Goal: Task Accomplishment & Management: Manage account settings

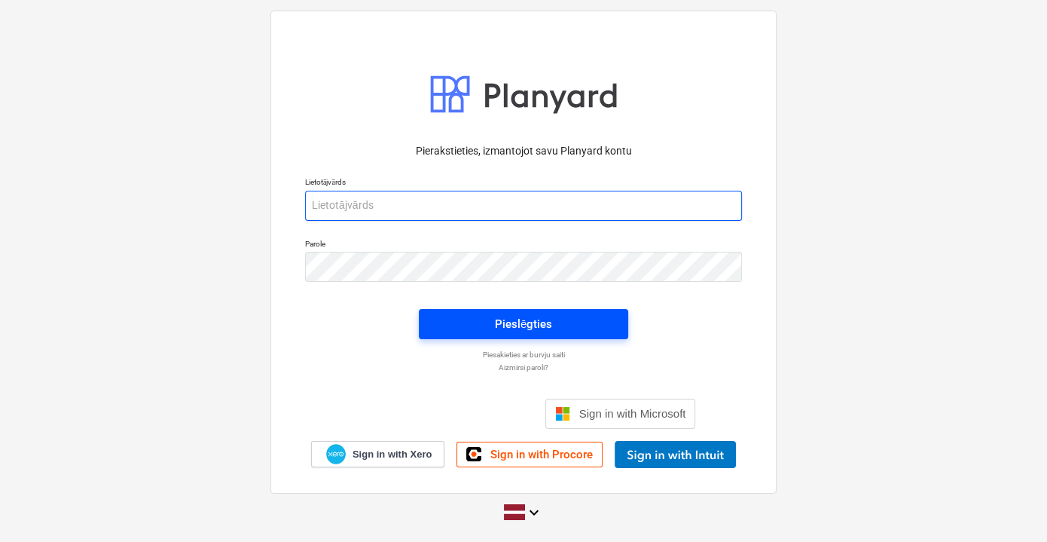
type input "[PERSON_NAME][EMAIL_ADDRESS][DOMAIN_NAME]"
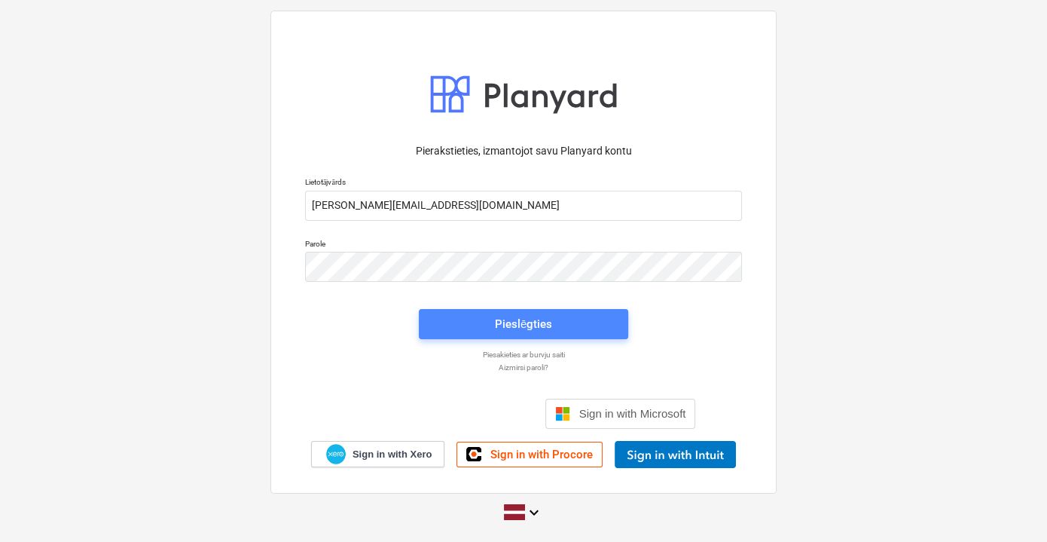
click at [528, 327] on div "Pieslēgties" at bounding box center [523, 324] width 57 height 20
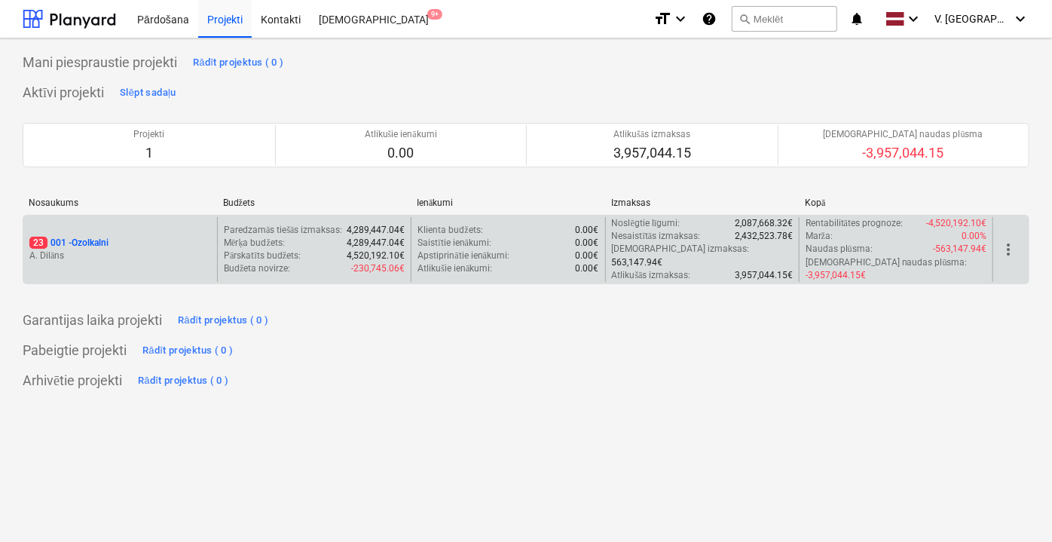
click at [221, 252] on div "Paredzamās tiešās izmaksas : 4,289,447.04€ Mērķa budžets : 4,289,447.04€ Pārska…" at bounding box center [314, 249] width 194 height 65
click at [114, 249] on p "A. Dilāns" at bounding box center [120, 255] width 182 height 13
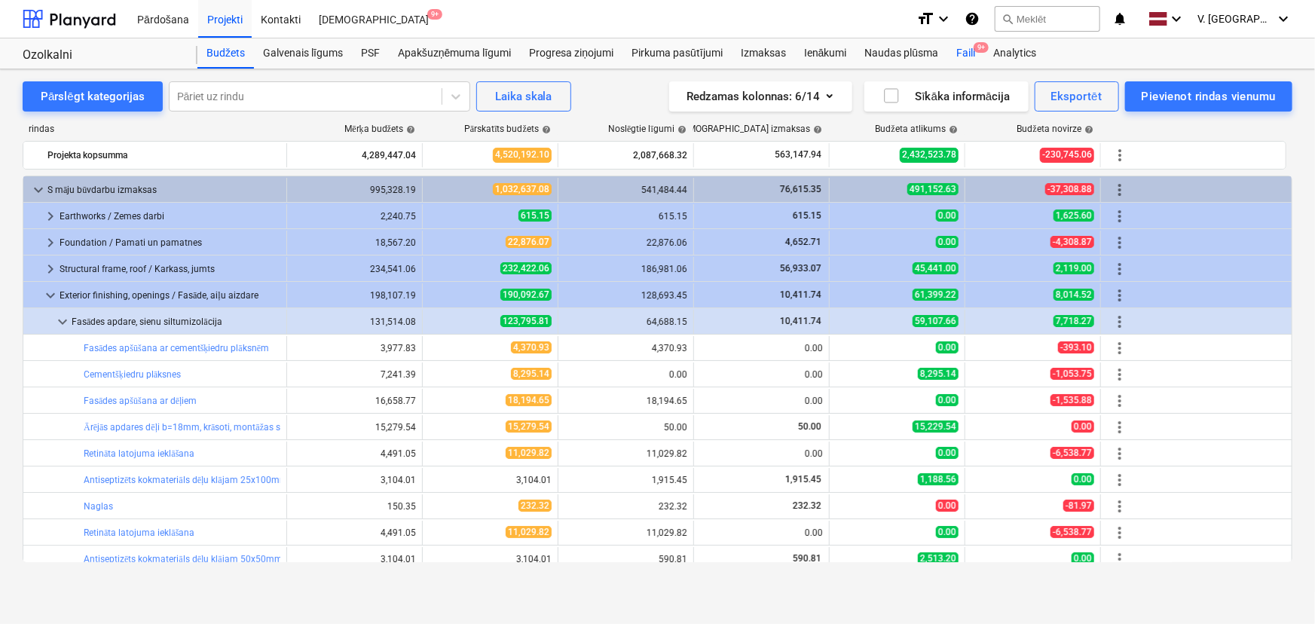
click at [965, 53] on div "Faili 9+" at bounding box center [965, 53] width 37 height 30
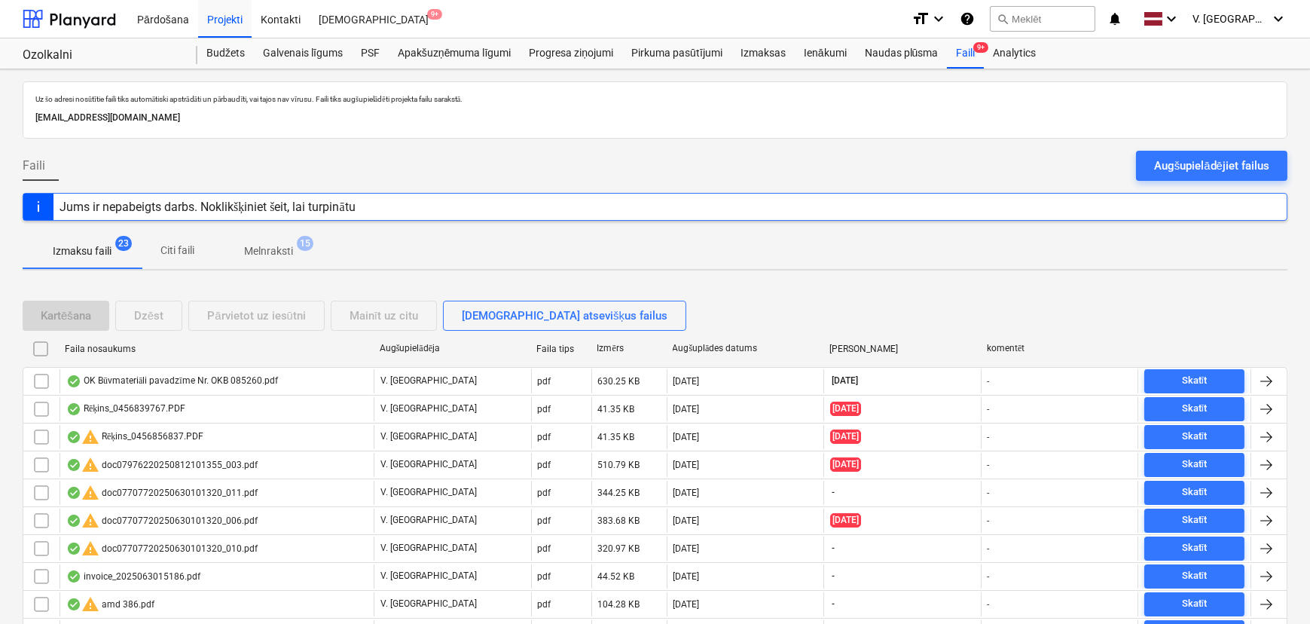
click at [304, 249] on span "15" at bounding box center [305, 243] width 17 height 15
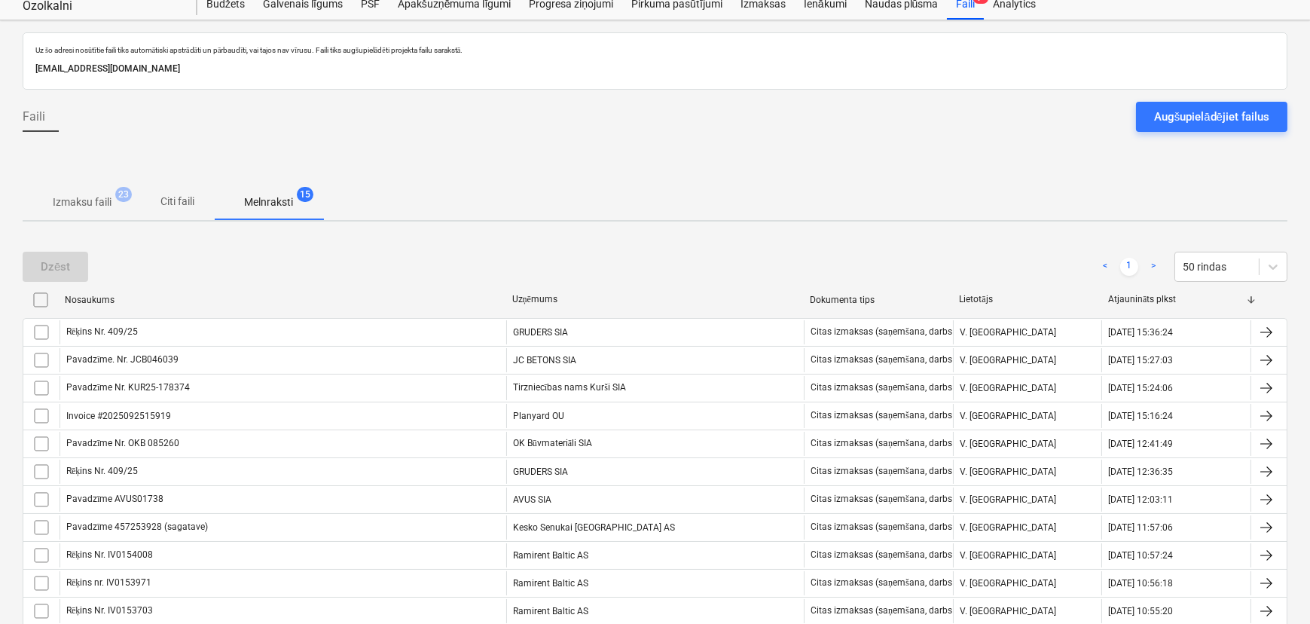
scroll to position [38, 0]
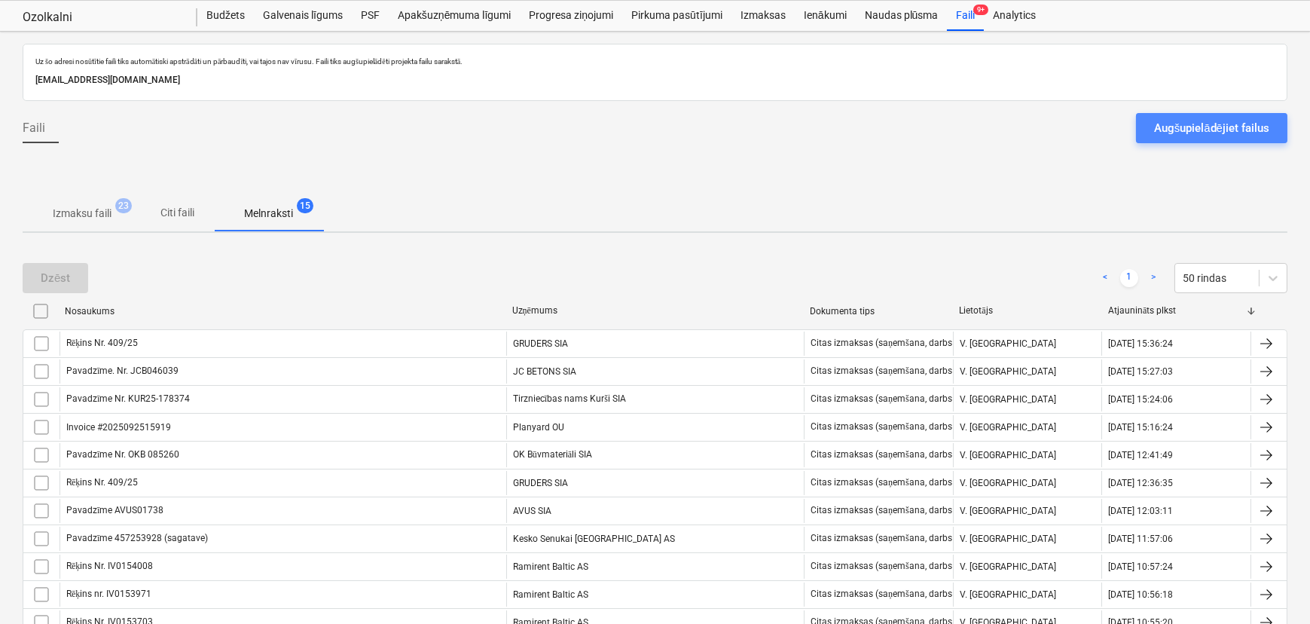
click at [1051, 123] on div "Augšupielādējiet failus" at bounding box center [1211, 128] width 115 height 20
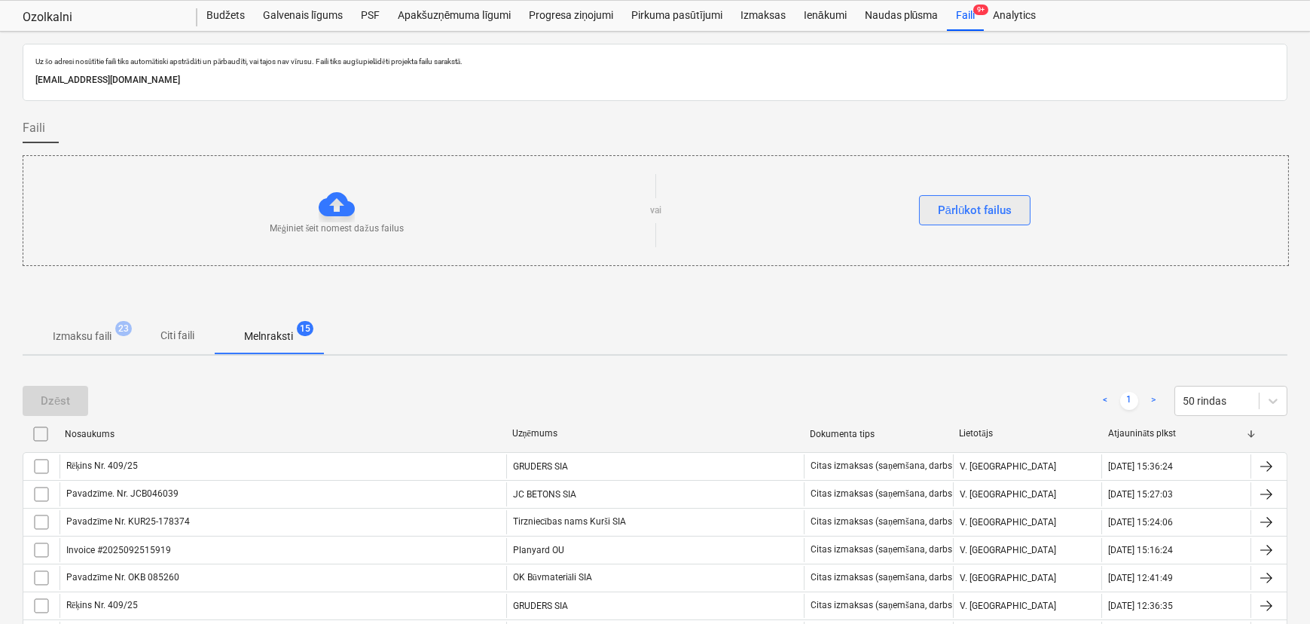
click at [963, 200] on div "Pārlūkot failus" at bounding box center [975, 210] width 75 height 20
click at [178, 339] on p "Citi faili" at bounding box center [178, 336] width 36 height 16
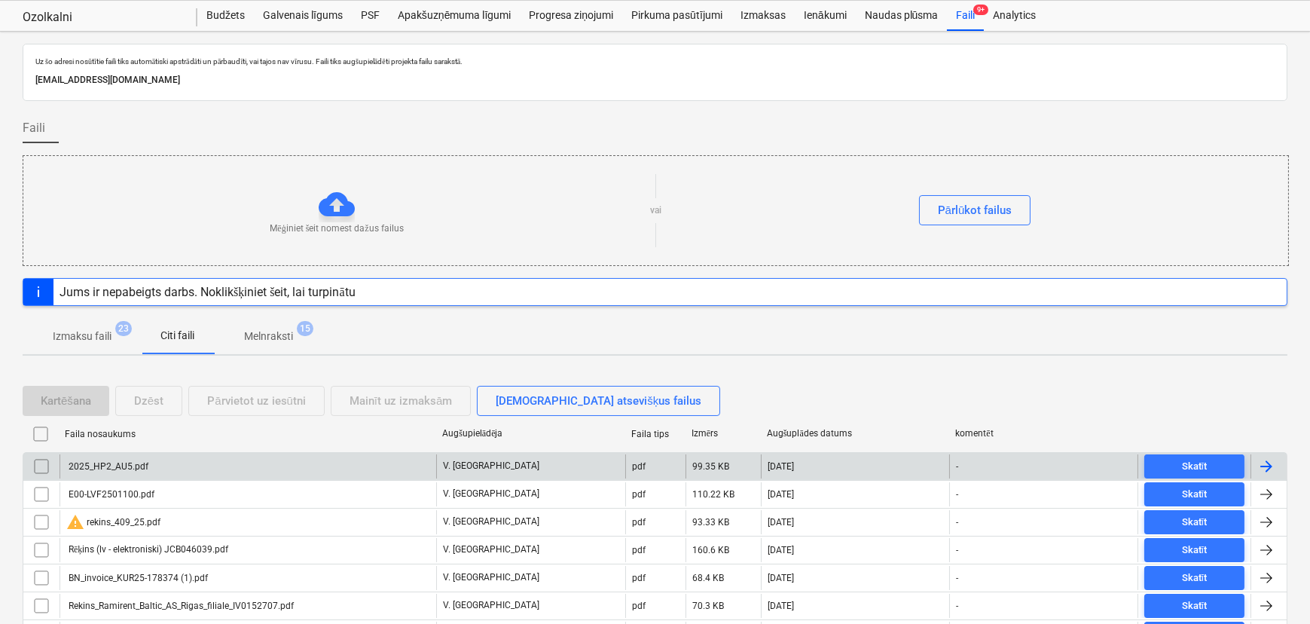
click at [151, 461] on div "2025_HP2_AU5.pdf" at bounding box center [248, 466] width 377 height 24
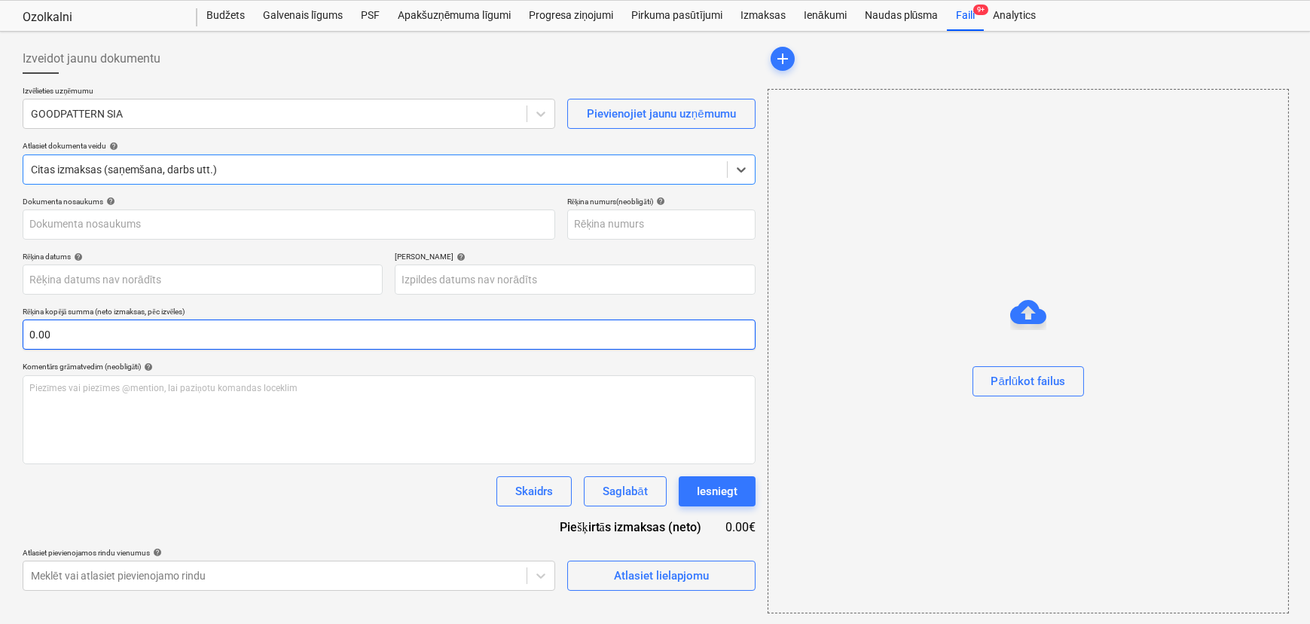
scroll to position [16, 0]
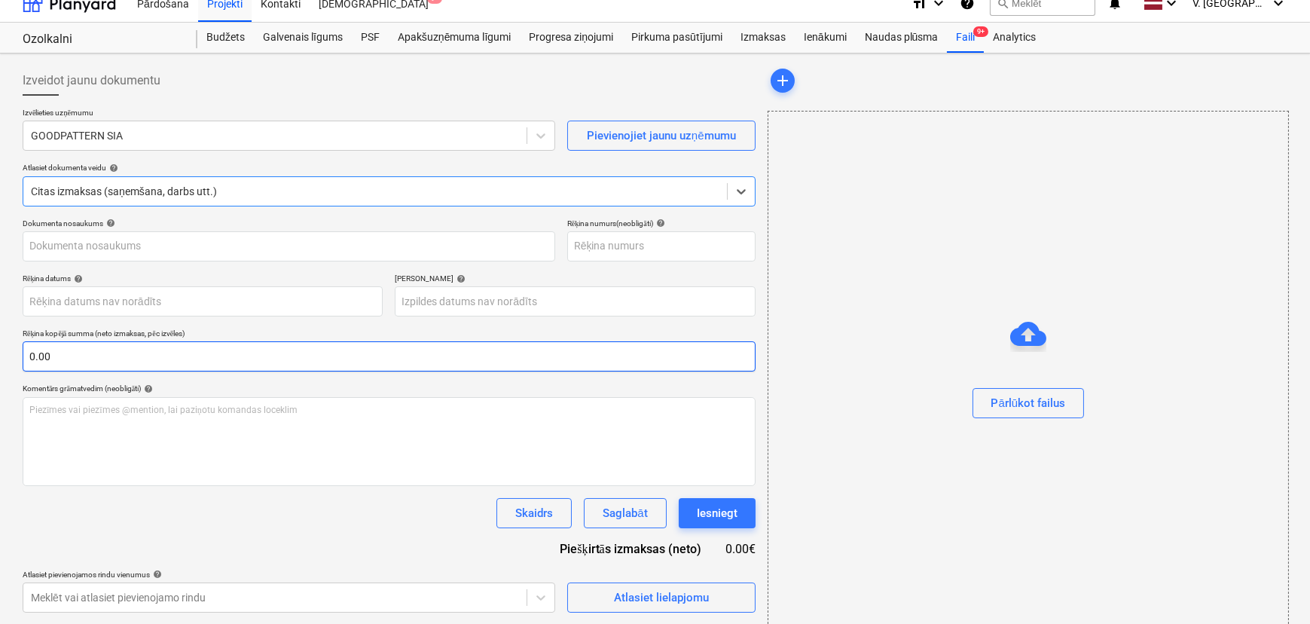
type input "2025-HP2-AU5"
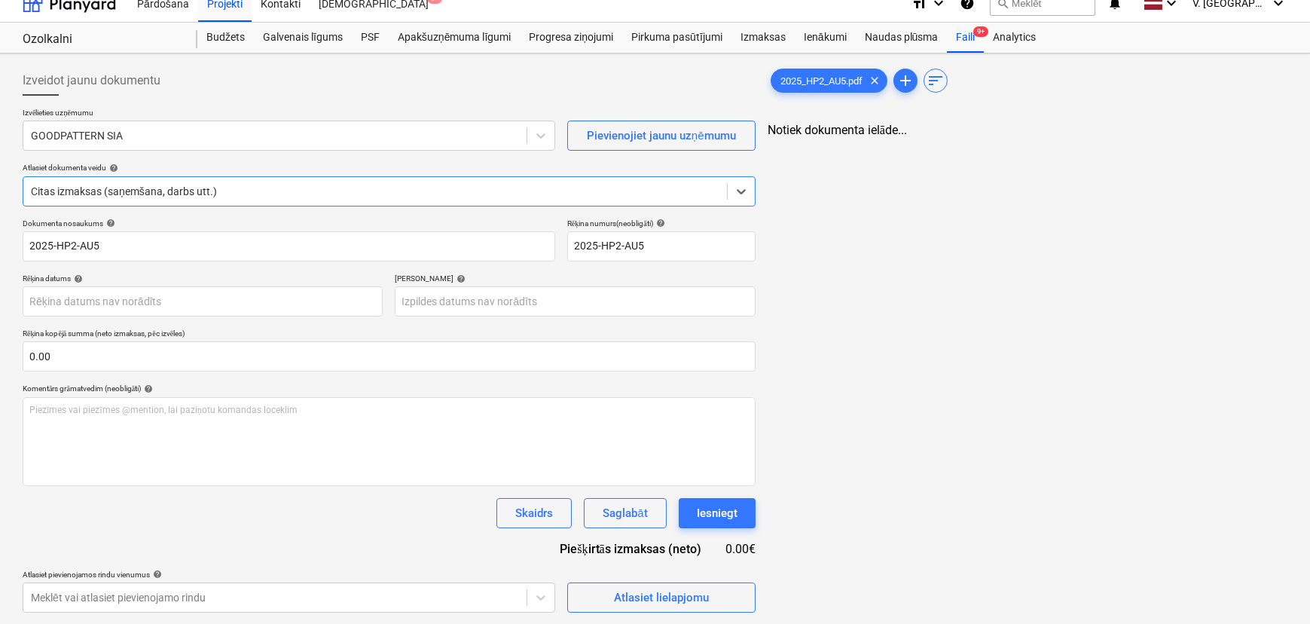
scroll to position [38, 0]
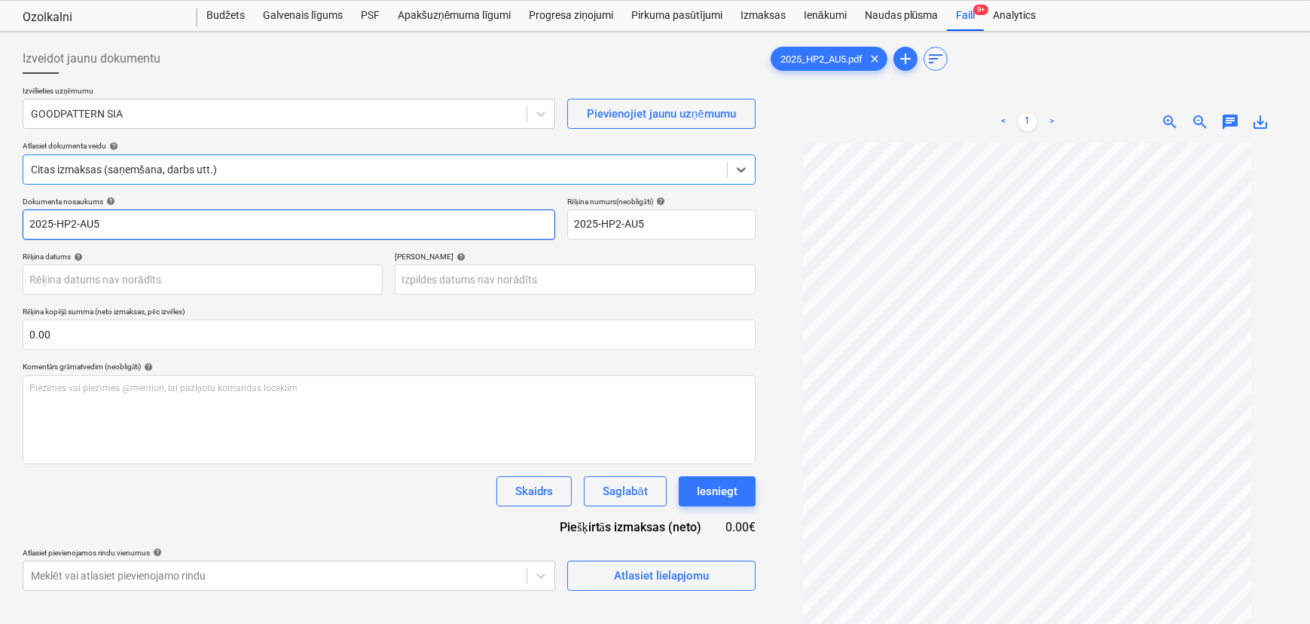
click at [185, 225] on input "2025-HP2-AU5" at bounding box center [289, 224] width 533 height 30
click at [32, 222] on input "2025-HP2-AU5" at bounding box center [289, 224] width 533 height 30
type input "Rēķins Nr. 2025-HP2-AU5"
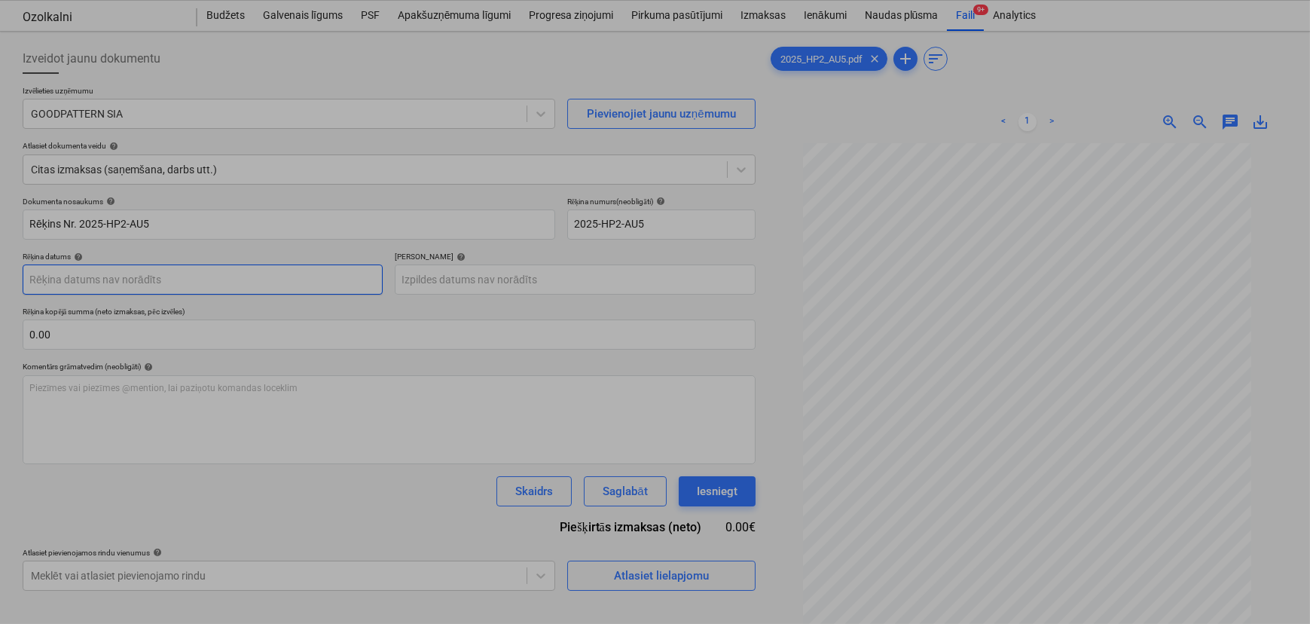
click at [132, 274] on body "Pārdošana Projekti Kontakti Iesūtne 9+ format_size keyboard_arrow_down help sea…" at bounding box center [655, 274] width 1310 height 624
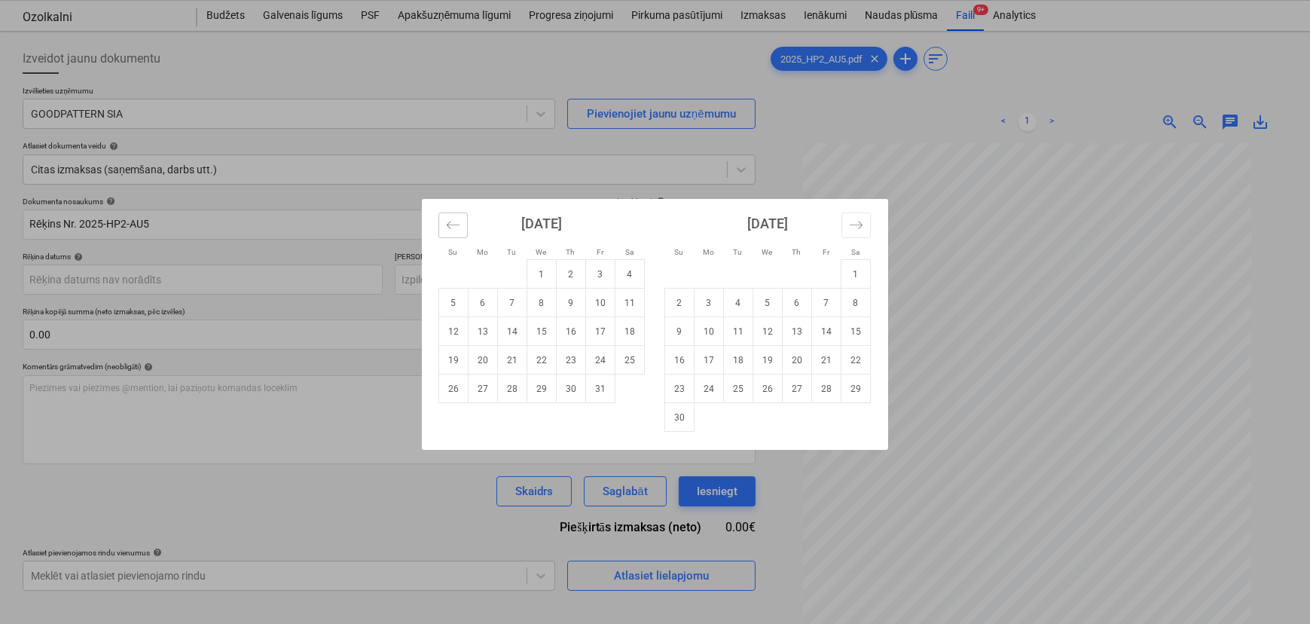
click at [457, 226] on icon "Move backward to switch to the previous month." at bounding box center [453, 225] width 14 height 14
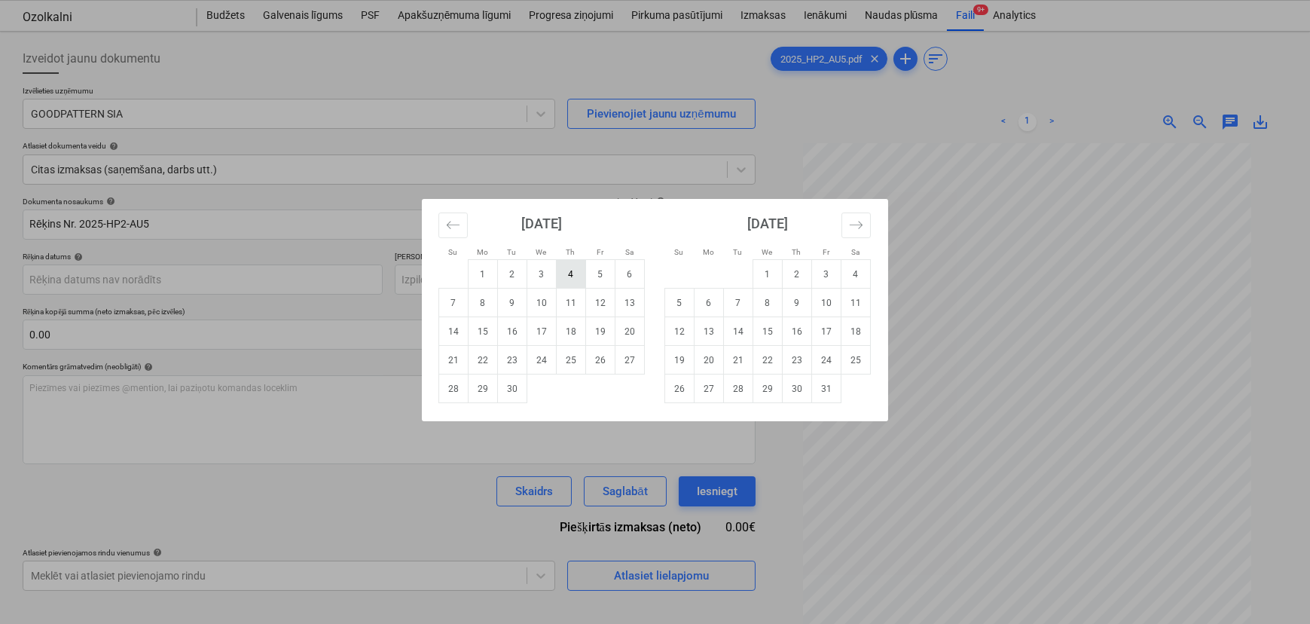
click at [565, 273] on td "4" at bounding box center [571, 274] width 29 height 29
type input "[DATE]"
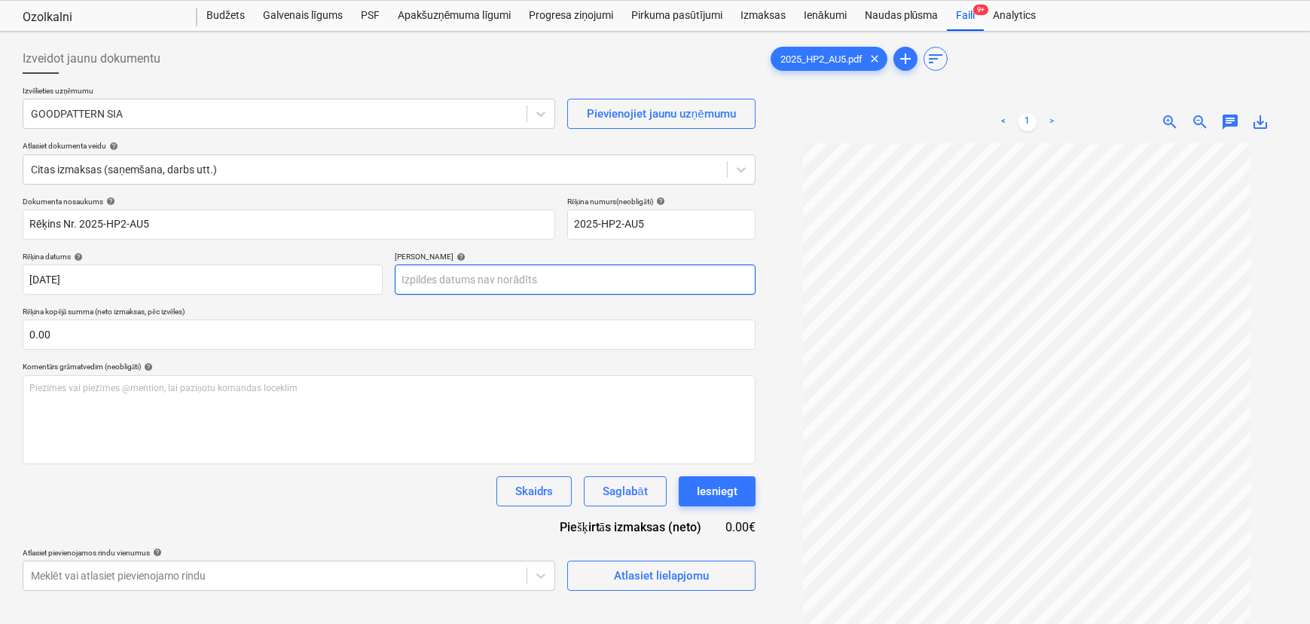
click at [486, 286] on body "Pārdošana Projekti Kontakti Iesūtne 9+ format_size keyboard_arrow_down help sea…" at bounding box center [655, 274] width 1310 height 624
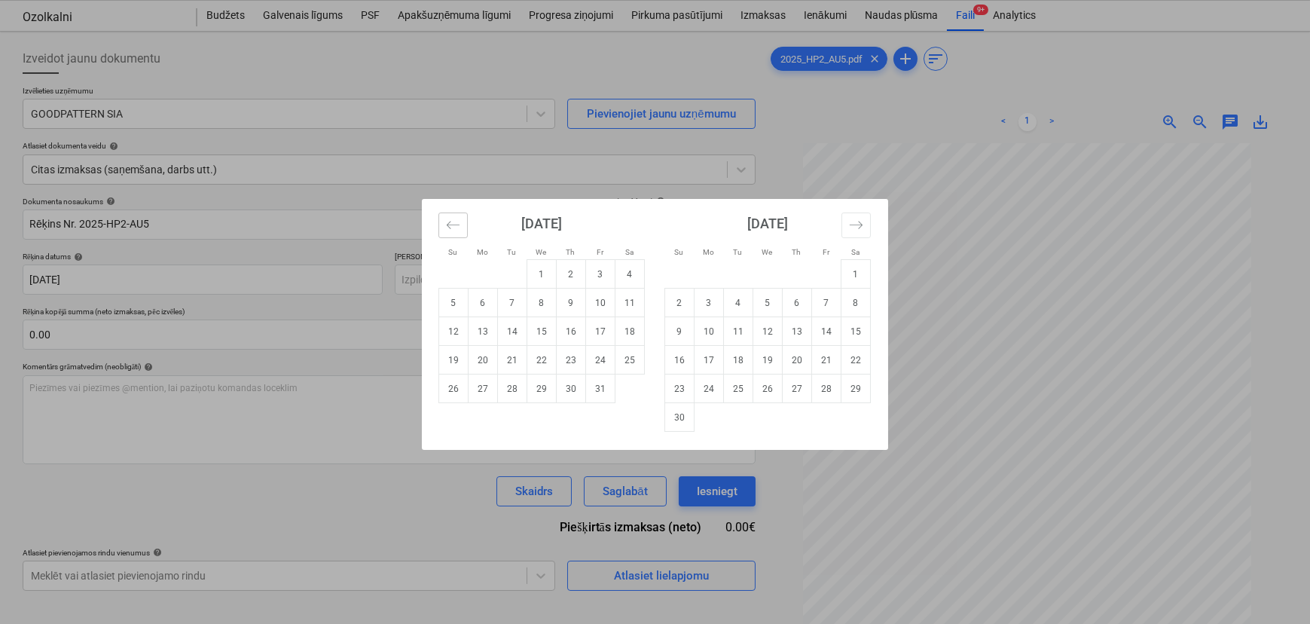
click at [452, 223] on icon "Move backward to switch to the previous month." at bounding box center [453, 225] width 14 height 14
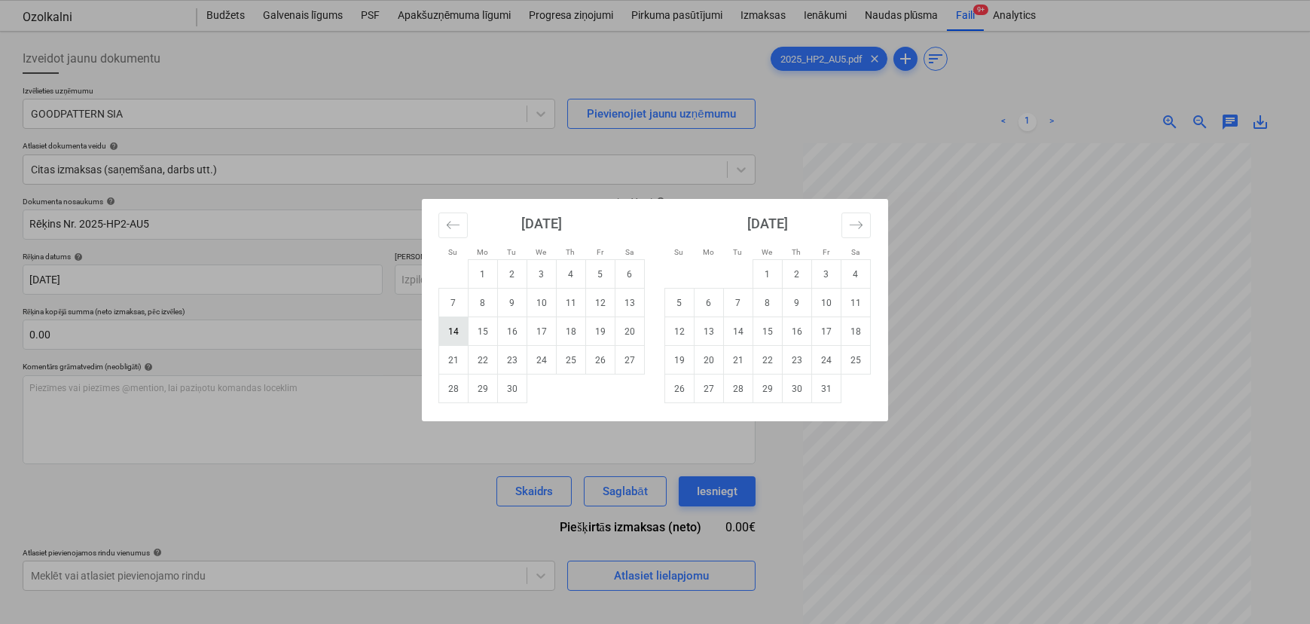
click at [457, 331] on td "14" at bounding box center [453, 331] width 29 height 29
type input "[DATE]"
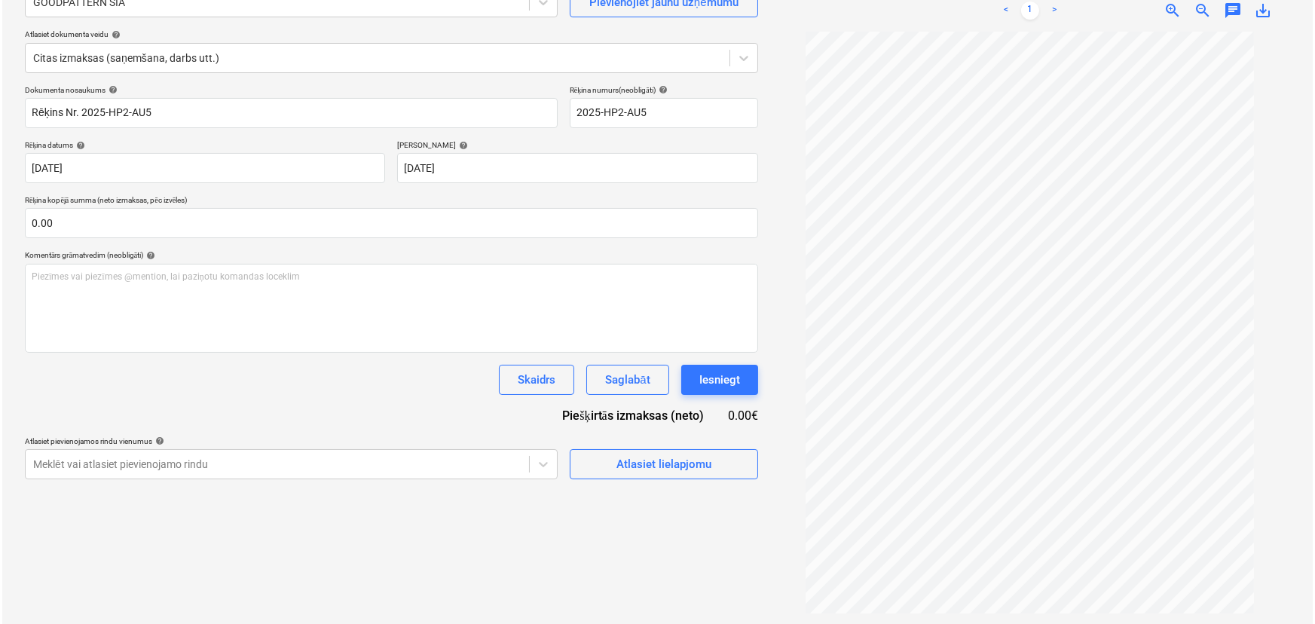
scroll to position [151, 0]
click at [691, 460] on div "Atlasiet lielapjomu" at bounding box center [661, 463] width 95 height 20
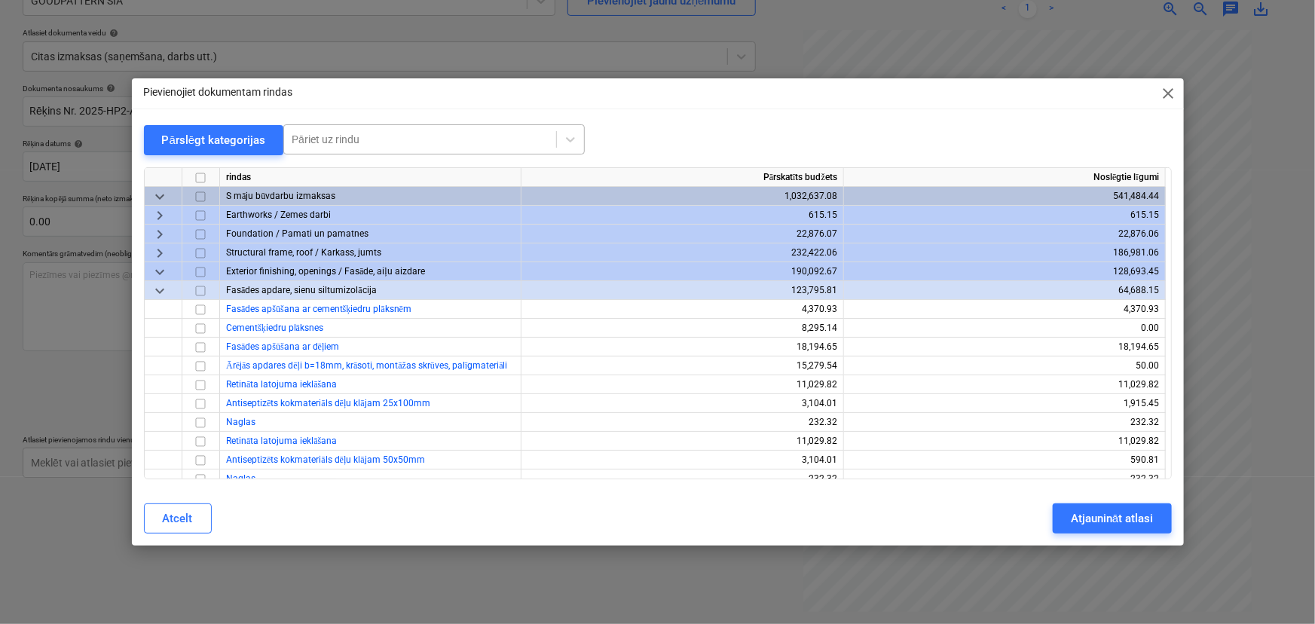
click at [359, 139] on div at bounding box center [420, 139] width 257 height 15
click at [355, 136] on div at bounding box center [420, 139] width 257 height 15
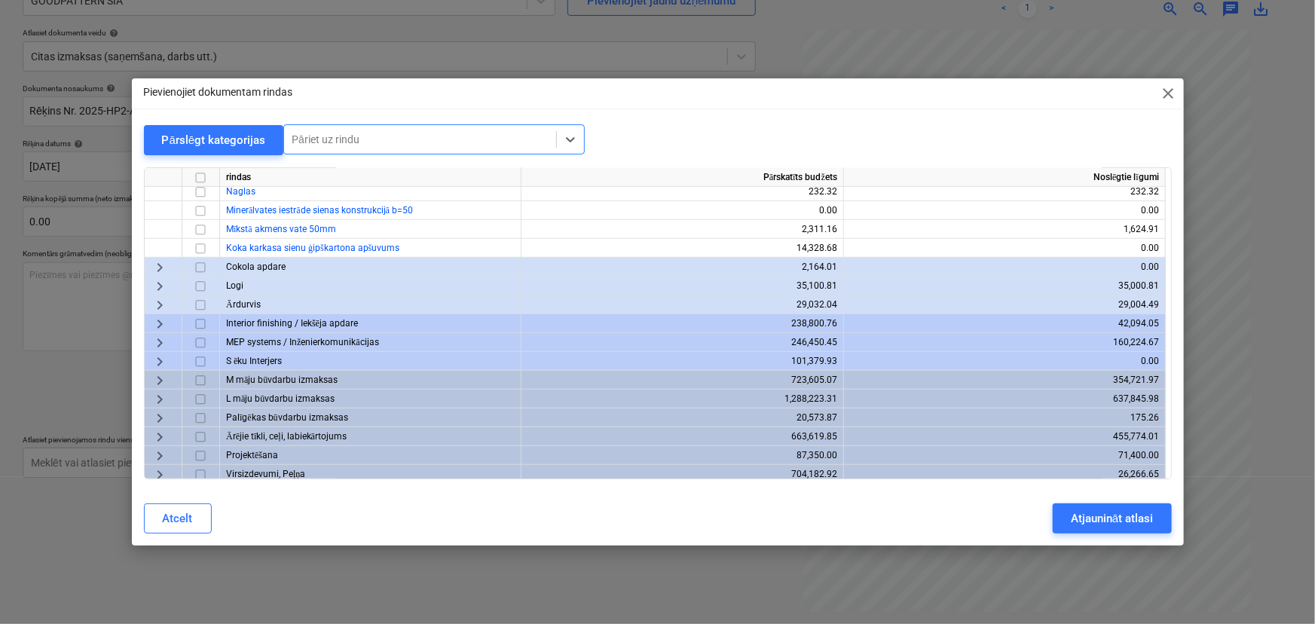
scroll to position [461, 0]
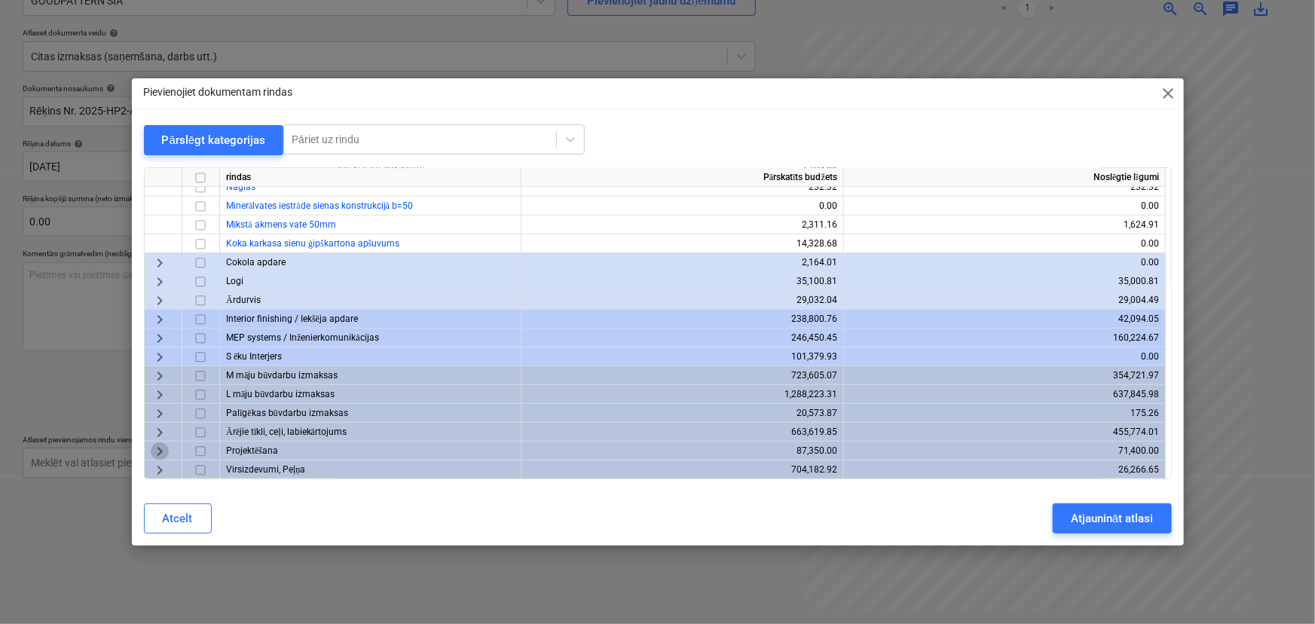
click at [158, 448] on span "keyboard_arrow_right" at bounding box center [160, 451] width 18 height 18
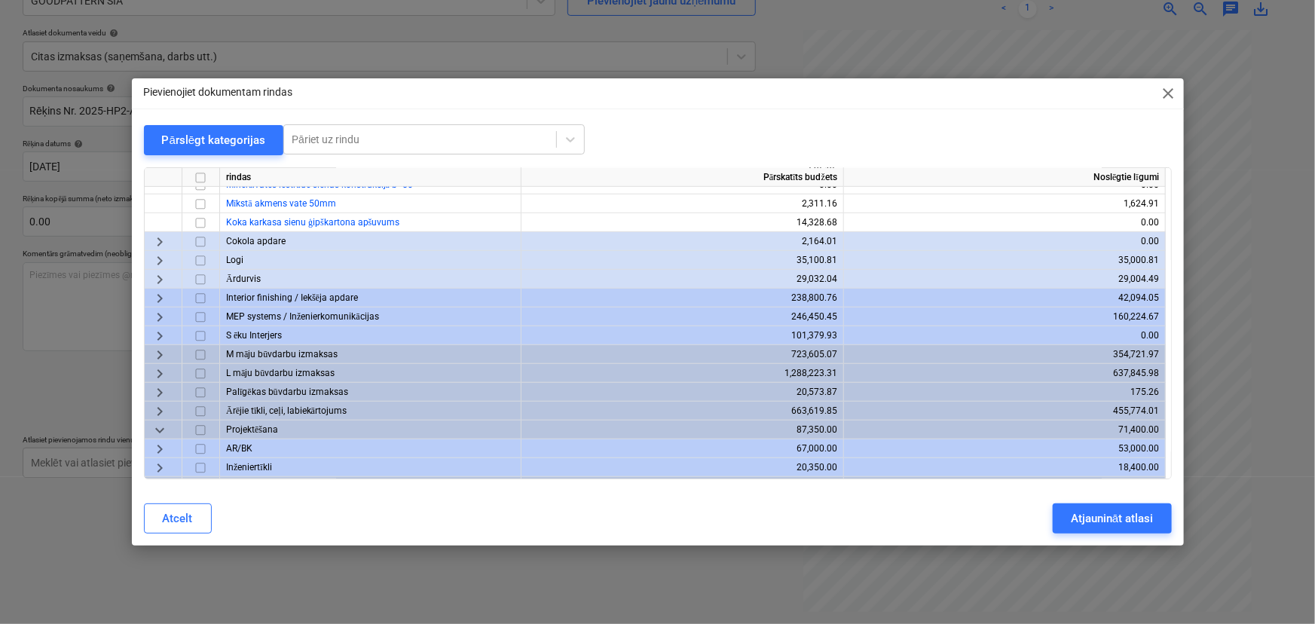
scroll to position [499, 0]
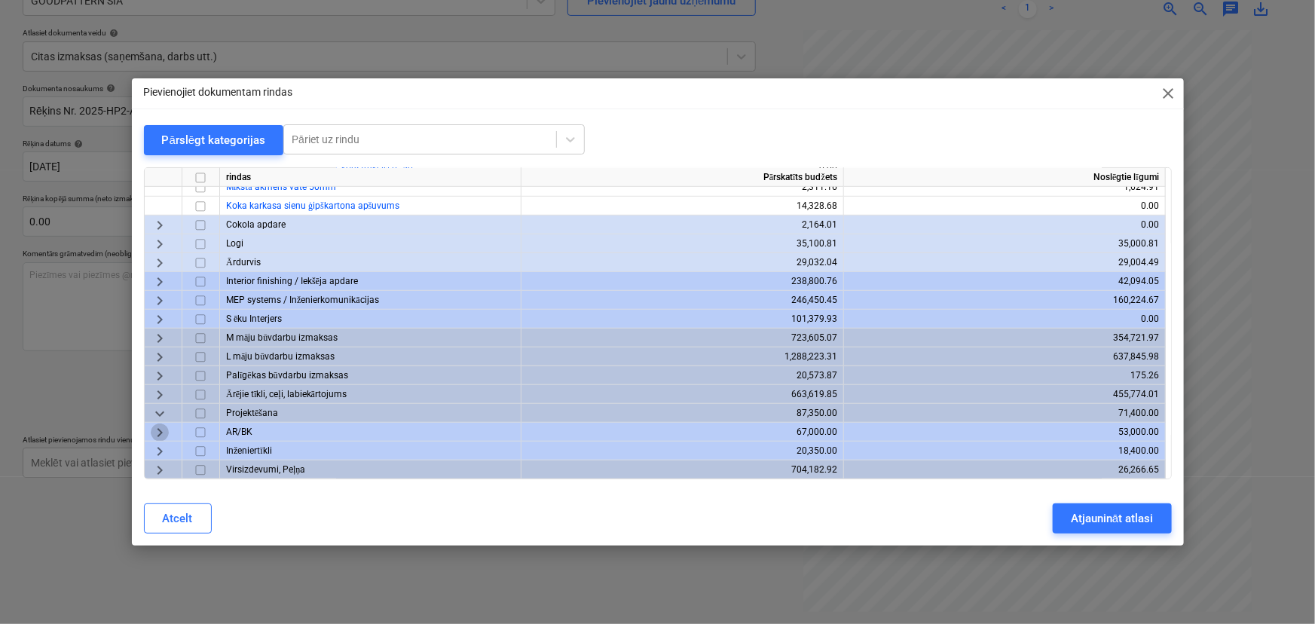
click at [158, 429] on span "keyboard_arrow_right" at bounding box center [160, 432] width 18 height 18
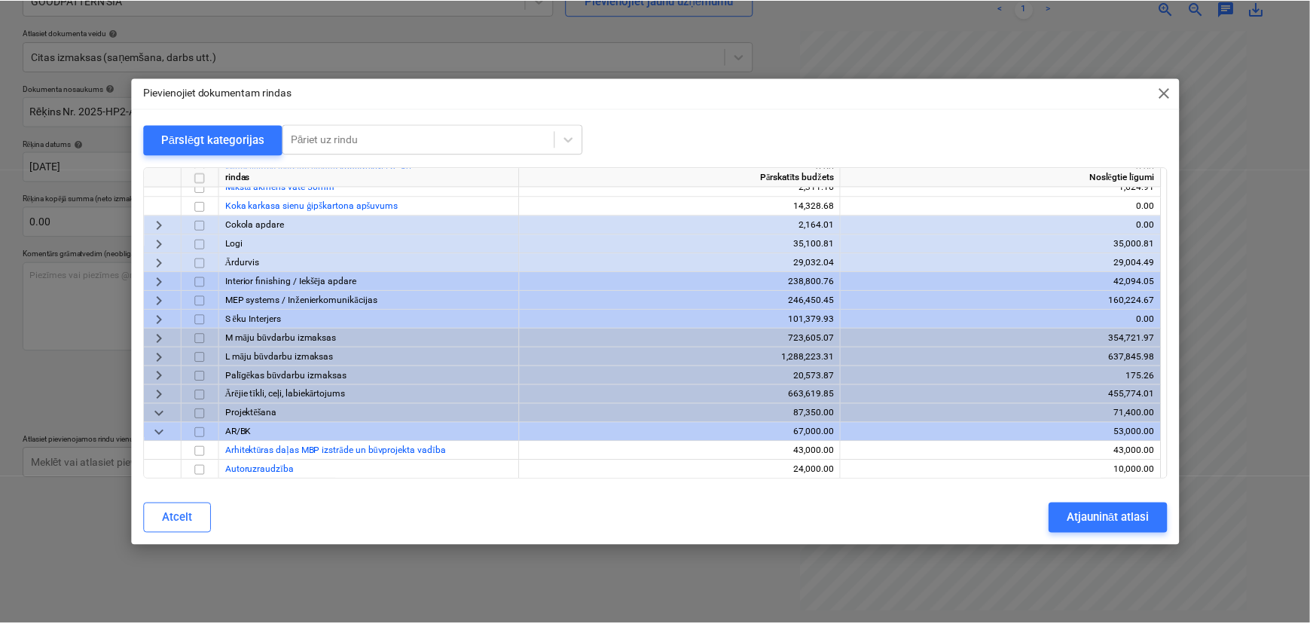
scroll to position [536, 0]
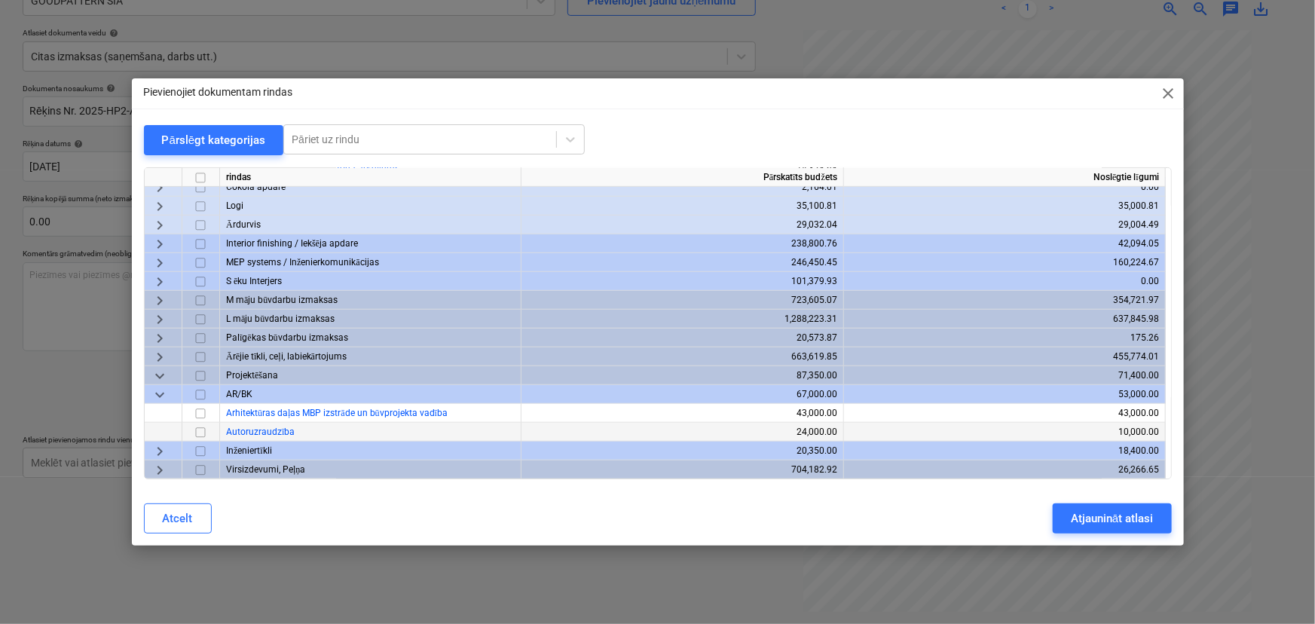
click at [202, 431] on input "checkbox" at bounding box center [200, 432] width 18 height 18
click at [1051, 512] on div "Atjaunināt atlasi" at bounding box center [1112, 519] width 82 height 20
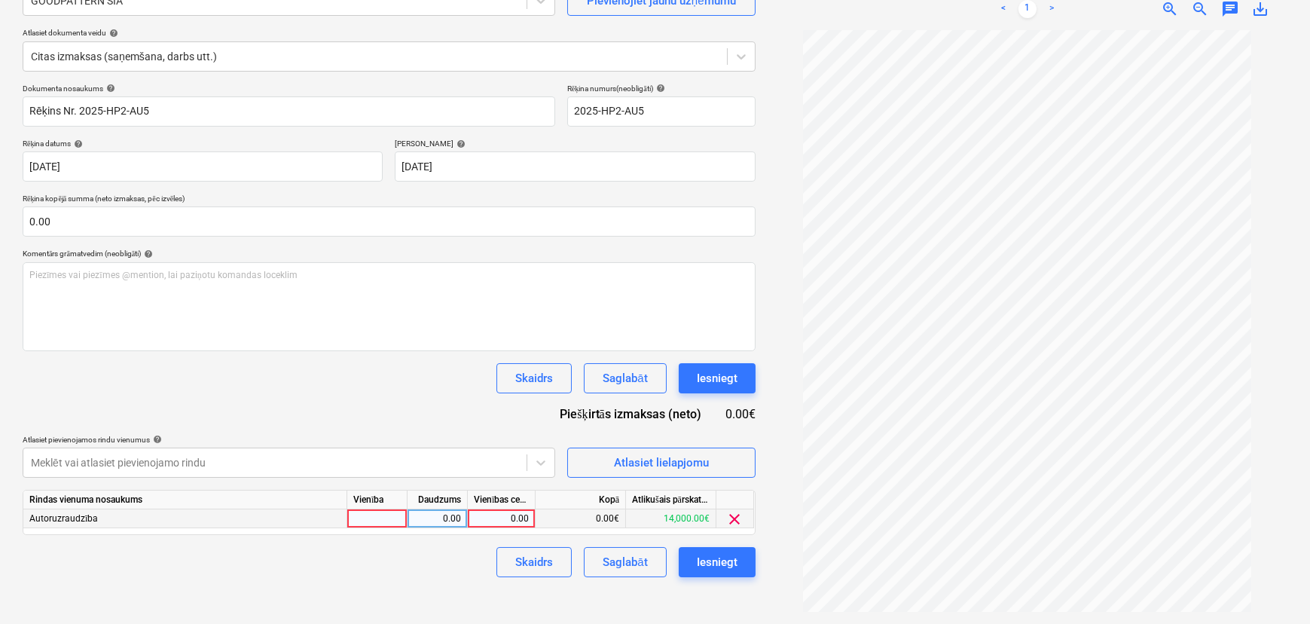
click at [500, 512] on div "0.00" at bounding box center [501, 518] width 55 height 19
type input "2000"
click at [451, 541] on div "Skaidrs Saglabāt Iesniegt" at bounding box center [389, 562] width 733 height 30
click at [622, 541] on div "Saglabāt" at bounding box center [625, 562] width 44 height 20
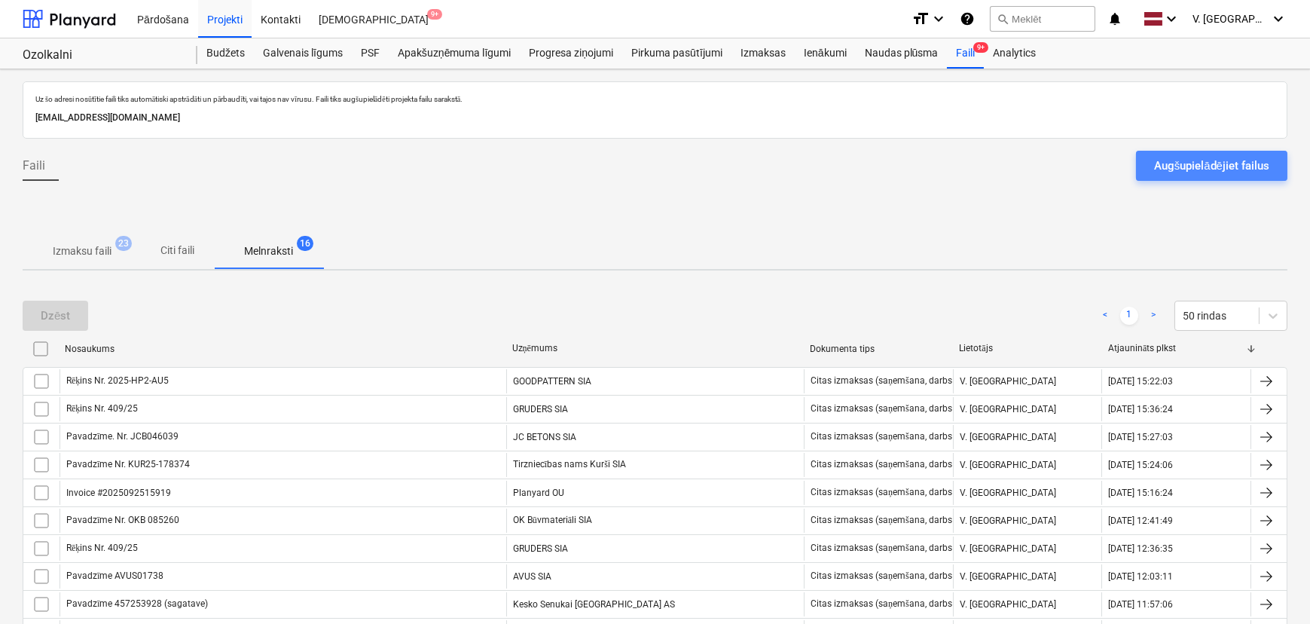
click at [1051, 165] on div "Augšupielādējiet failus" at bounding box center [1211, 166] width 115 height 20
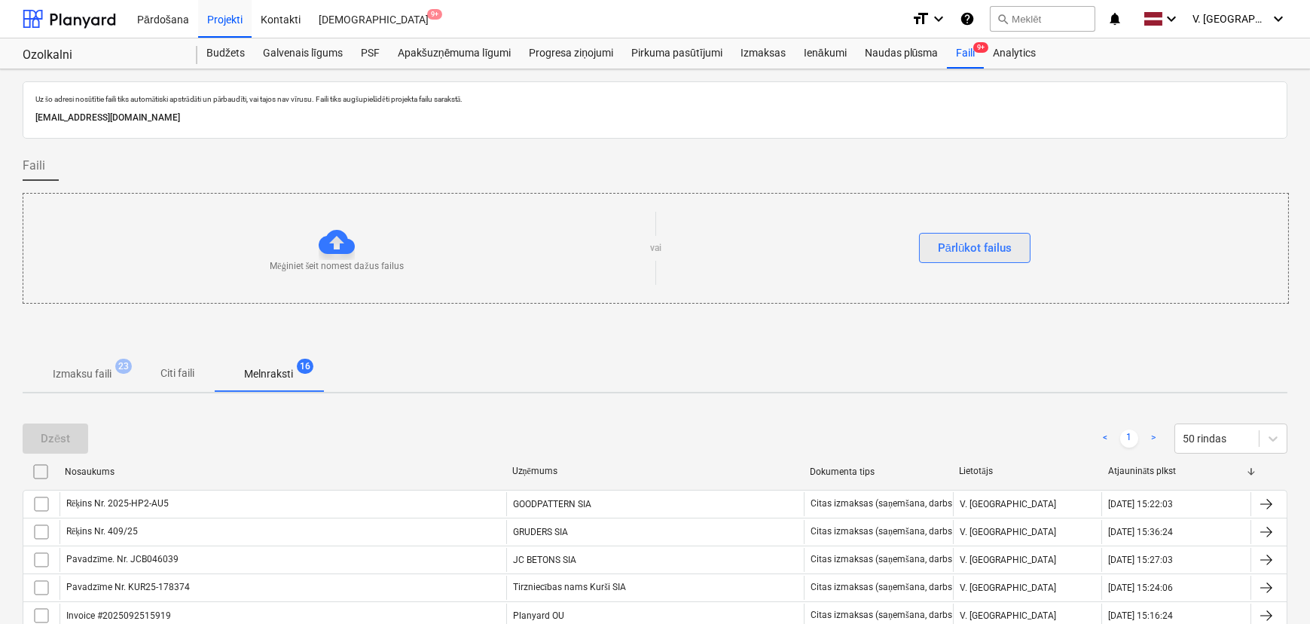
click at [1012, 246] on button "Pārlūkot failus" at bounding box center [975, 248] width 112 height 30
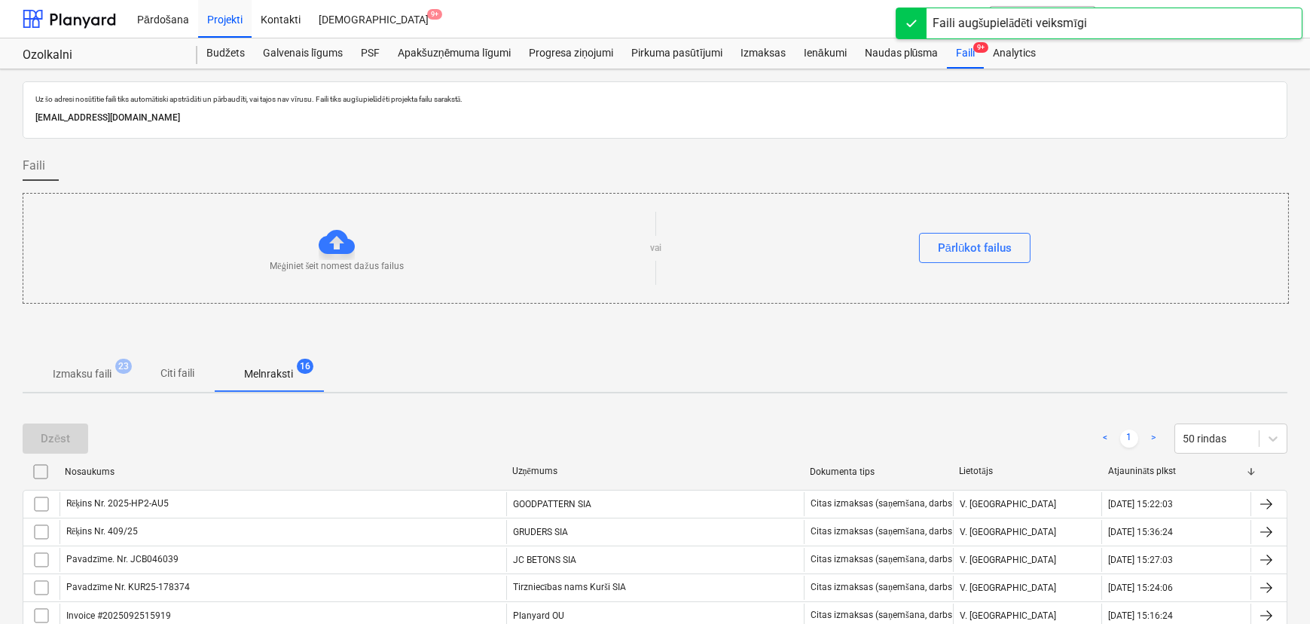
click at [179, 369] on p "Citi faili" at bounding box center [178, 373] width 36 height 16
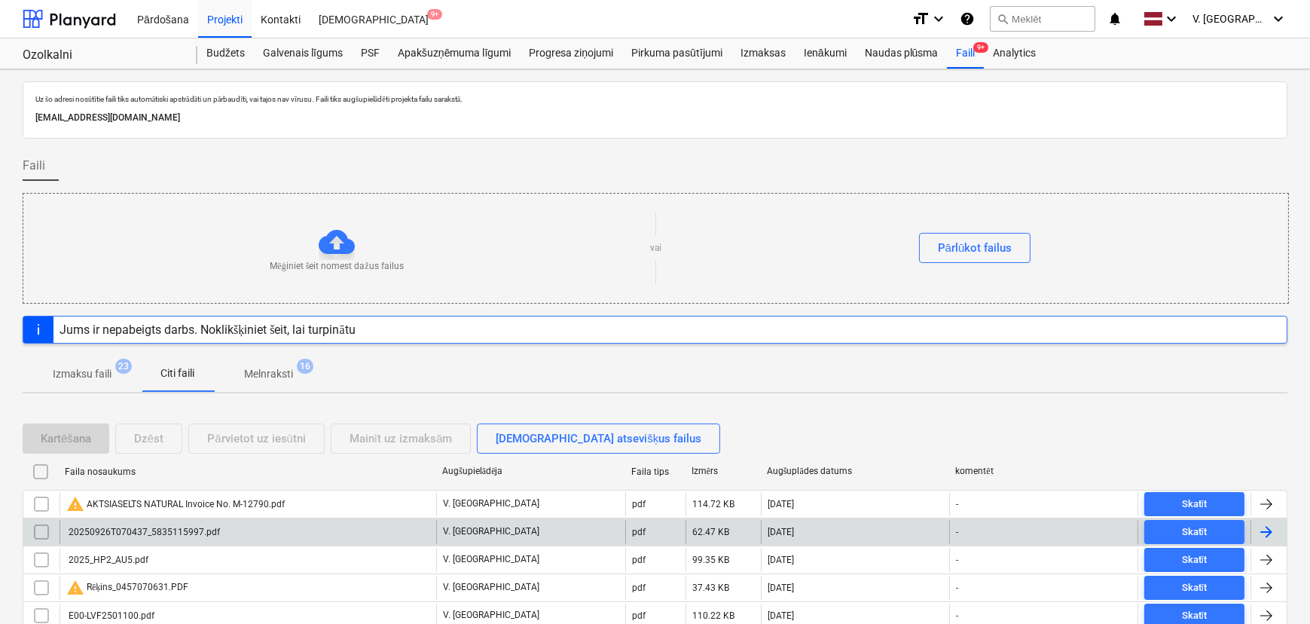
click at [238, 527] on div "20250926T070437_5835115997.pdf" at bounding box center [248, 532] width 377 height 24
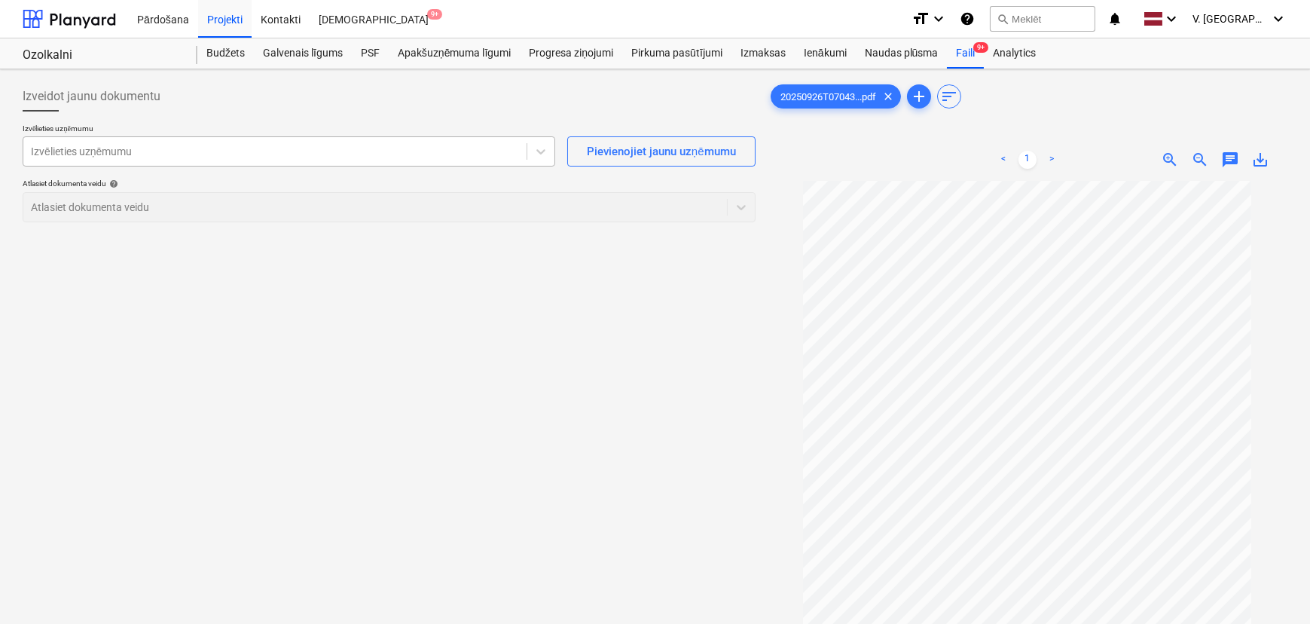
click at [238, 148] on div at bounding box center [275, 151] width 488 height 15
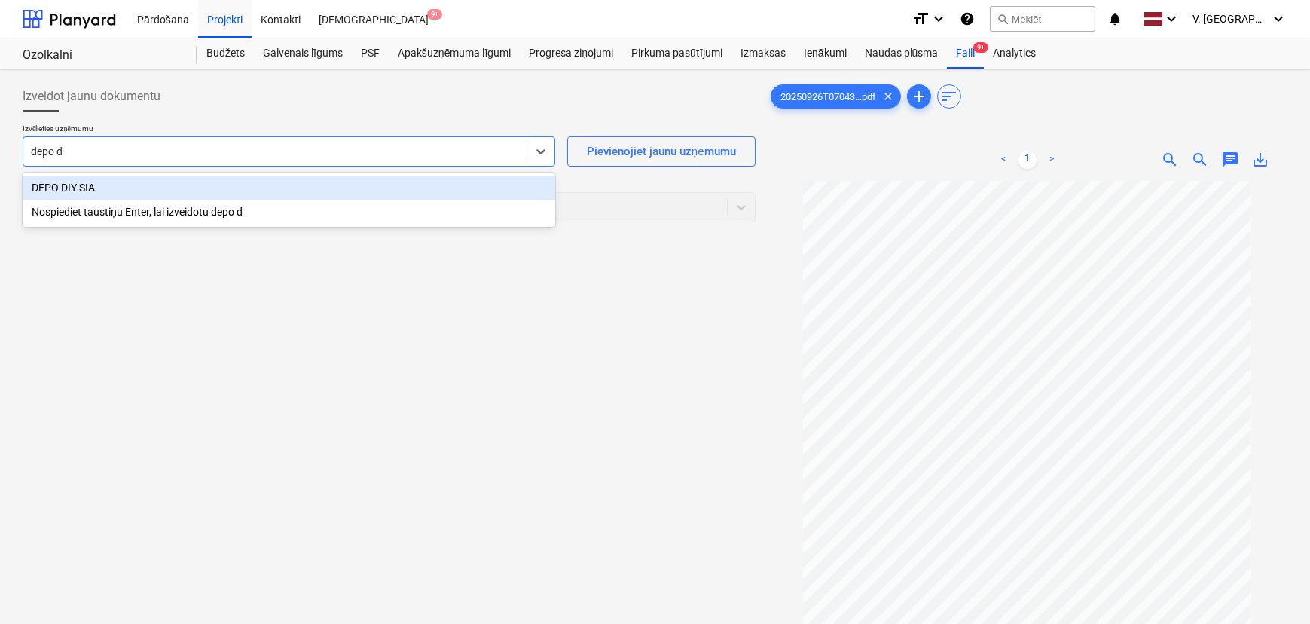
type input "depo di"
click at [165, 186] on div "DEPO DIY SIA" at bounding box center [289, 188] width 533 height 24
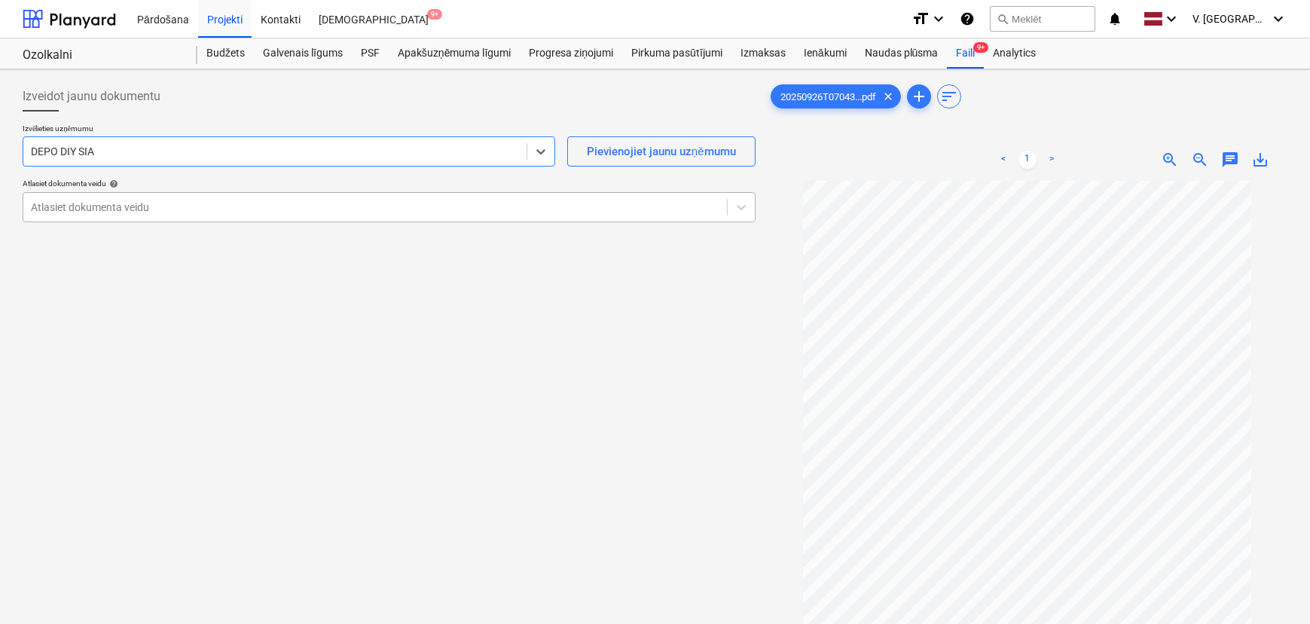
click at [214, 209] on div at bounding box center [375, 207] width 689 height 15
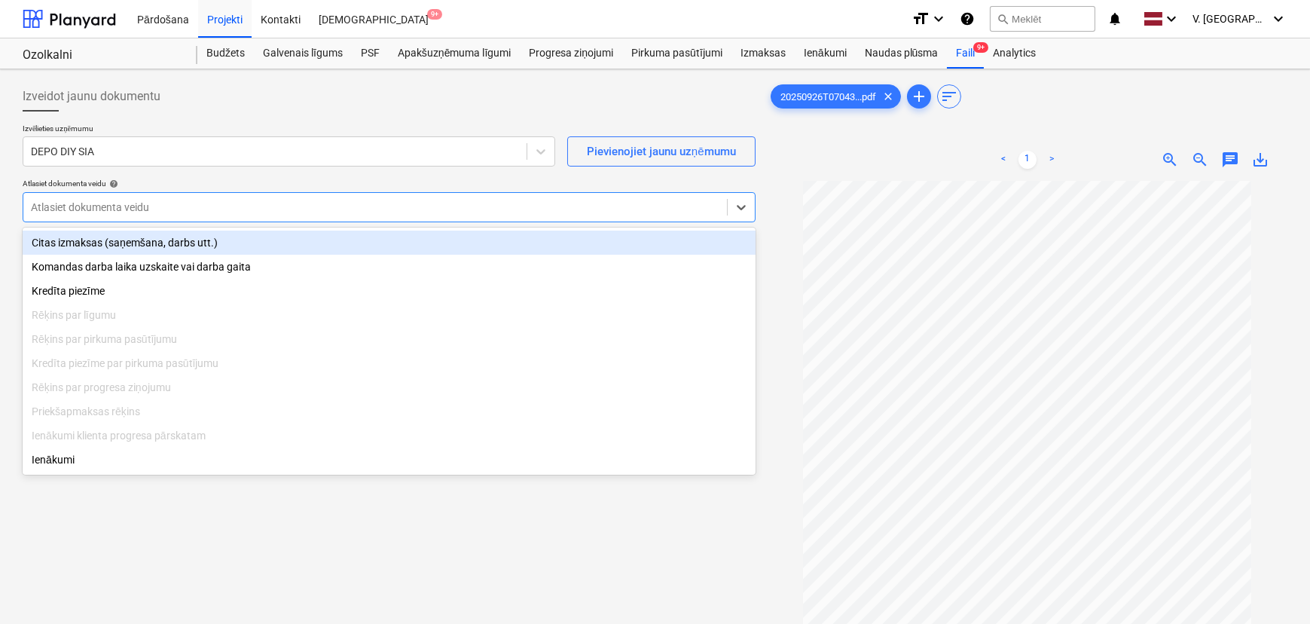
click at [196, 243] on div "Citas izmaksas (saņemšana, darbs utt.)" at bounding box center [389, 243] width 733 height 24
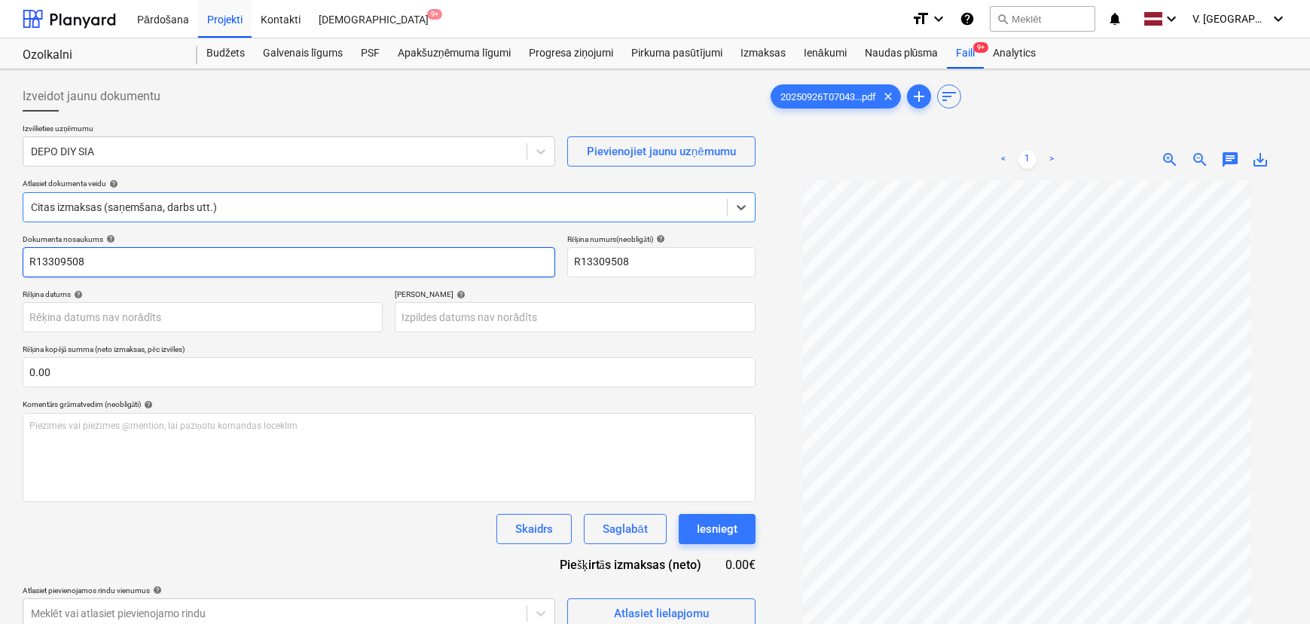
click at [168, 272] on input "R13309508" at bounding box center [289, 262] width 533 height 30
drag, startPoint x: 182, startPoint y: 260, endPoint x: 84, endPoint y: 255, distance: 97.3
click at [84, 255] on input "Pavadzīme ULL0096371" at bounding box center [289, 262] width 533 height 30
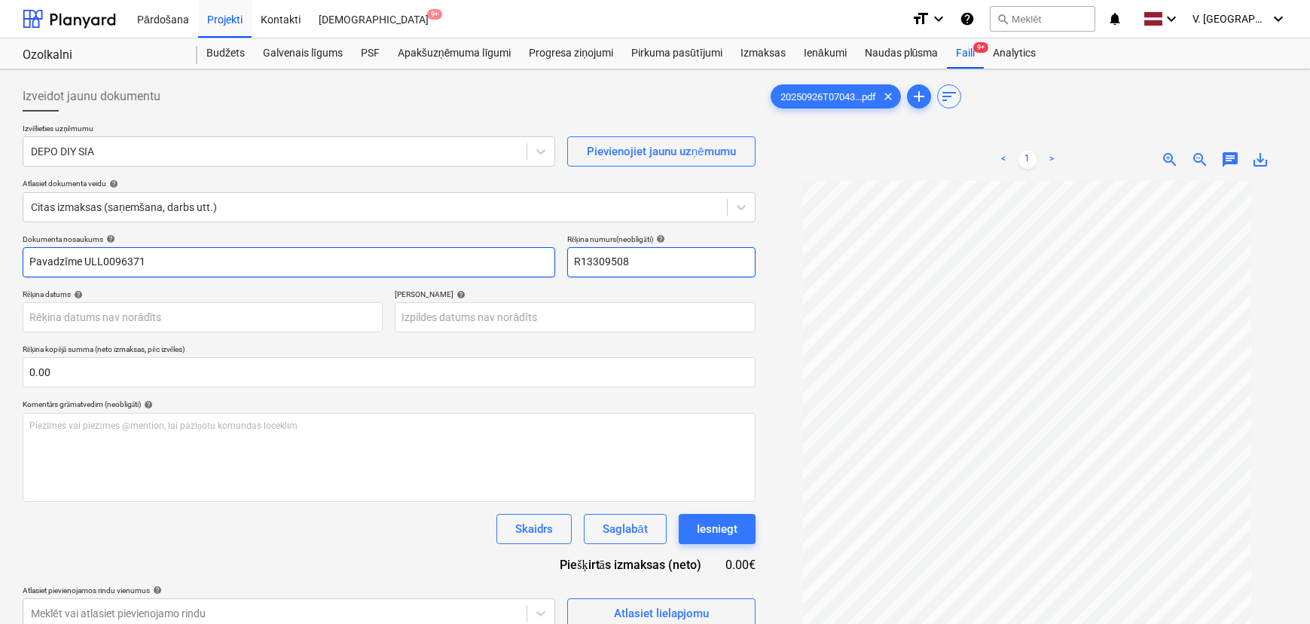
type input "Pavadzīme ULL0096371"
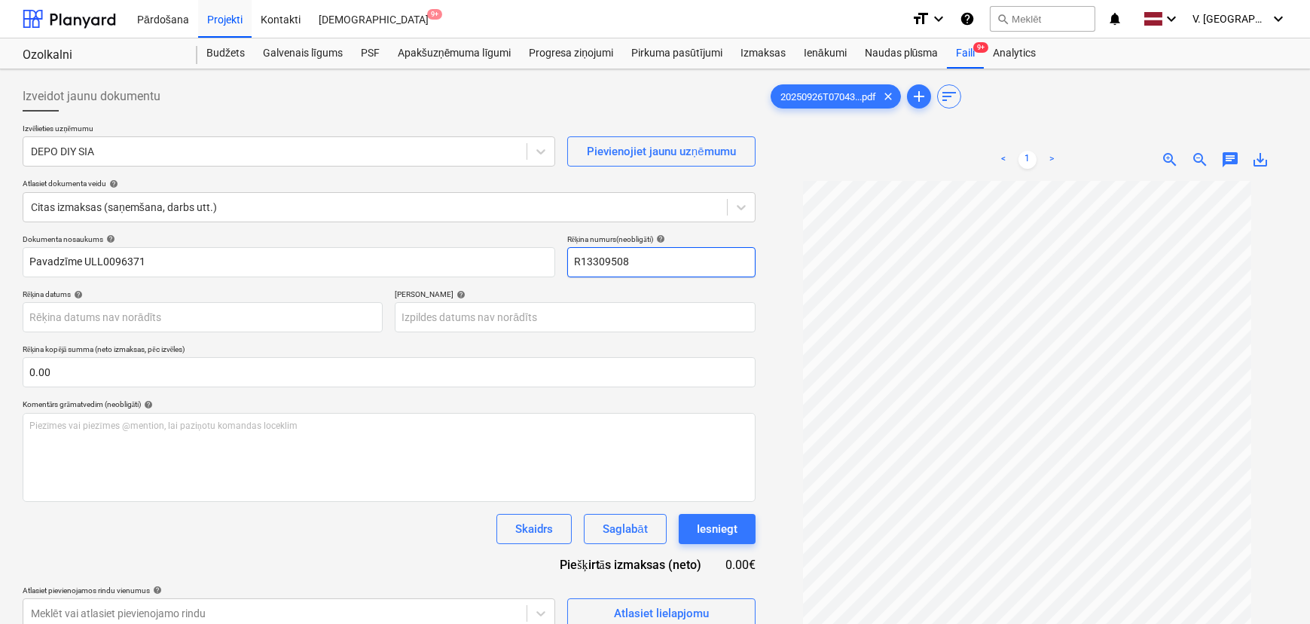
click at [646, 262] on input "R13309508" at bounding box center [661, 262] width 188 height 30
paste input "ULL0096371"
type input "ULL0096371"
click at [583, 291] on div "Termiņš help" at bounding box center [575, 294] width 360 height 10
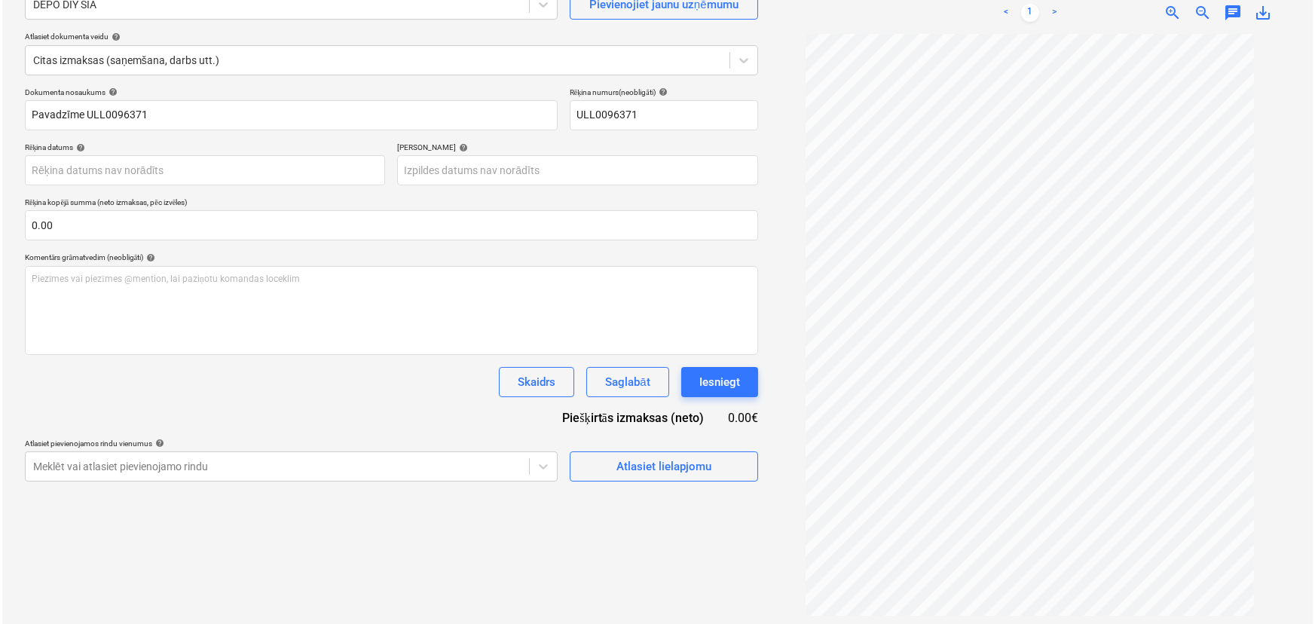
scroll to position [151, 0]
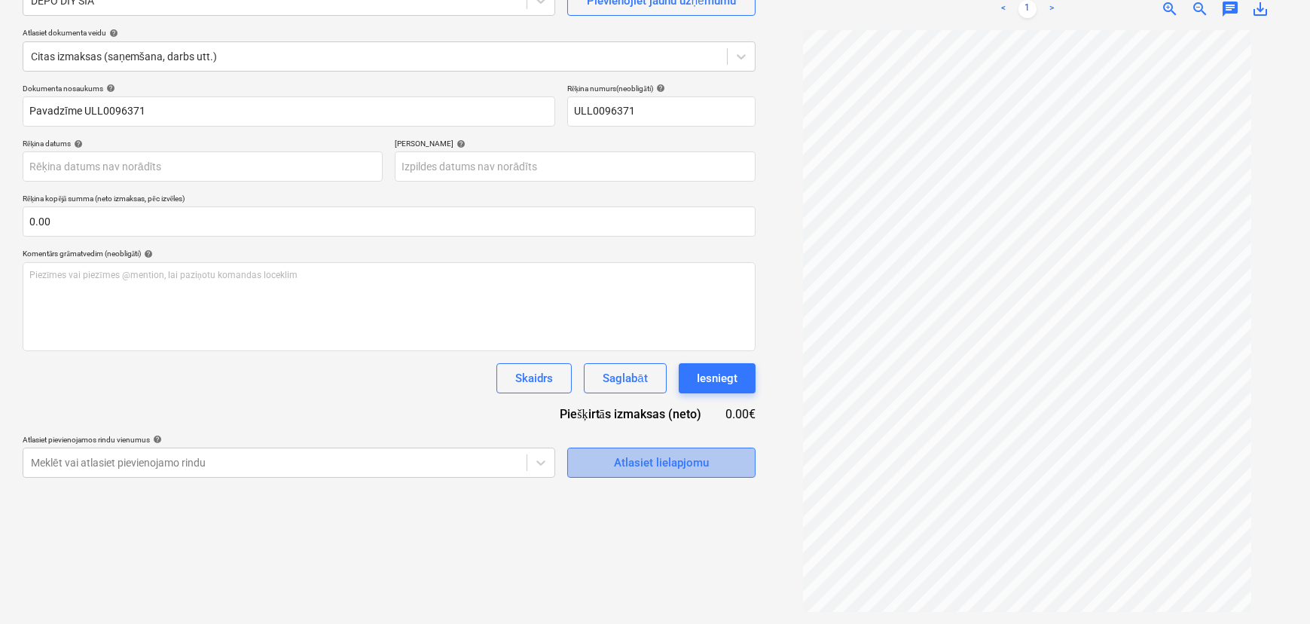
click at [622, 463] on div "Atlasiet lielapjomu" at bounding box center [661, 463] width 95 height 20
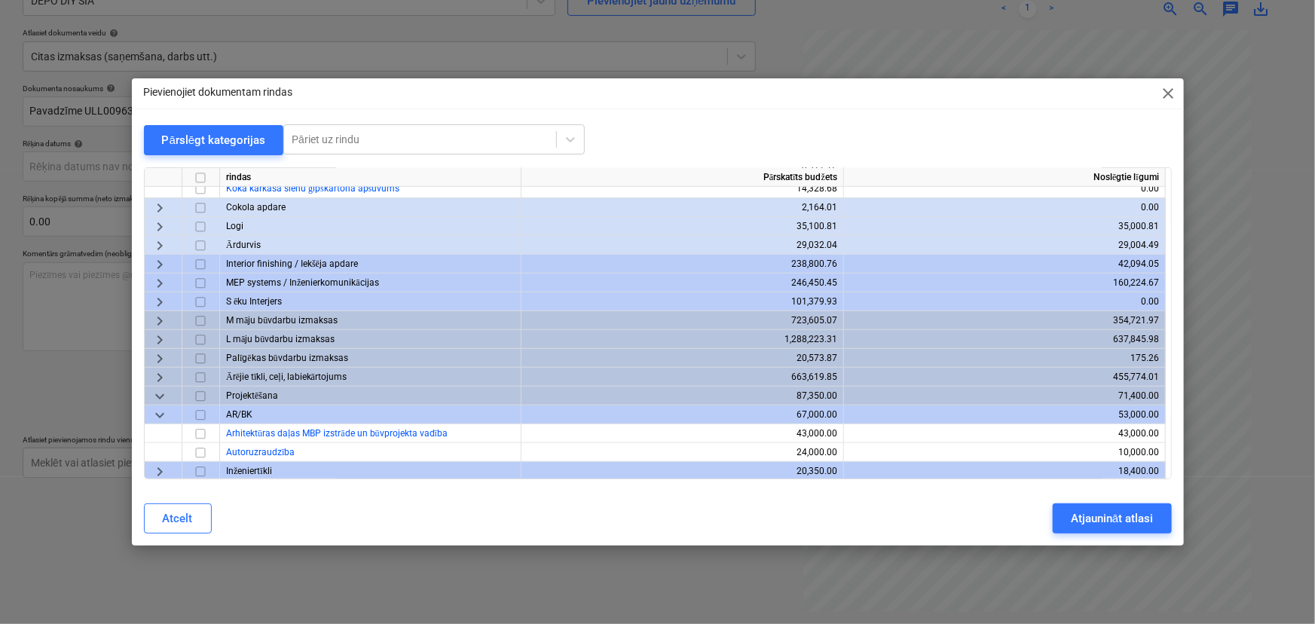
scroll to position [536, 0]
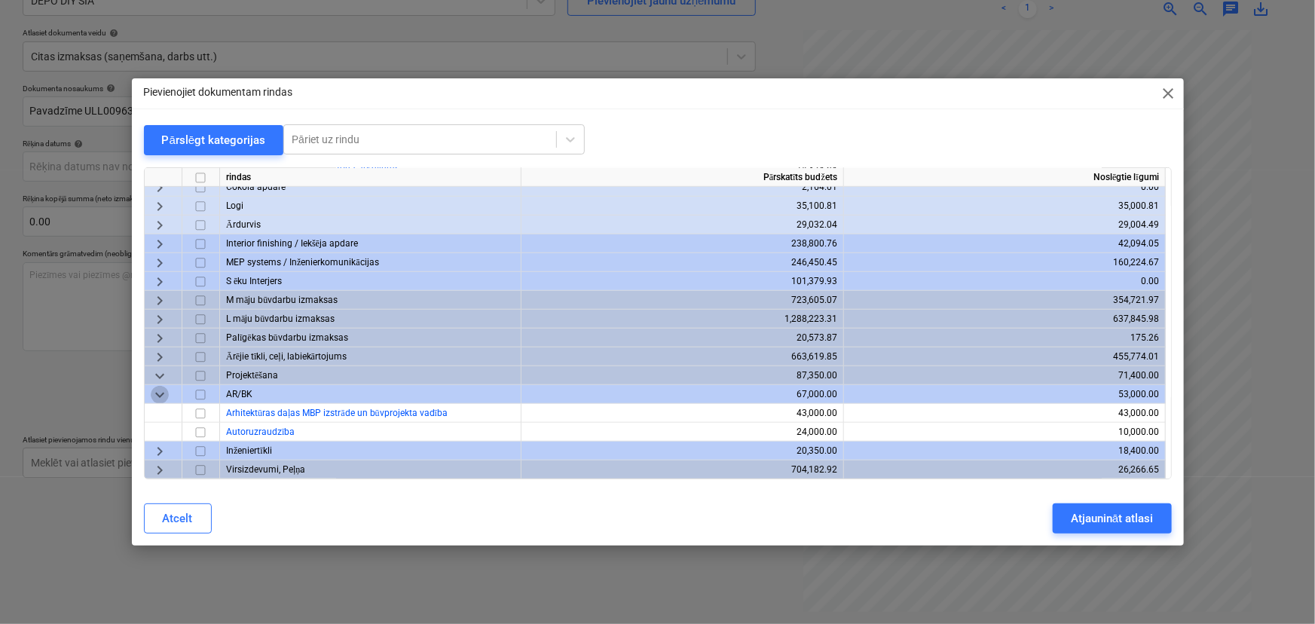
click at [160, 393] on span "keyboard_arrow_down" at bounding box center [160, 395] width 18 height 18
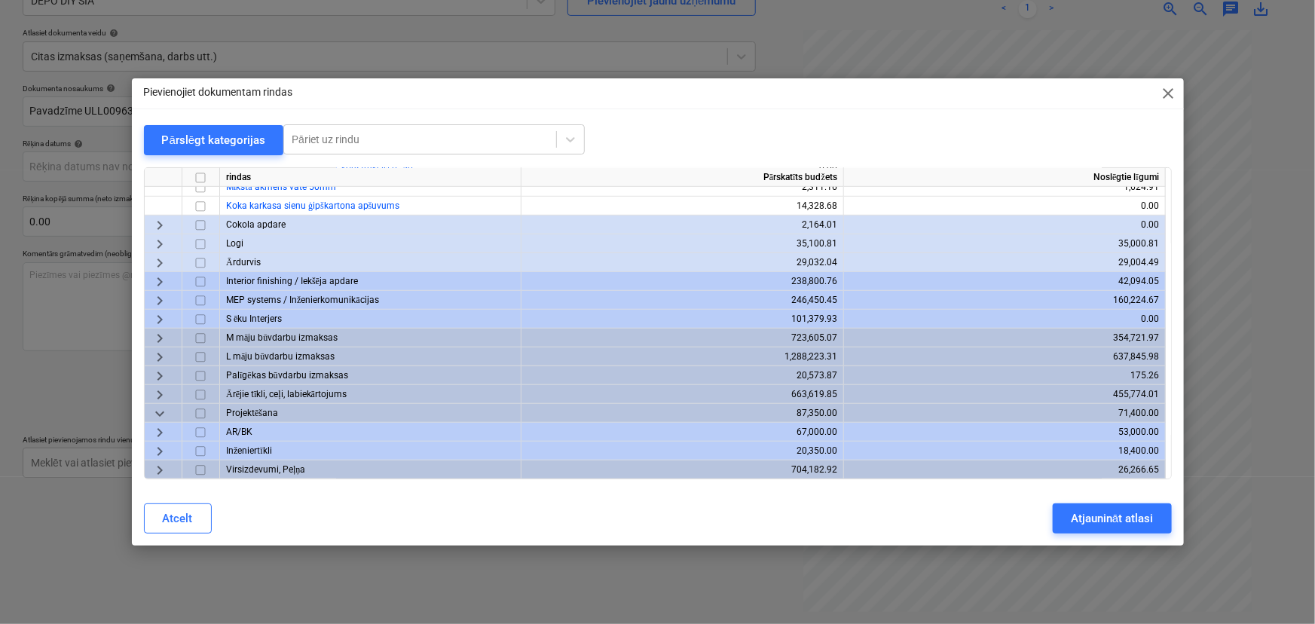
click at [161, 450] on span "keyboard_arrow_right" at bounding box center [160, 451] width 18 height 18
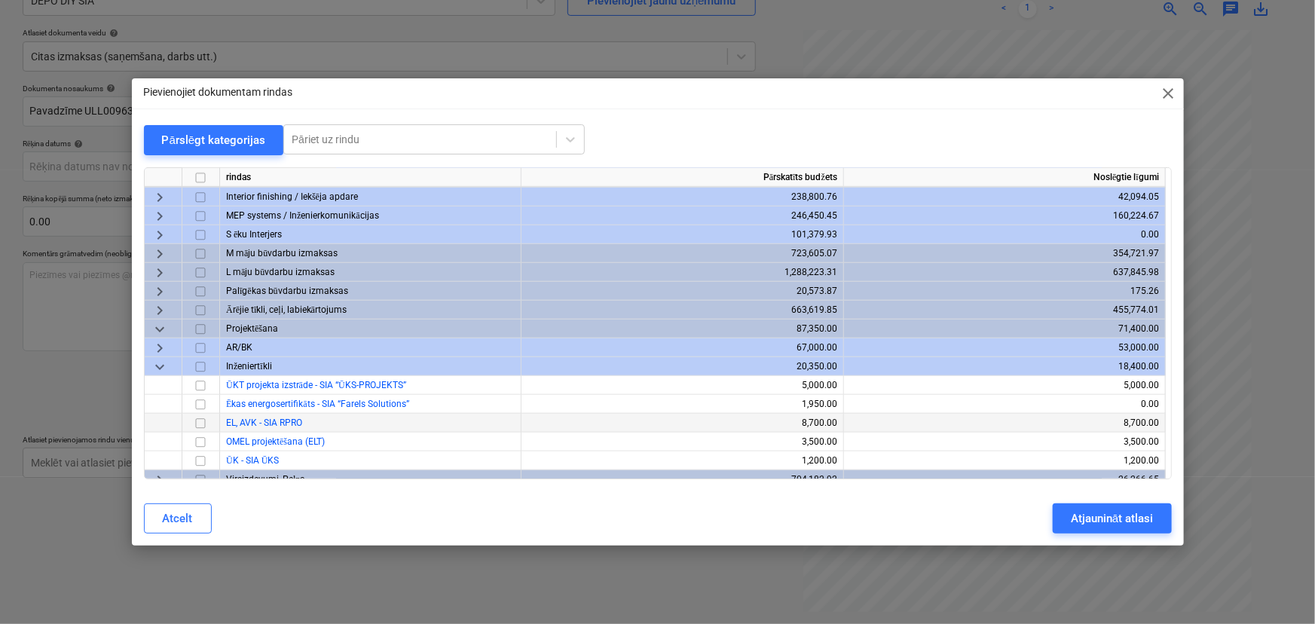
scroll to position [593, 0]
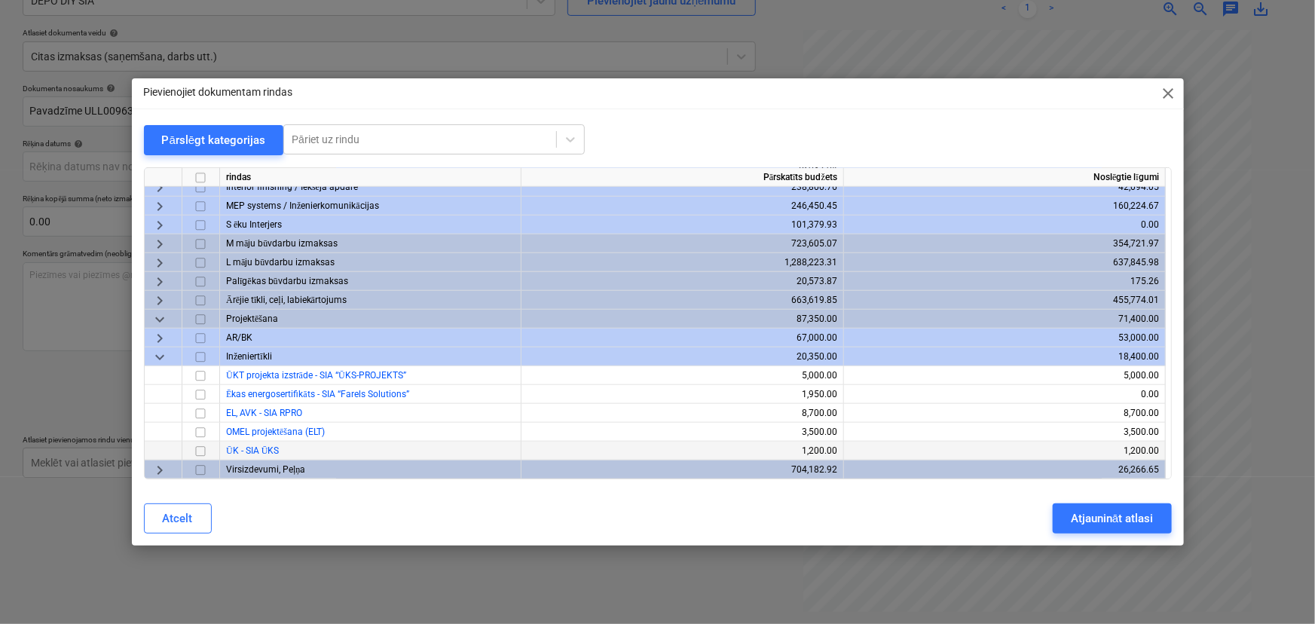
click at [203, 447] on input "checkbox" at bounding box center [200, 451] width 18 height 18
click at [194, 447] on input "checkbox" at bounding box center [200, 451] width 18 height 18
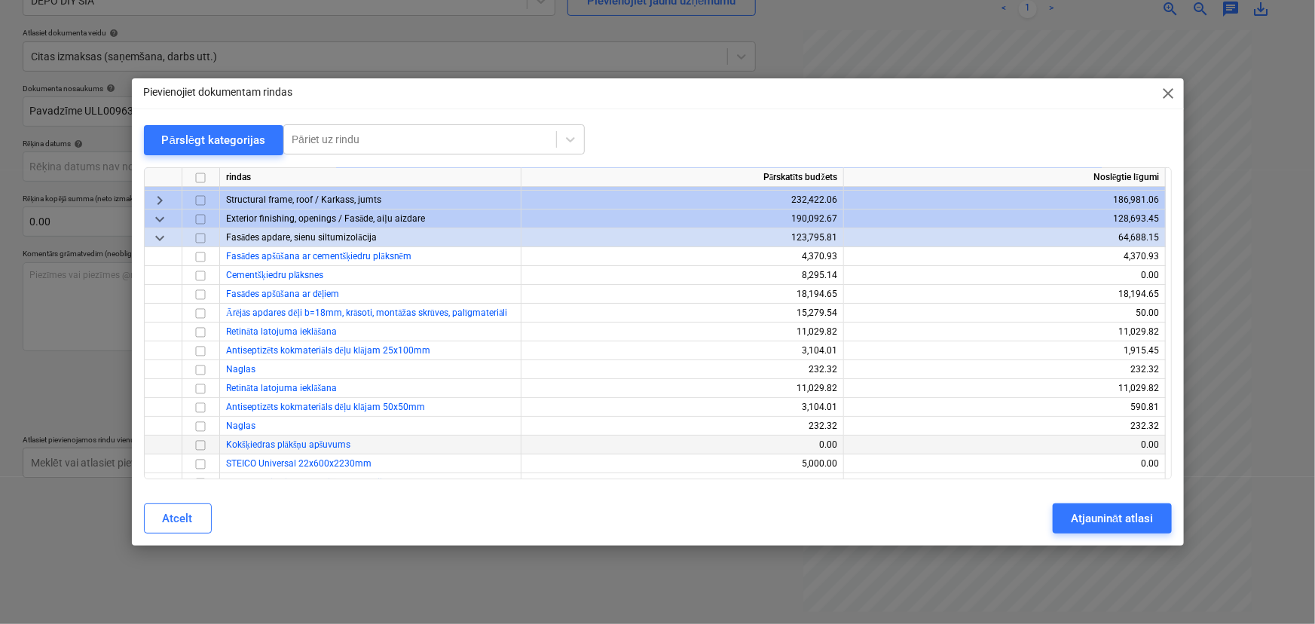
scroll to position [0, 0]
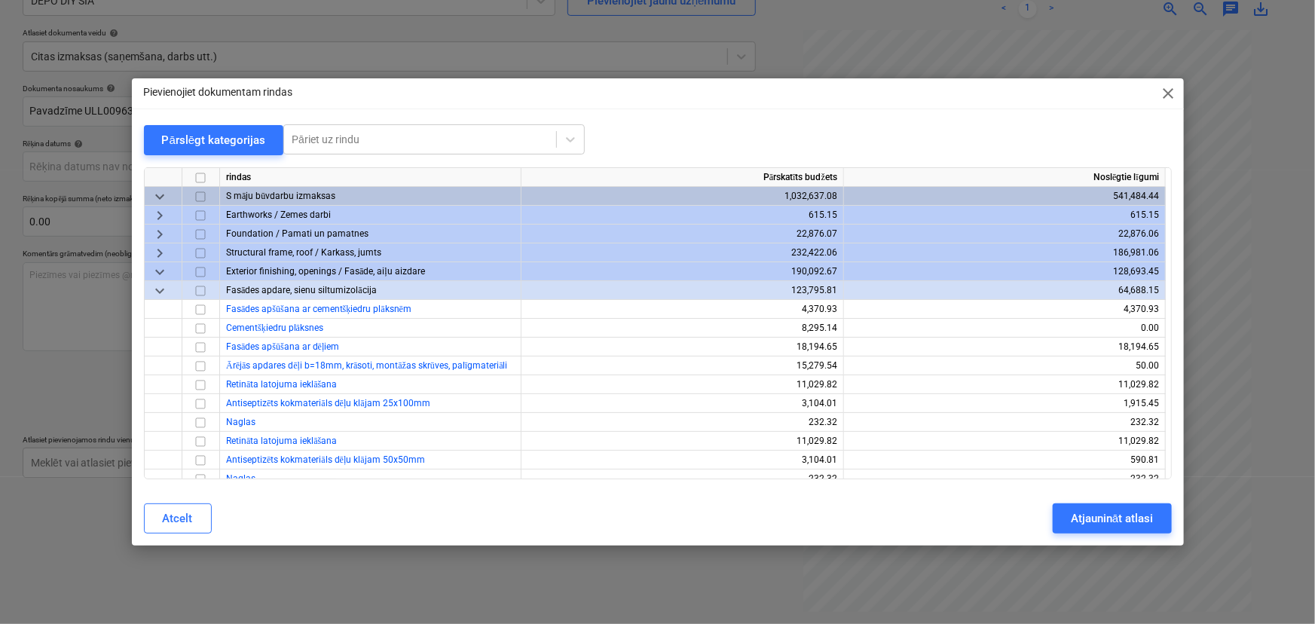
click at [161, 286] on span "keyboard_arrow_down" at bounding box center [160, 291] width 18 height 18
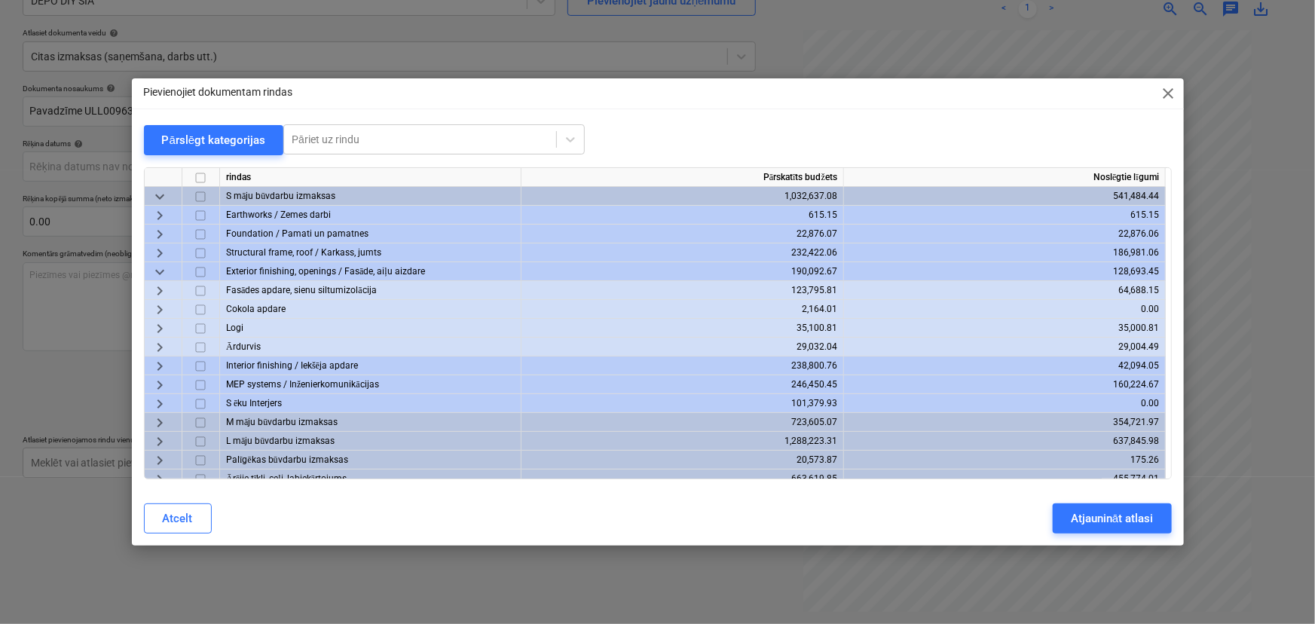
click at [157, 270] on span "keyboard_arrow_down" at bounding box center [160, 272] width 18 height 18
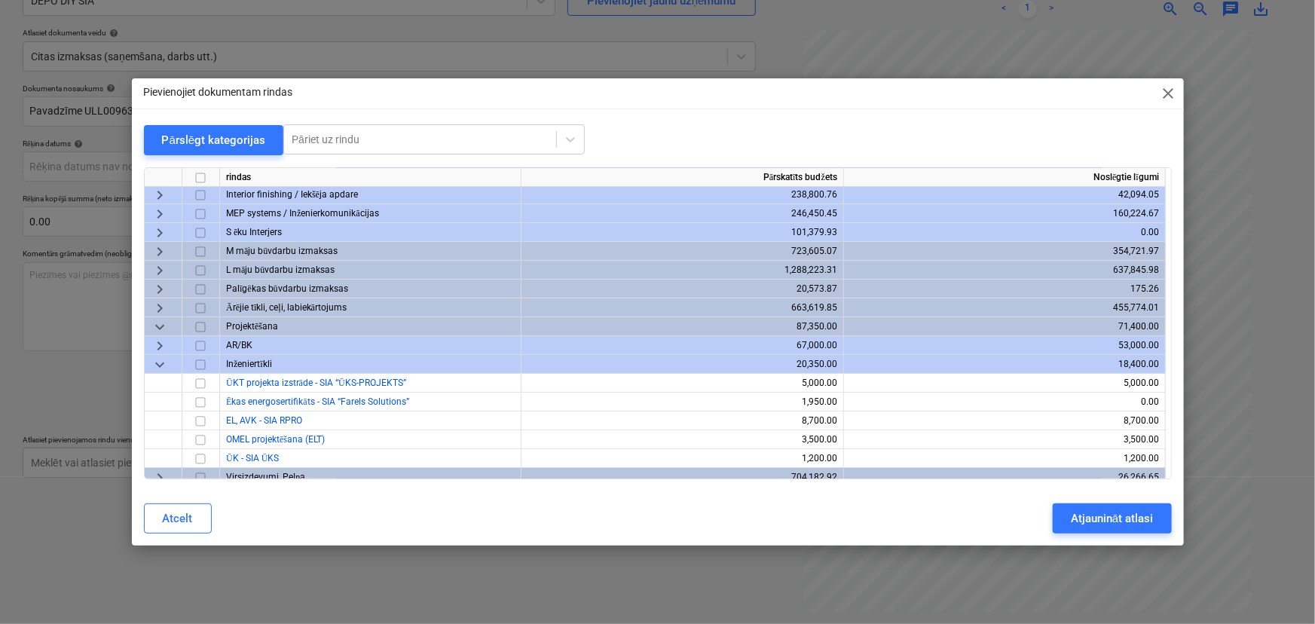
scroll to position [103, 0]
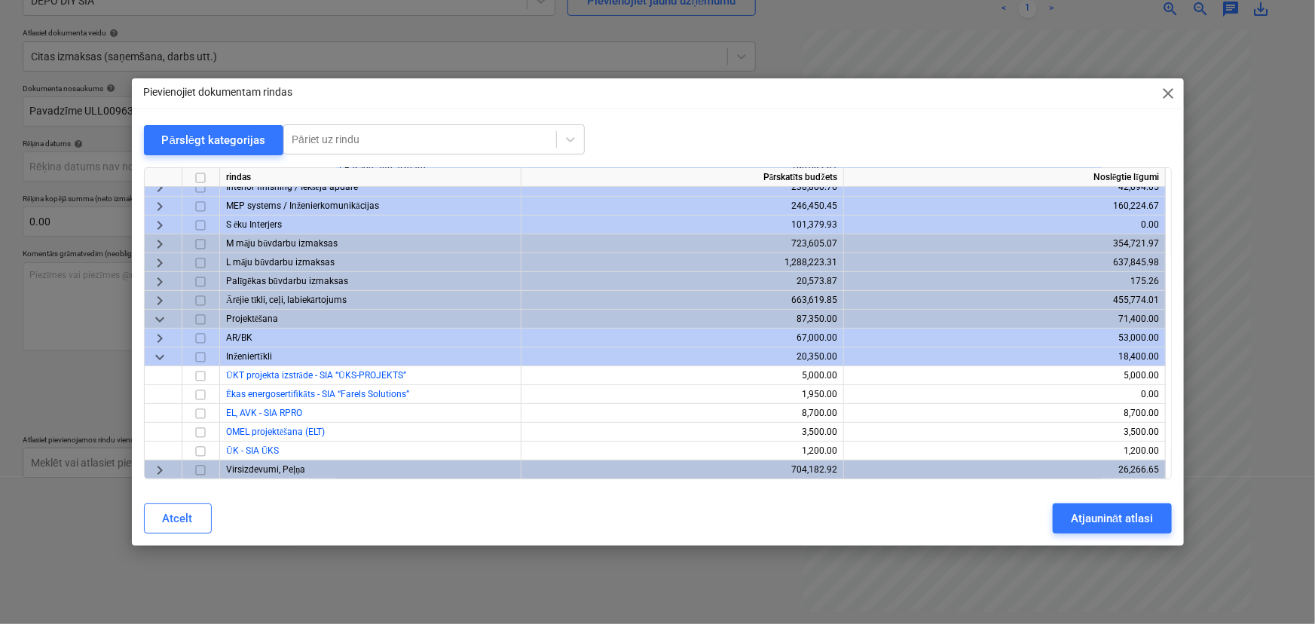
click at [153, 353] on span "keyboard_arrow_down" at bounding box center [160, 357] width 18 height 18
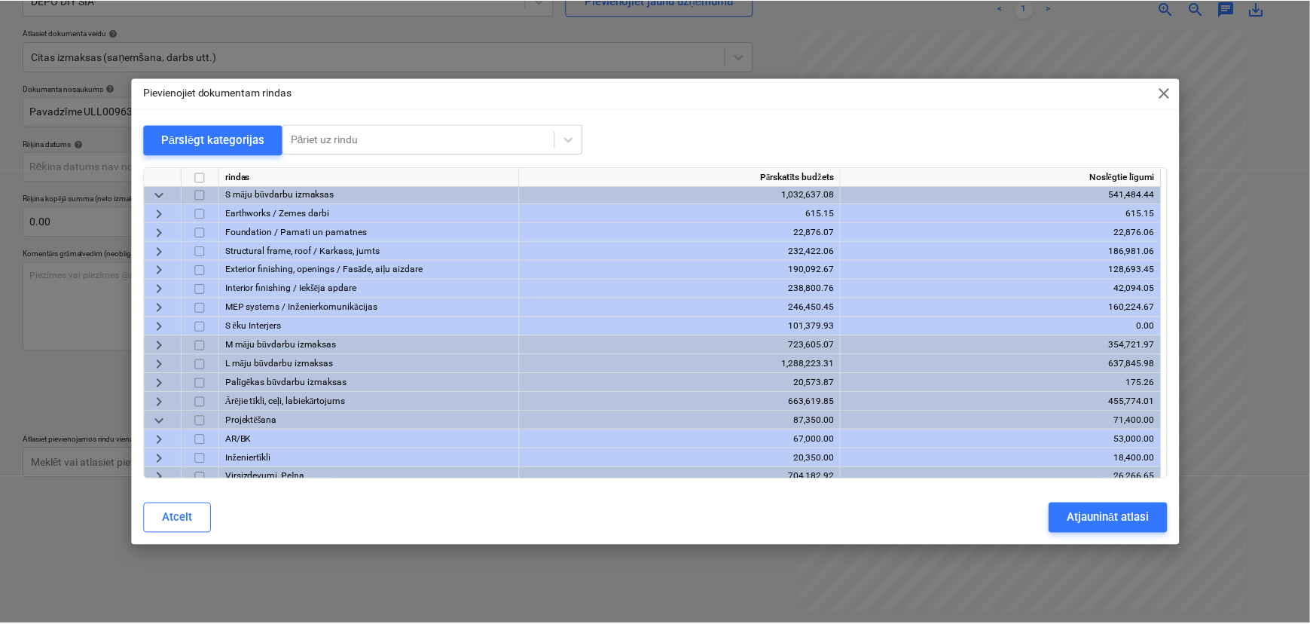
scroll to position [0, 0]
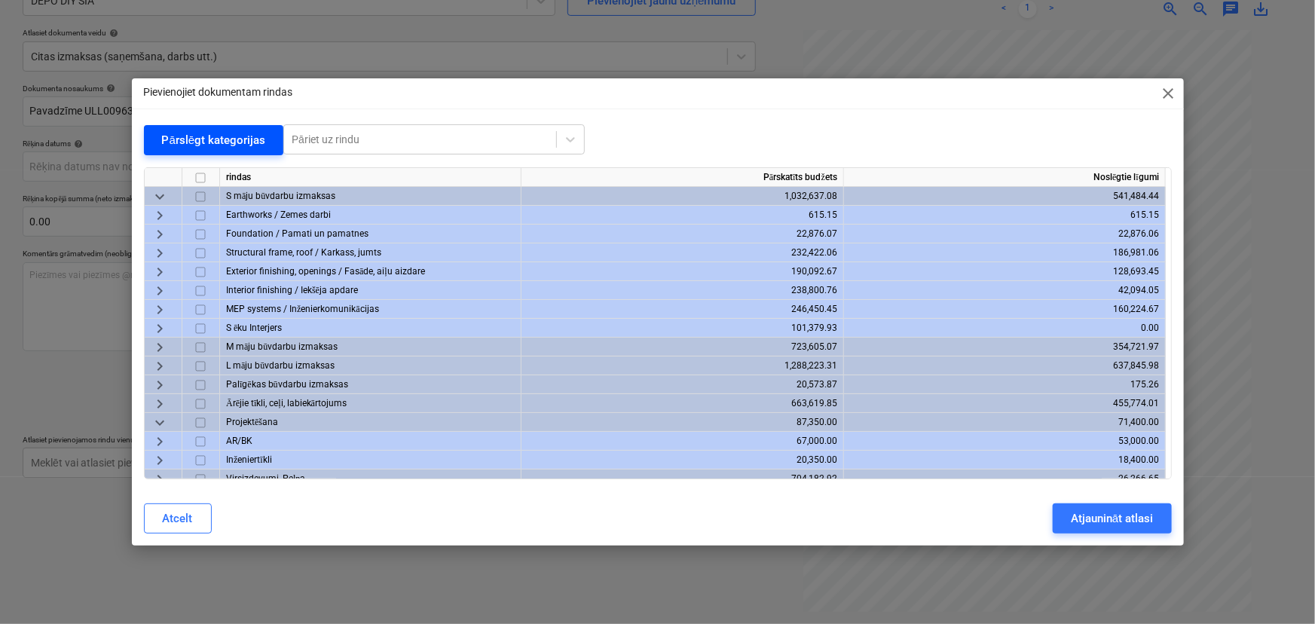
click at [167, 192] on span "keyboard_arrow_down" at bounding box center [160, 197] width 18 height 18
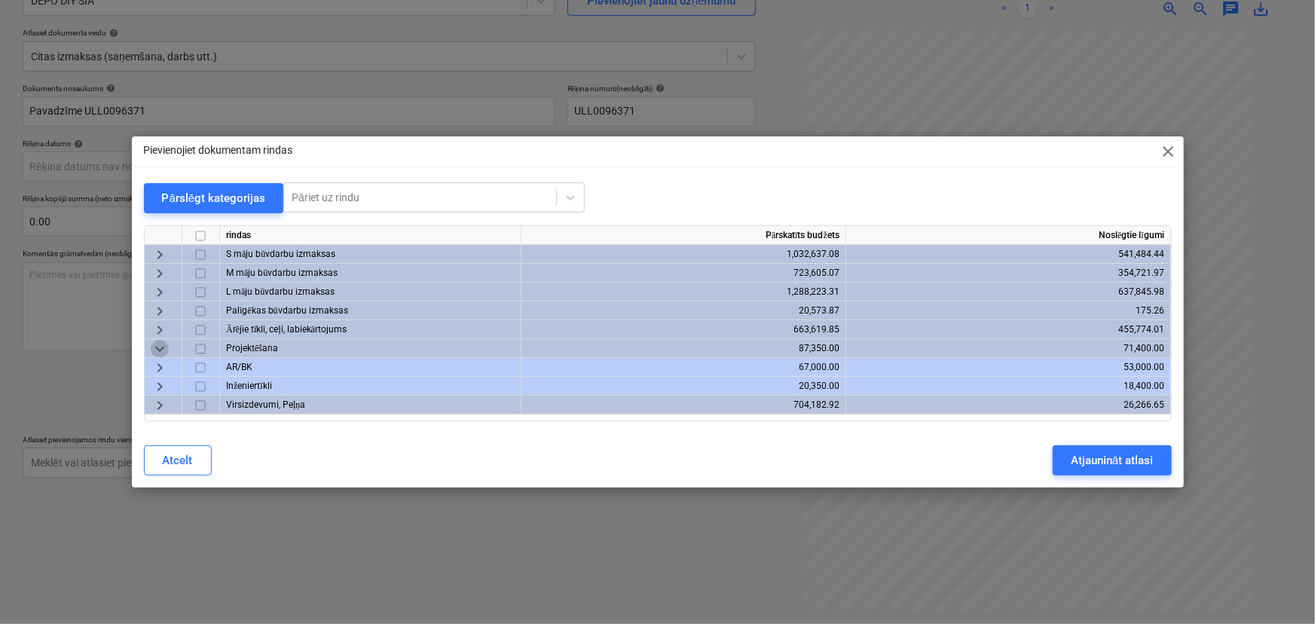
drag, startPoint x: 162, startPoint y: 350, endPoint x: 171, endPoint y: 350, distance: 9.0
click at [163, 350] on span "keyboard_arrow_down" at bounding box center [160, 349] width 18 height 18
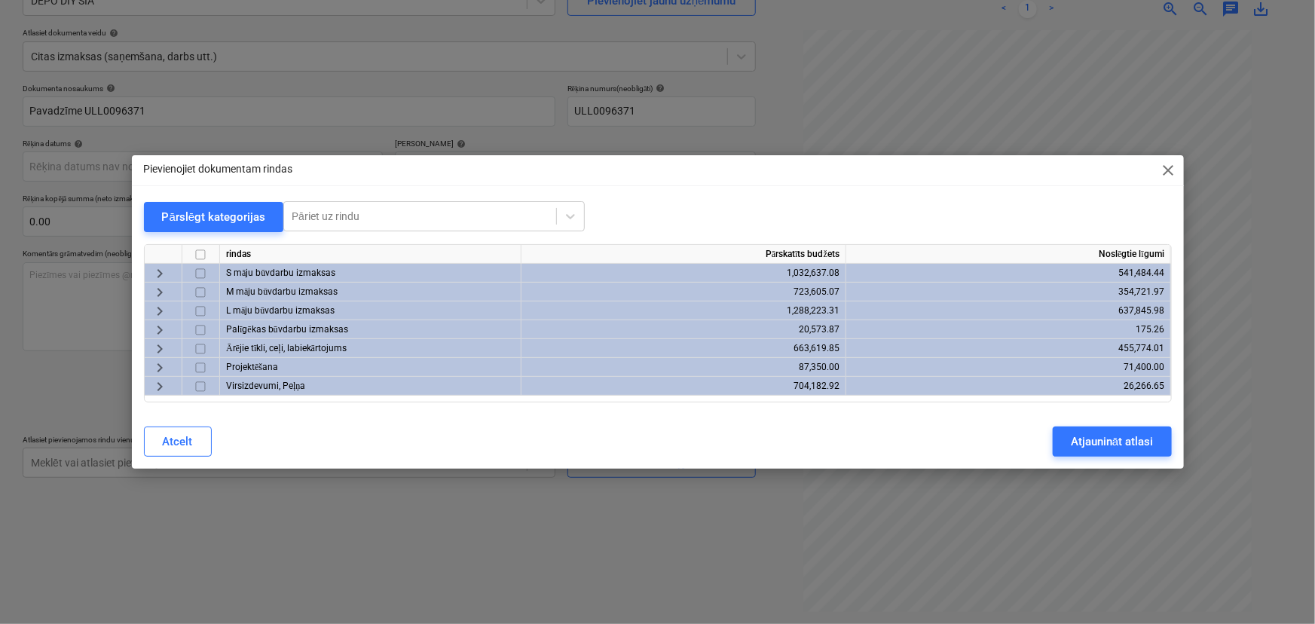
click at [163, 386] on span "keyboard_arrow_right" at bounding box center [160, 386] width 18 height 18
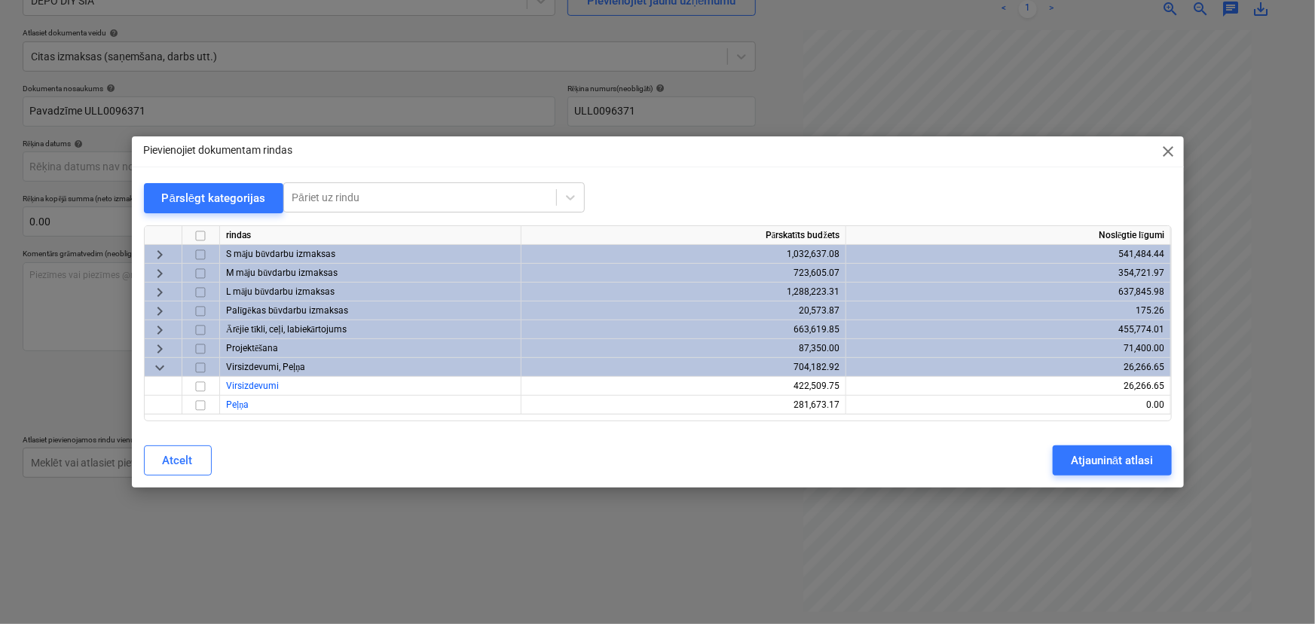
click at [162, 359] on span "keyboard_arrow_down" at bounding box center [160, 368] width 18 height 18
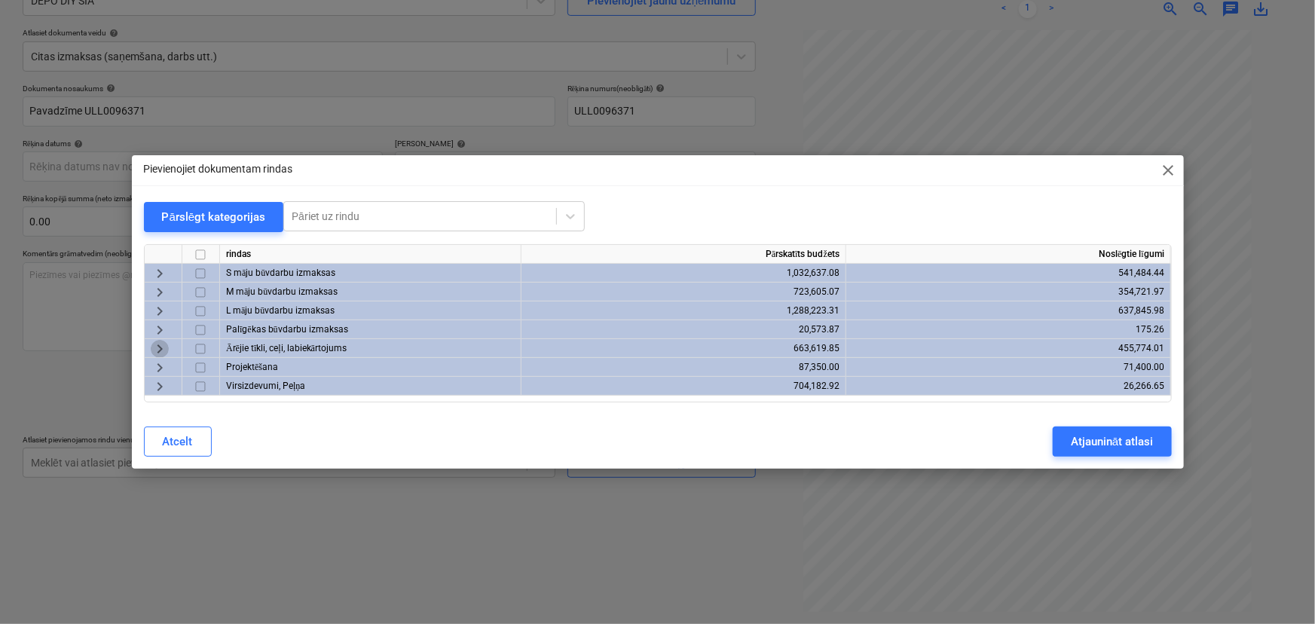
click at [159, 350] on span "keyboard_arrow_right" at bounding box center [160, 349] width 18 height 18
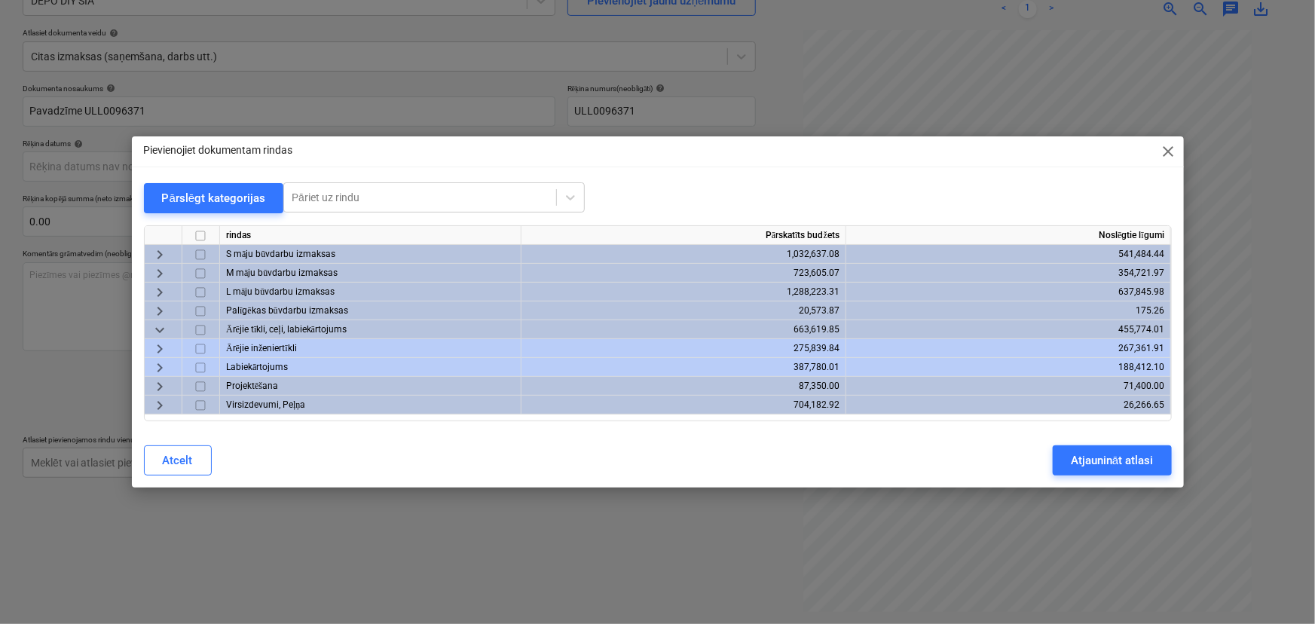
click at [159, 348] on span "keyboard_arrow_right" at bounding box center [160, 349] width 18 height 18
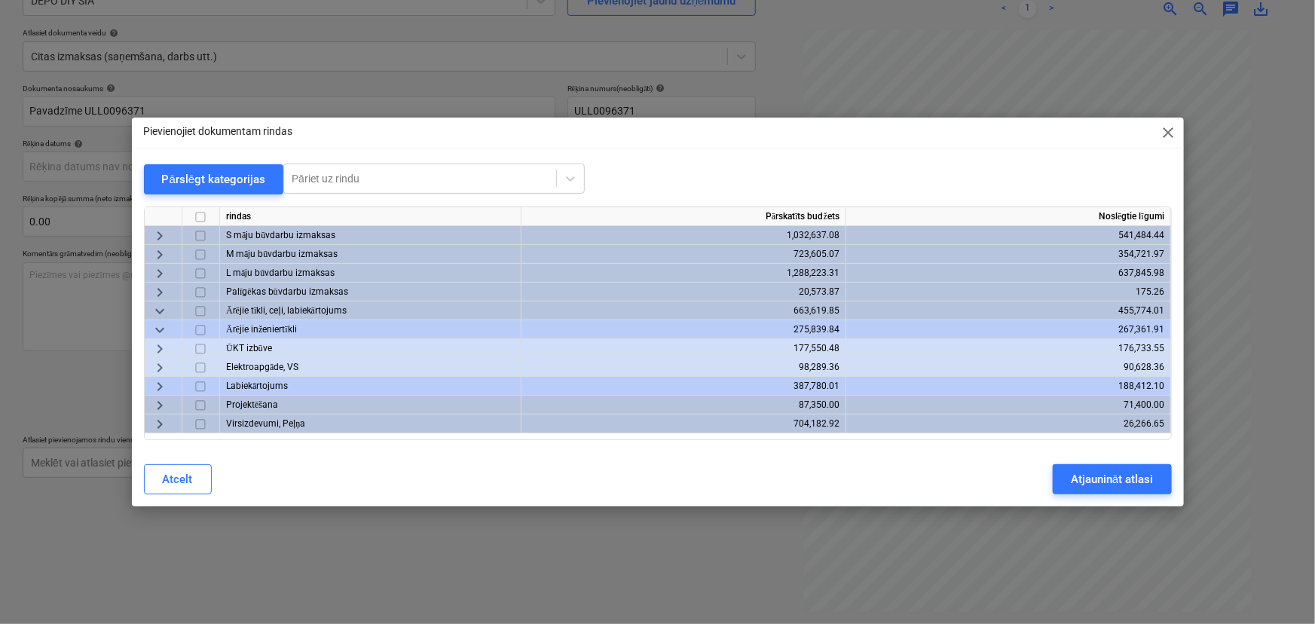
click at [157, 310] on span "keyboard_arrow_down" at bounding box center [160, 311] width 18 height 18
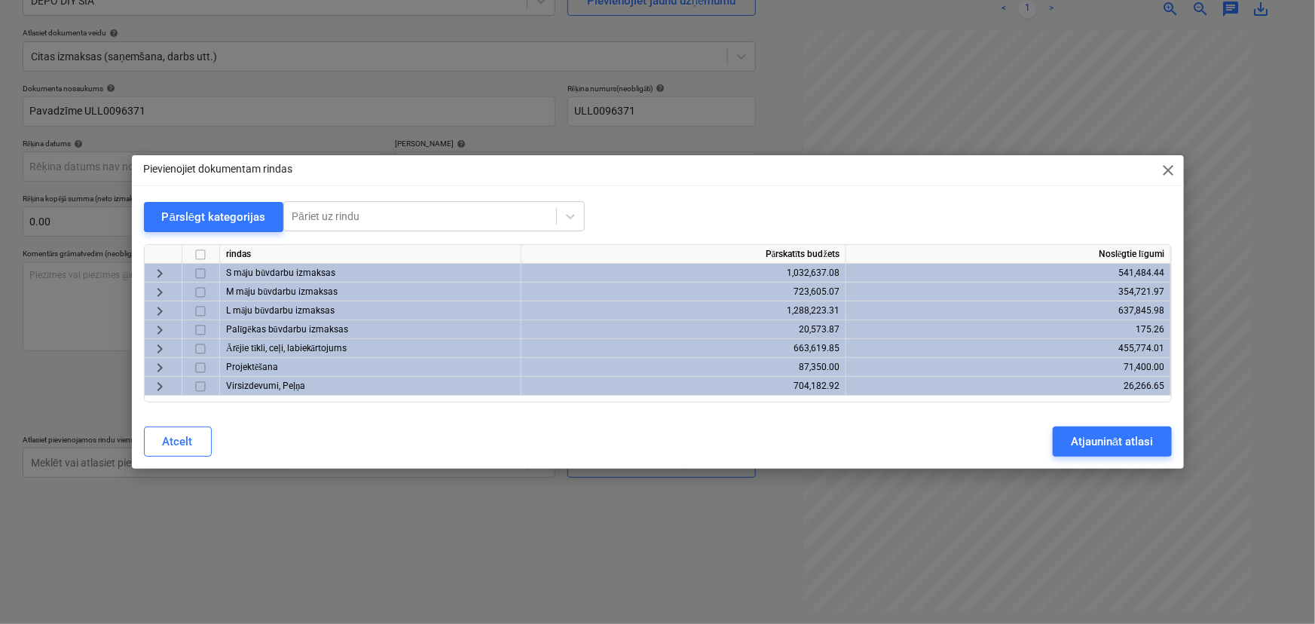
click at [161, 364] on span "keyboard_arrow_right" at bounding box center [160, 368] width 18 height 18
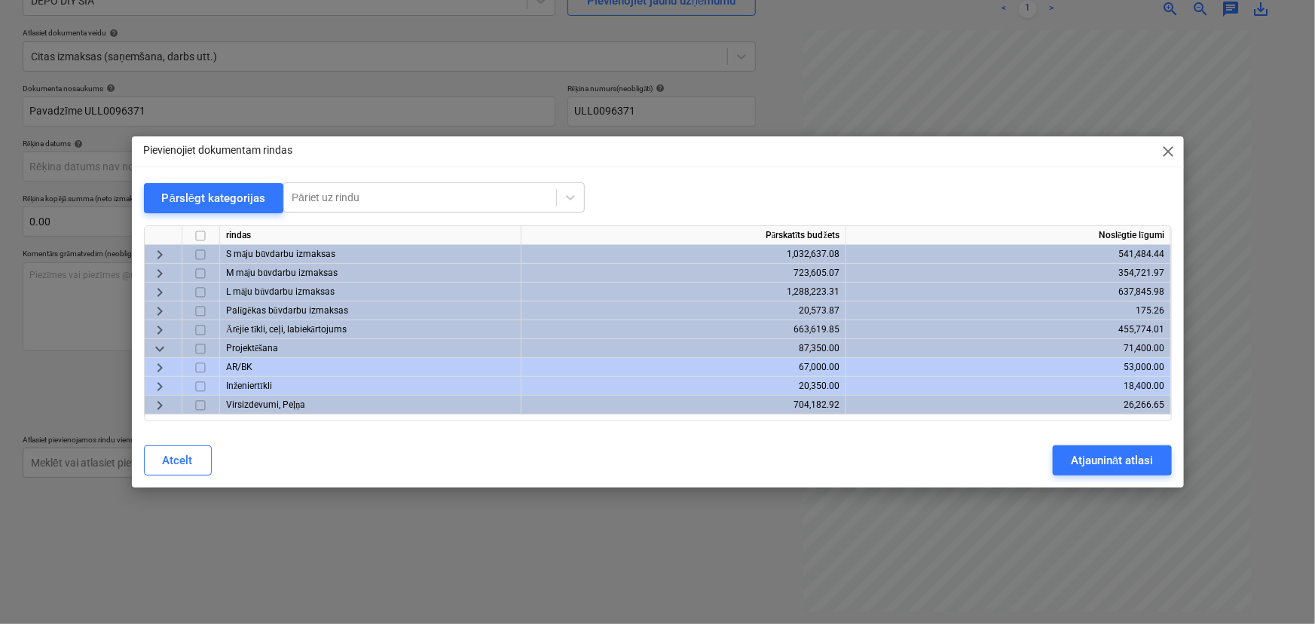
click at [161, 383] on span "keyboard_arrow_right" at bounding box center [160, 386] width 18 height 18
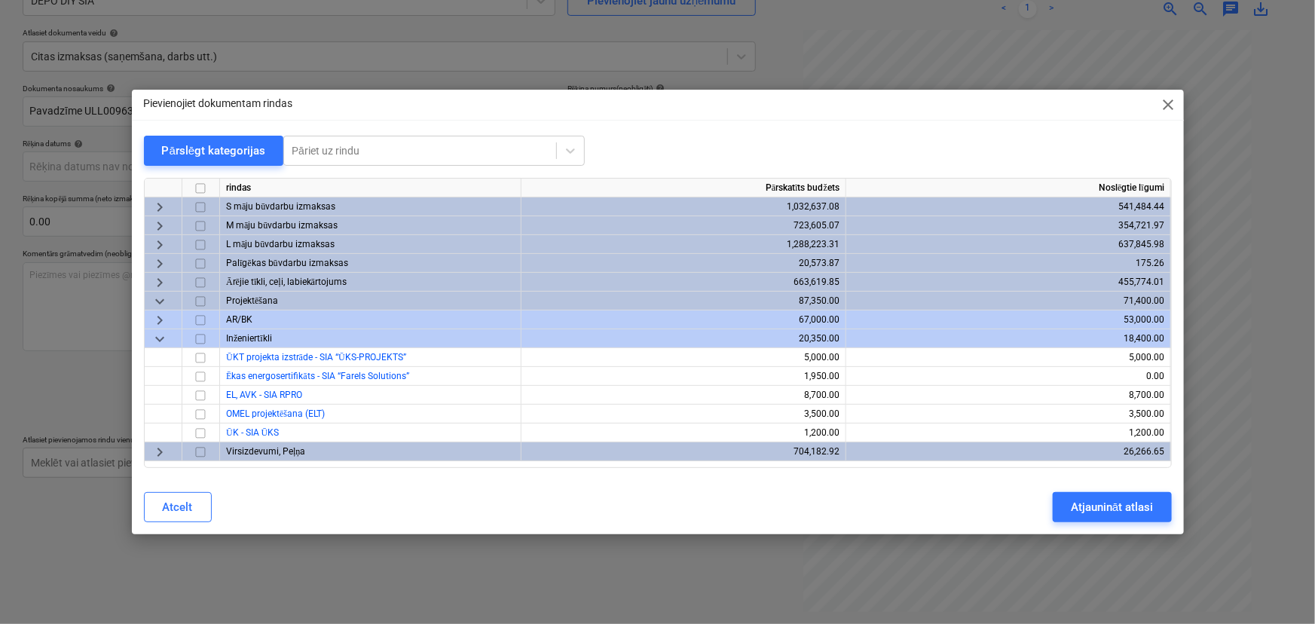
click at [158, 320] on span "keyboard_arrow_right" at bounding box center [160, 320] width 18 height 18
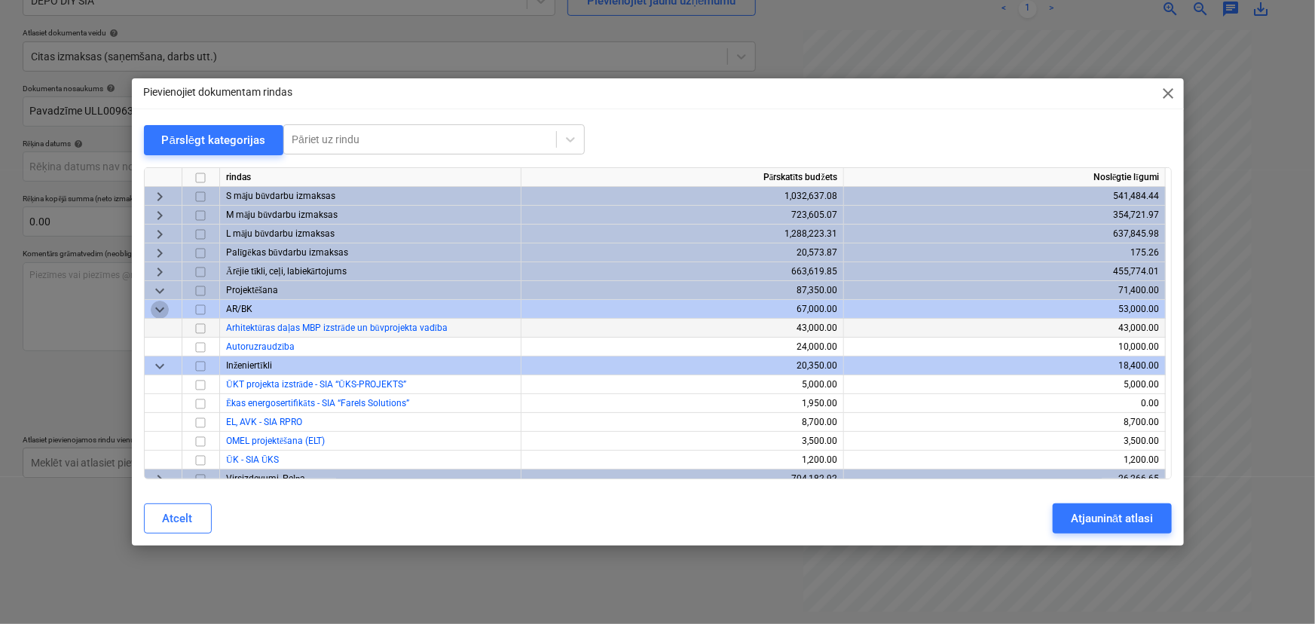
click at [156, 309] on span "keyboard_arrow_down" at bounding box center [160, 310] width 18 height 18
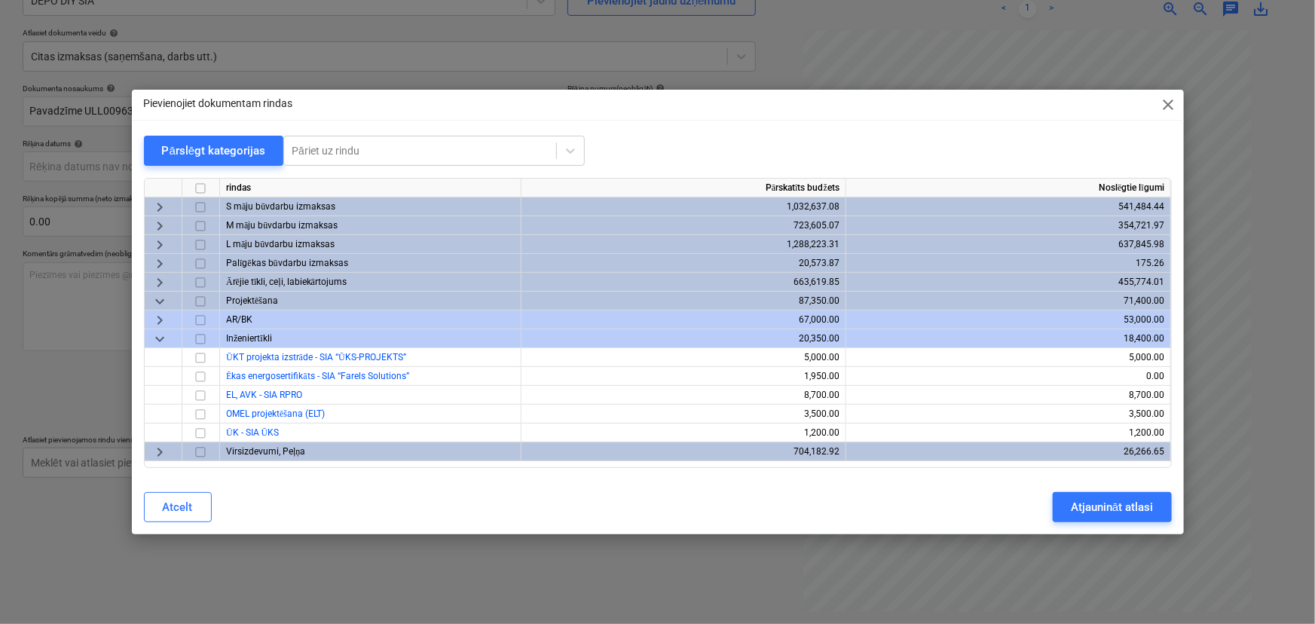
click at [155, 302] on span "keyboard_arrow_down" at bounding box center [160, 301] width 18 height 18
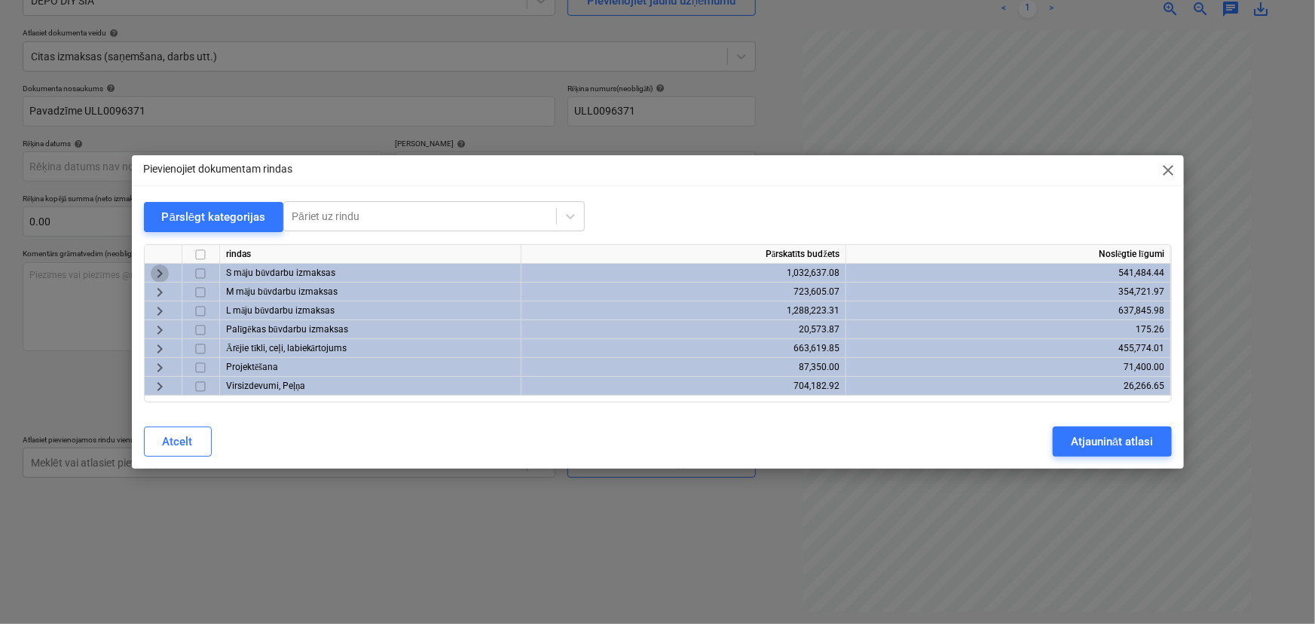
click at [165, 267] on span "keyboard_arrow_right" at bounding box center [160, 273] width 18 height 18
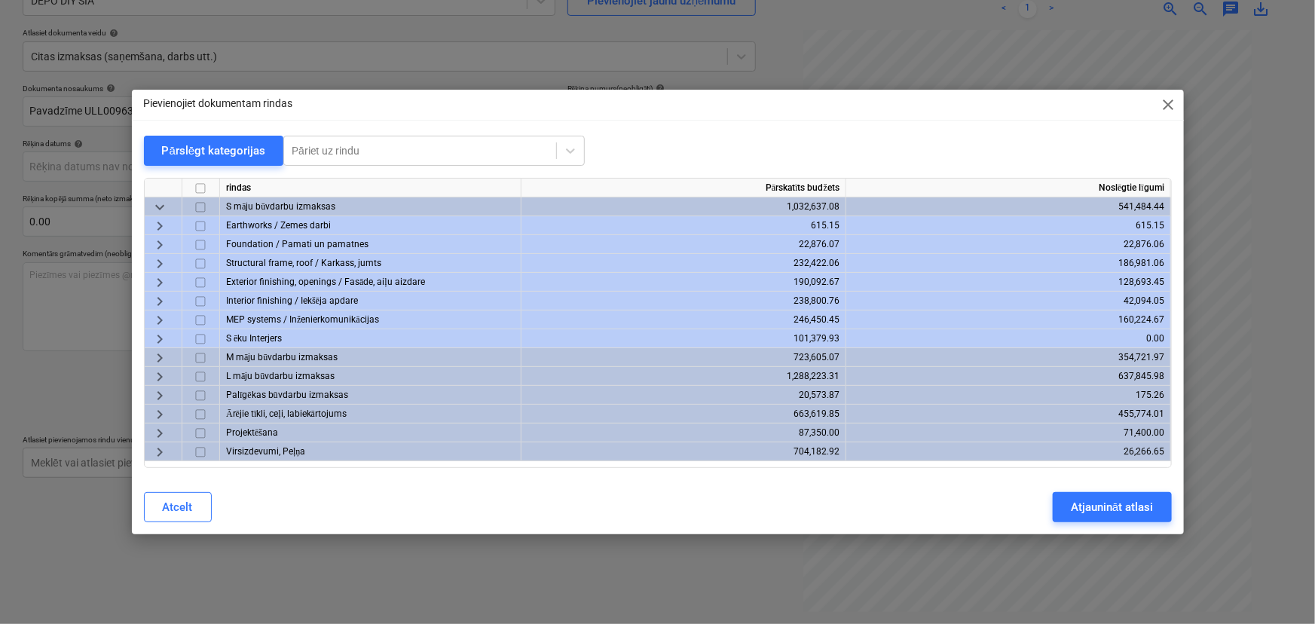
click at [159, 203] on span "keyboard_arrow_down" at bounding box center [160, 207] width 18 height 18
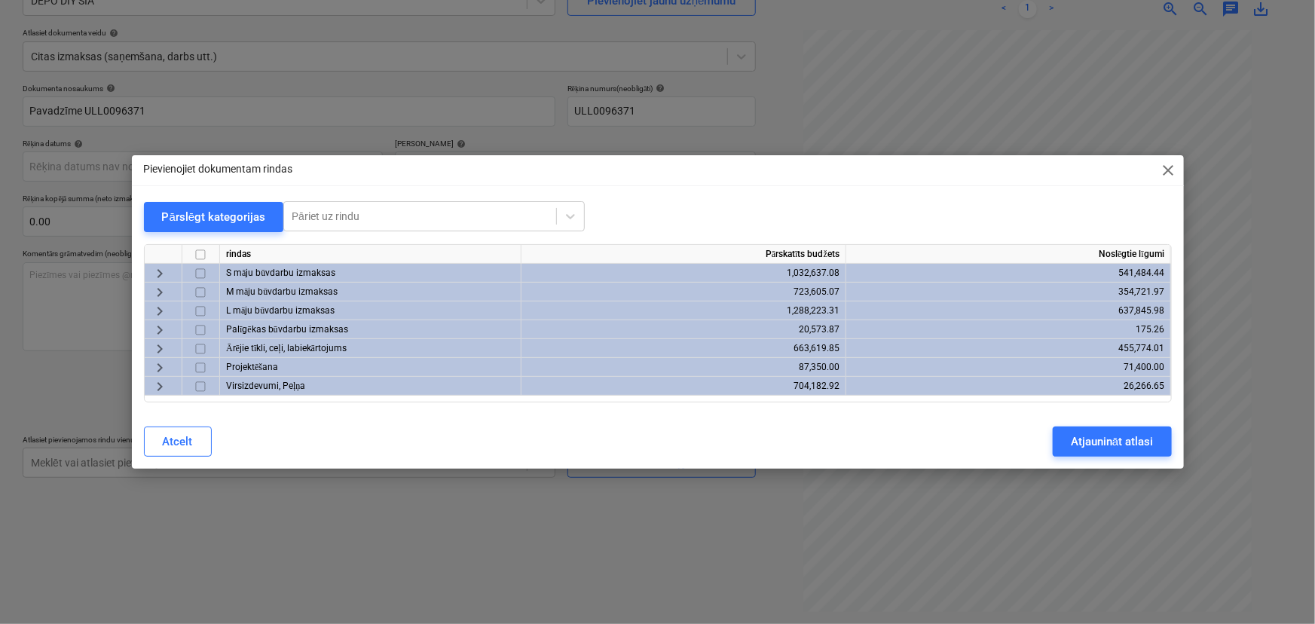
click at [162, 306] on span "keyboard_arrow_right" at bounding box center [160, 311] width 18 height 18
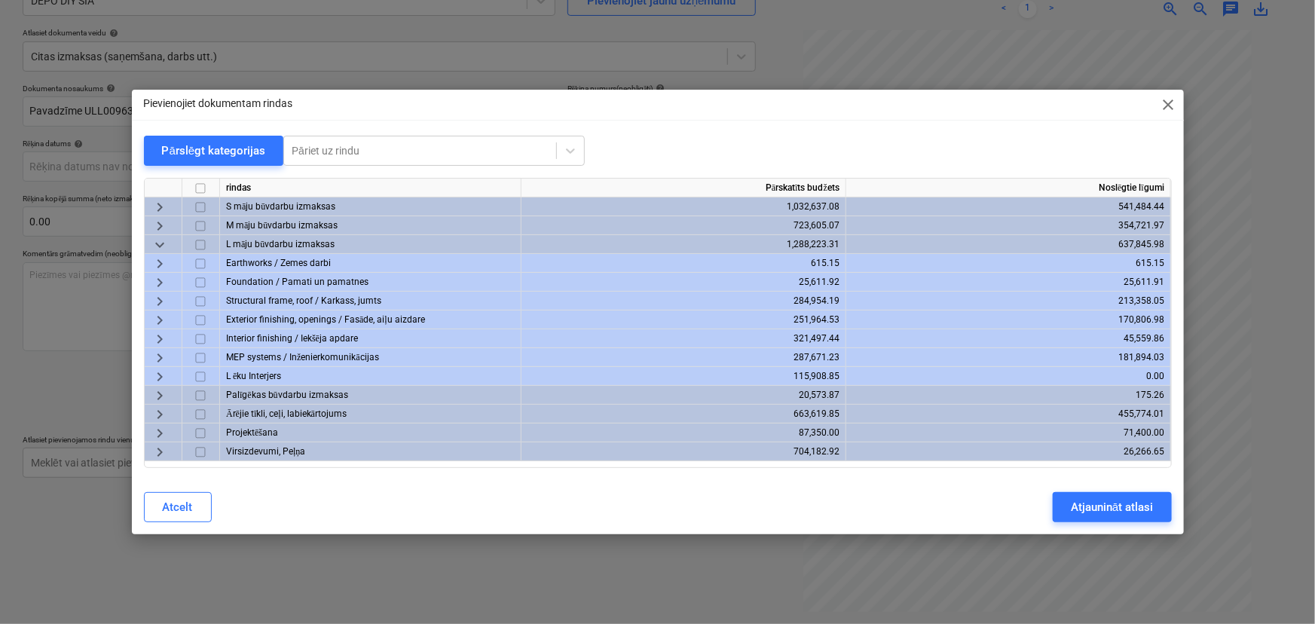
click at [161, 356] on span "keyboard_arrow_right" at bounding box center [160, 358] width 18 height 18
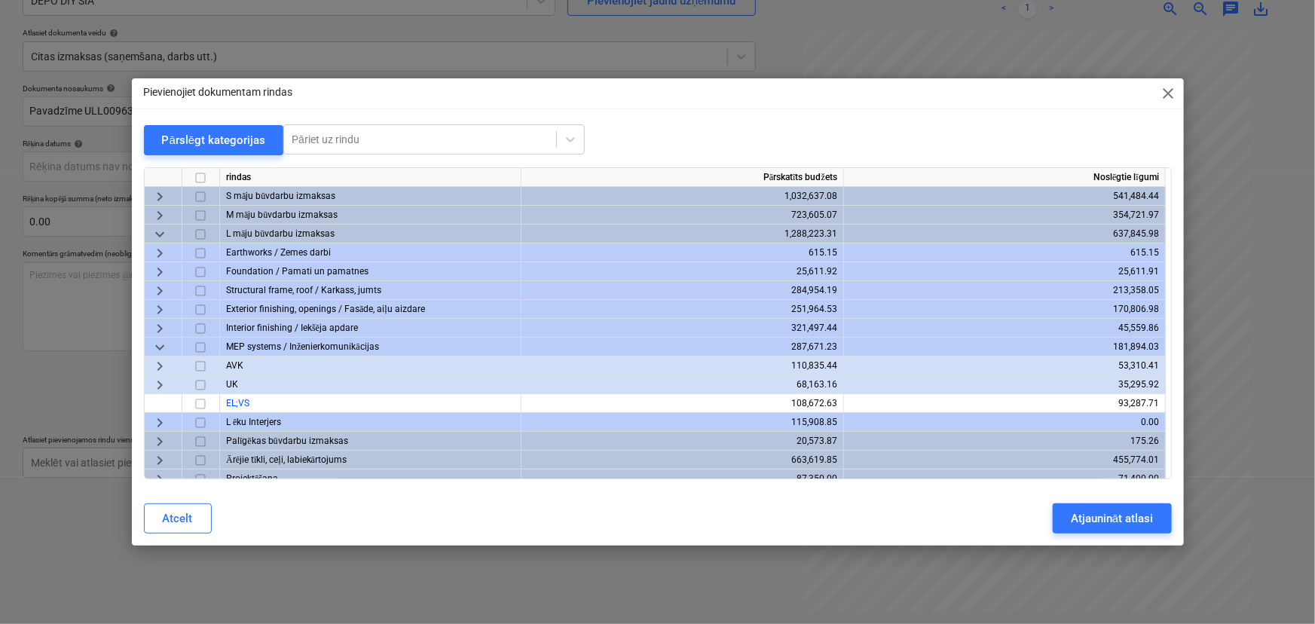
click at [159, 387] on span "keyboard_arrow_right" at bounding box center [160, 385] width 18 height 18
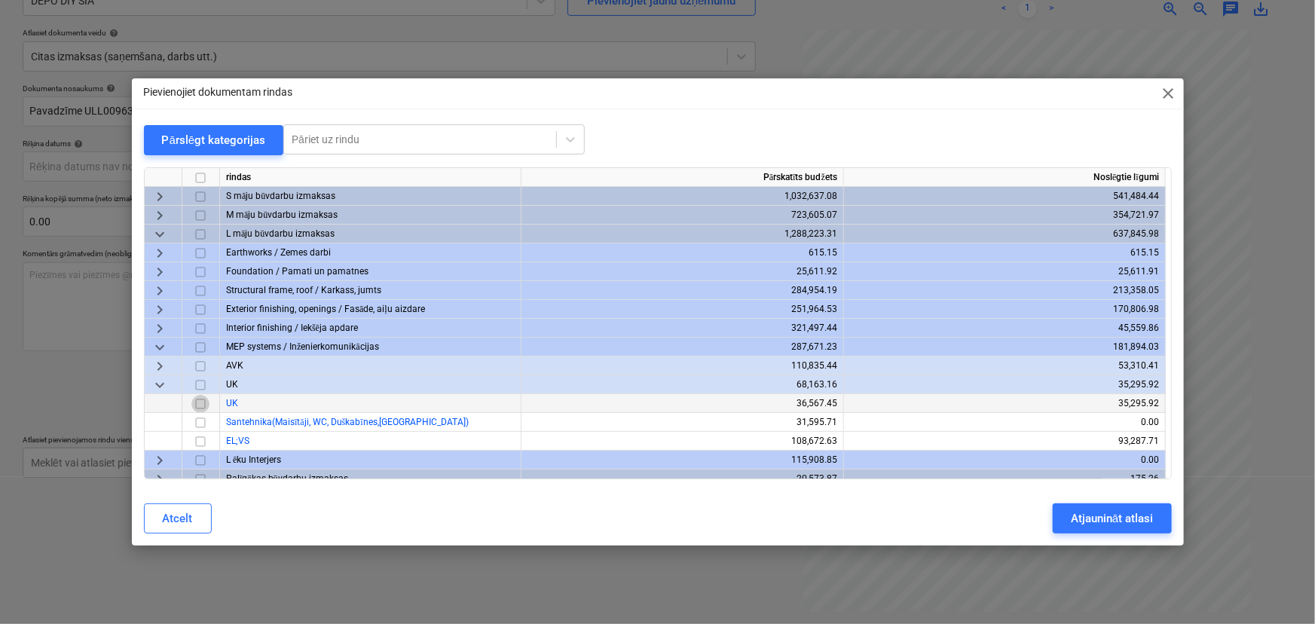
click at [203, 402] on input "checkbox" at bounding box center [200, 404] width 18 height 18
click at [1051, 518] on div "Atjaunināt atlasi" at bounding box center [1112, 519] width 82 height 20
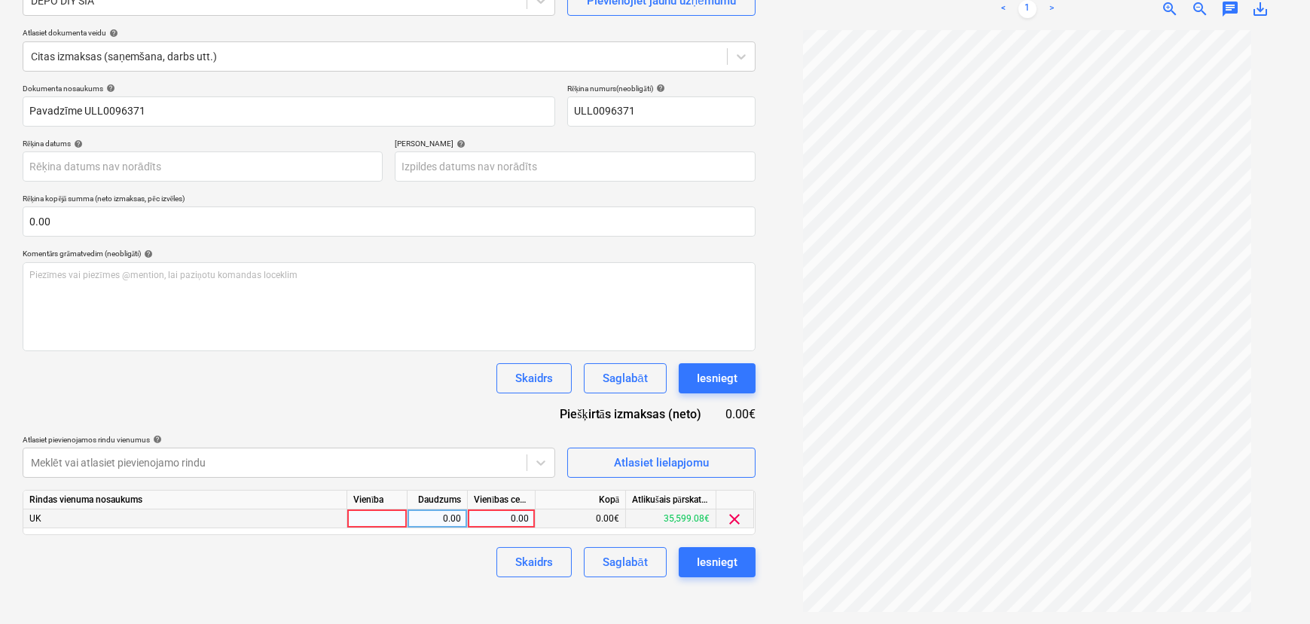
click at [496, 520] on div "0.00" at bounding box center [501, 518] width 55 height 19
type input "38.69"
click at [407, 541] on div "Skaidrs Saglabāt Iesniegt" at bounding box center [389, 562] width 733 height 30
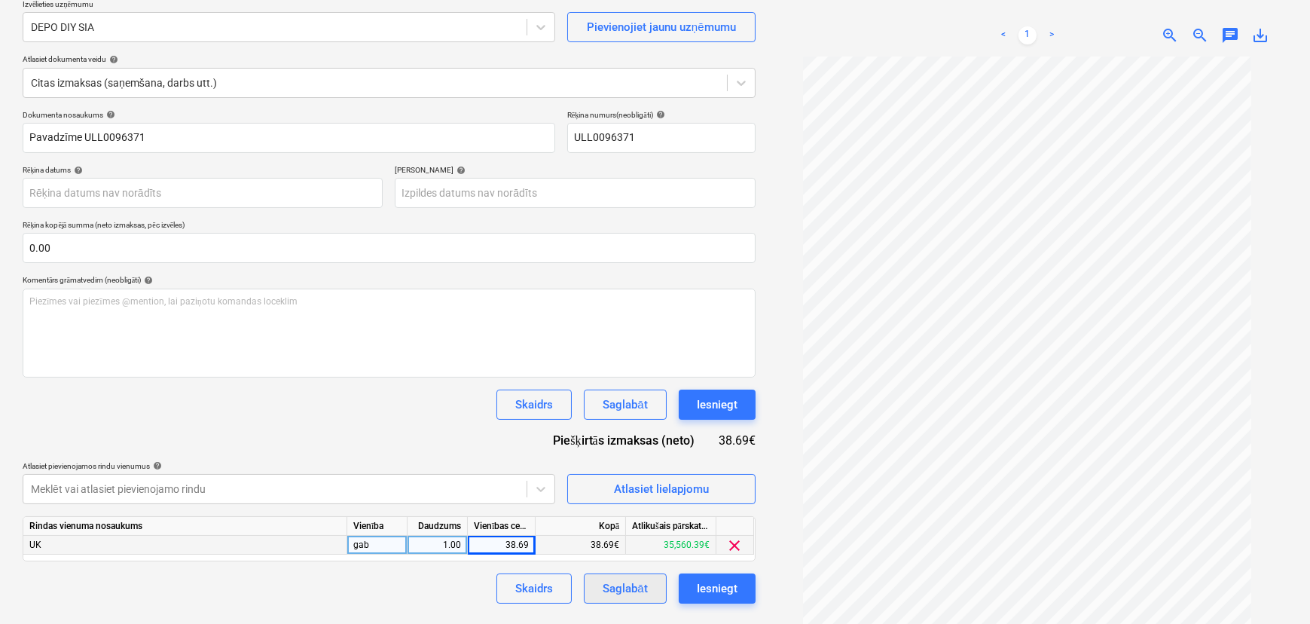
scroll to position [151, 0]
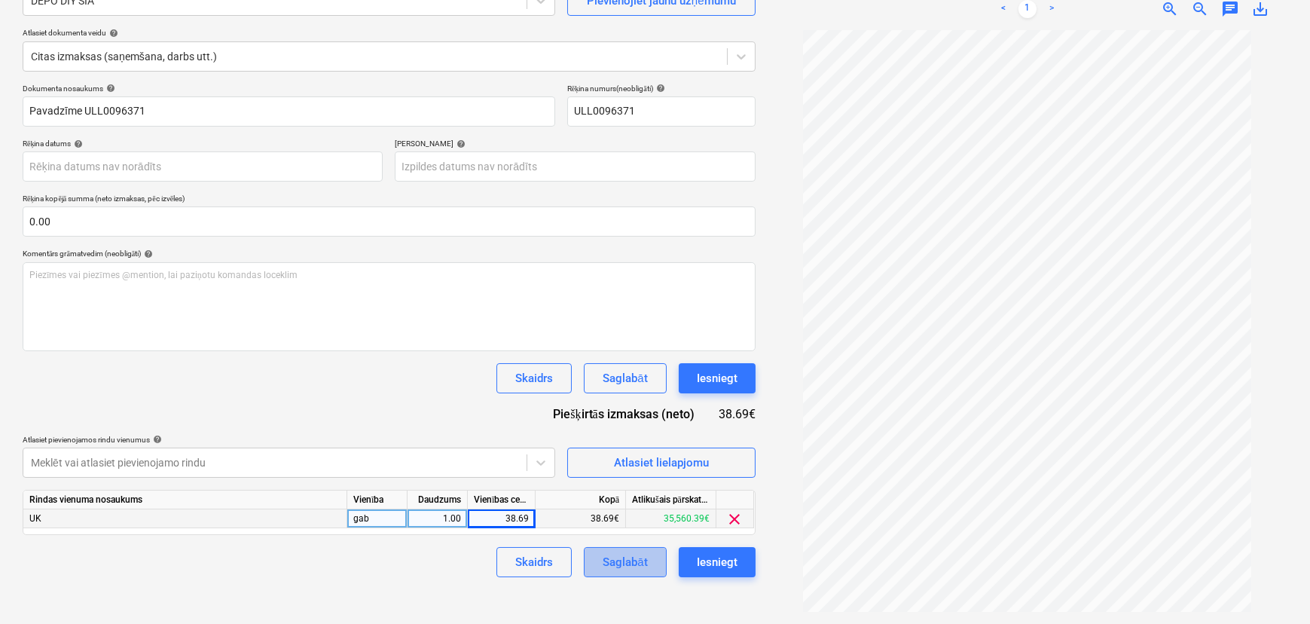
click at [618, 541] on div "Saglabāt" at bounding box center [625, 562] width 44 height 20
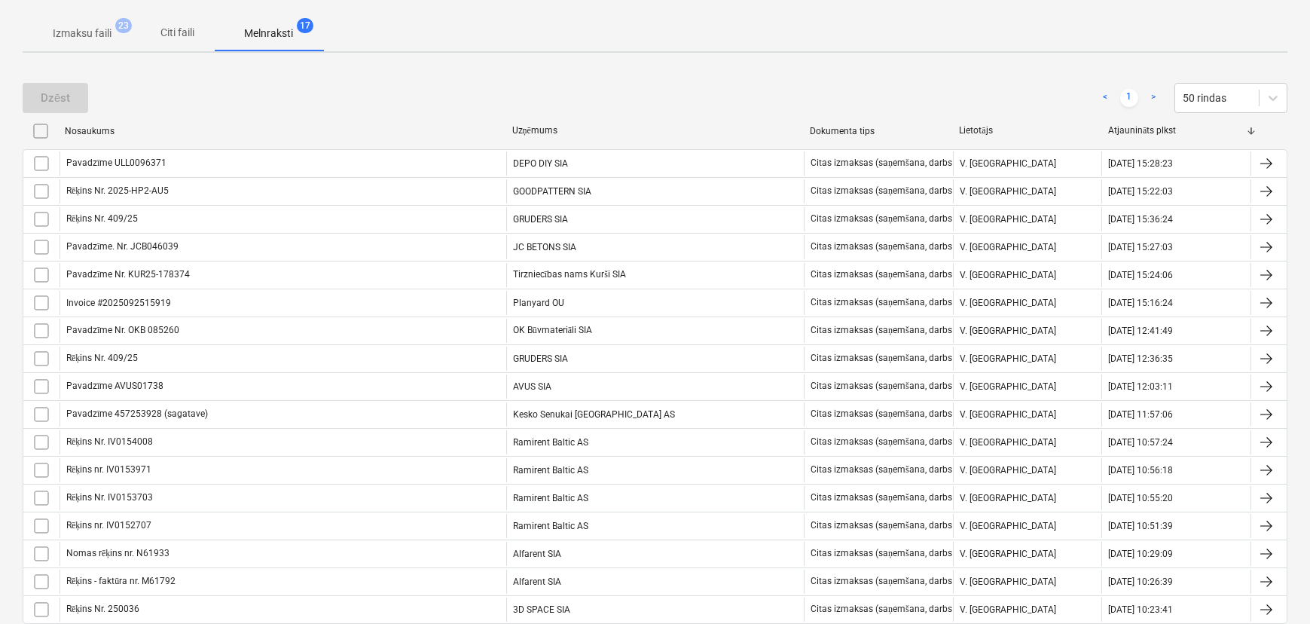
scroll to position [82, 0]
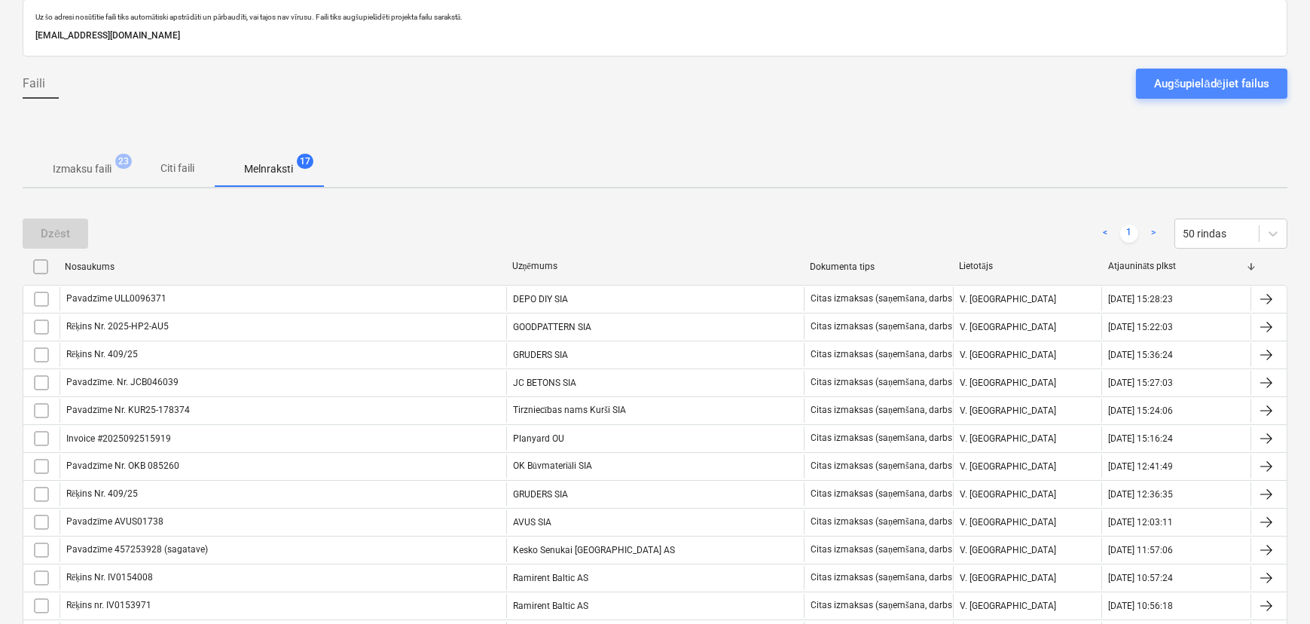
click at [1051, 78] on div "Augšupielādējiet failus" at bounding box center [1211, 84] width 115 height 20
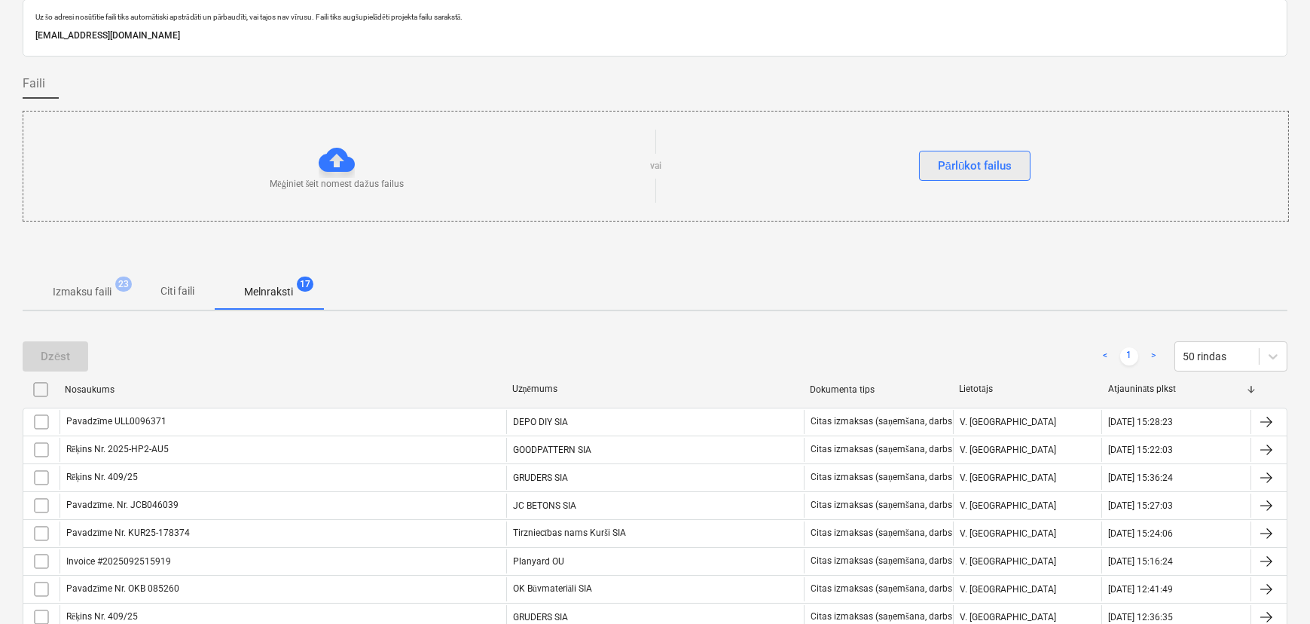
click at [993, 166] on div "Pārlūkot failus" at bounding box center [975, 166] width 75 height 20
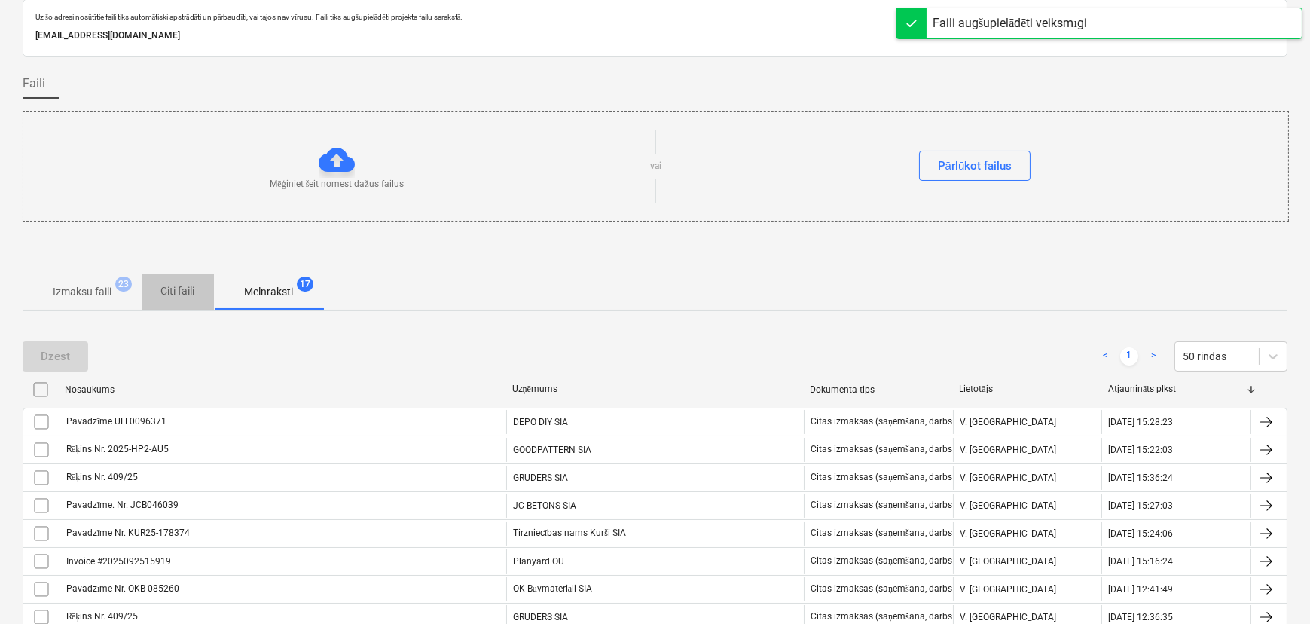
click at [176, 292] on p "Citi faili" at bounding box center [178, 291] width 36 height 16
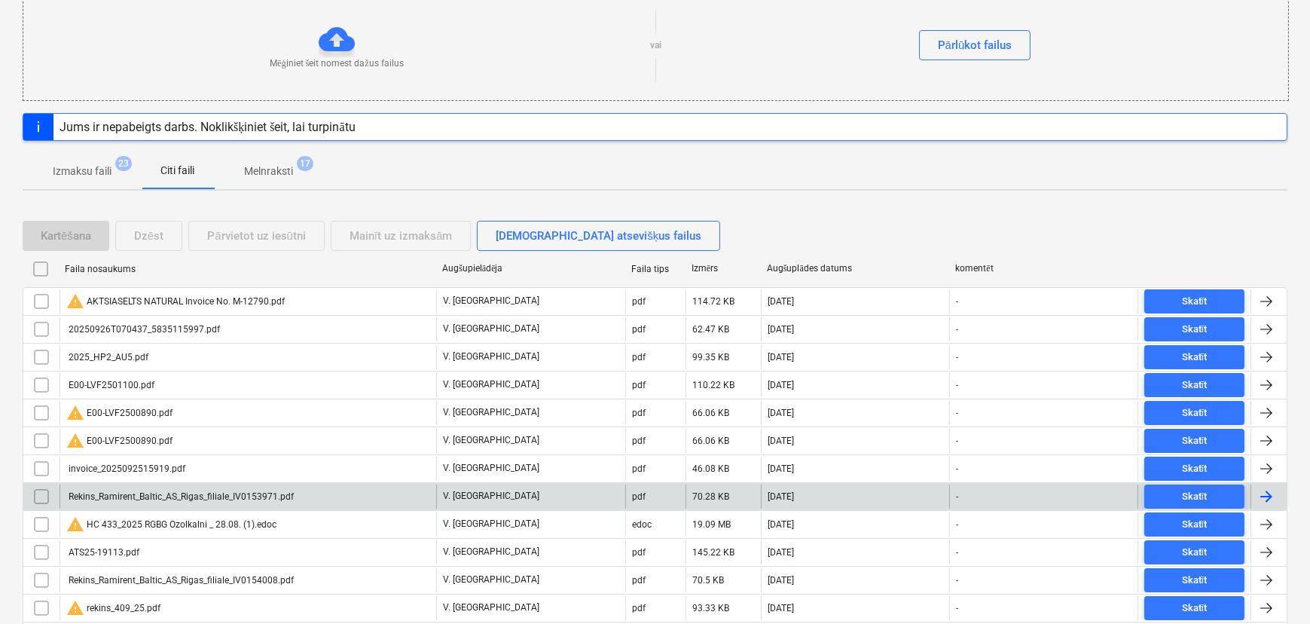
scroll to position [287, 0]
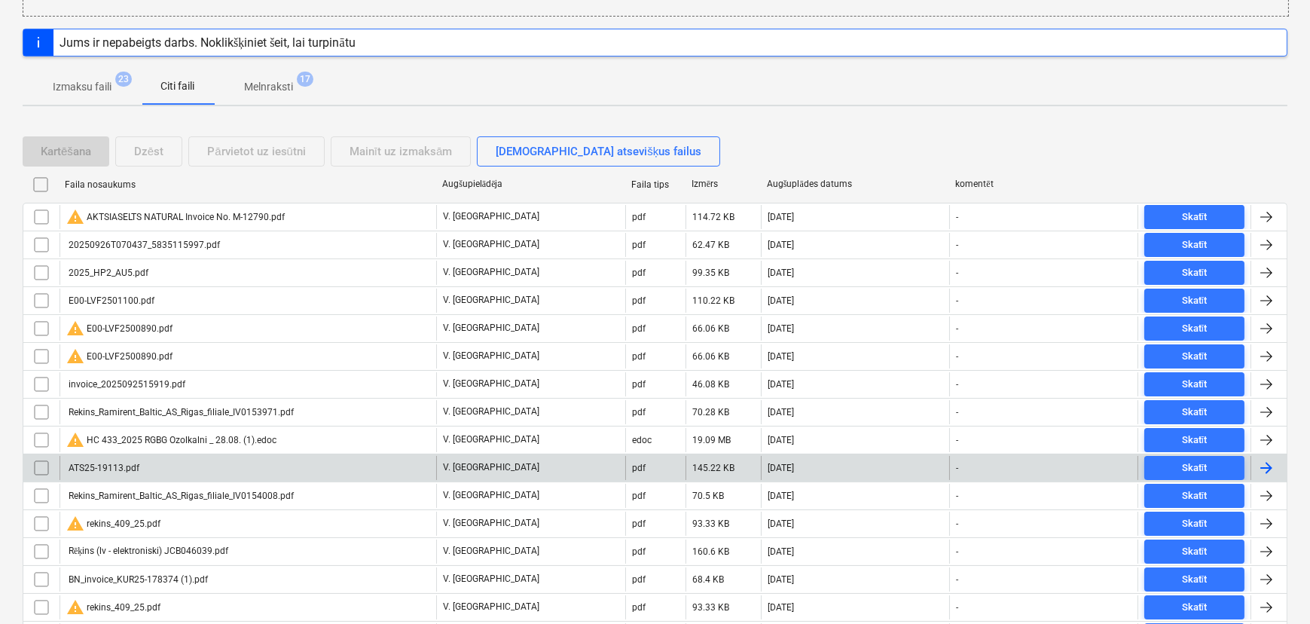
click at [181, 463] on div "ATS25-19113.pdf" at bounding box center [248, 468] width 377 height 24
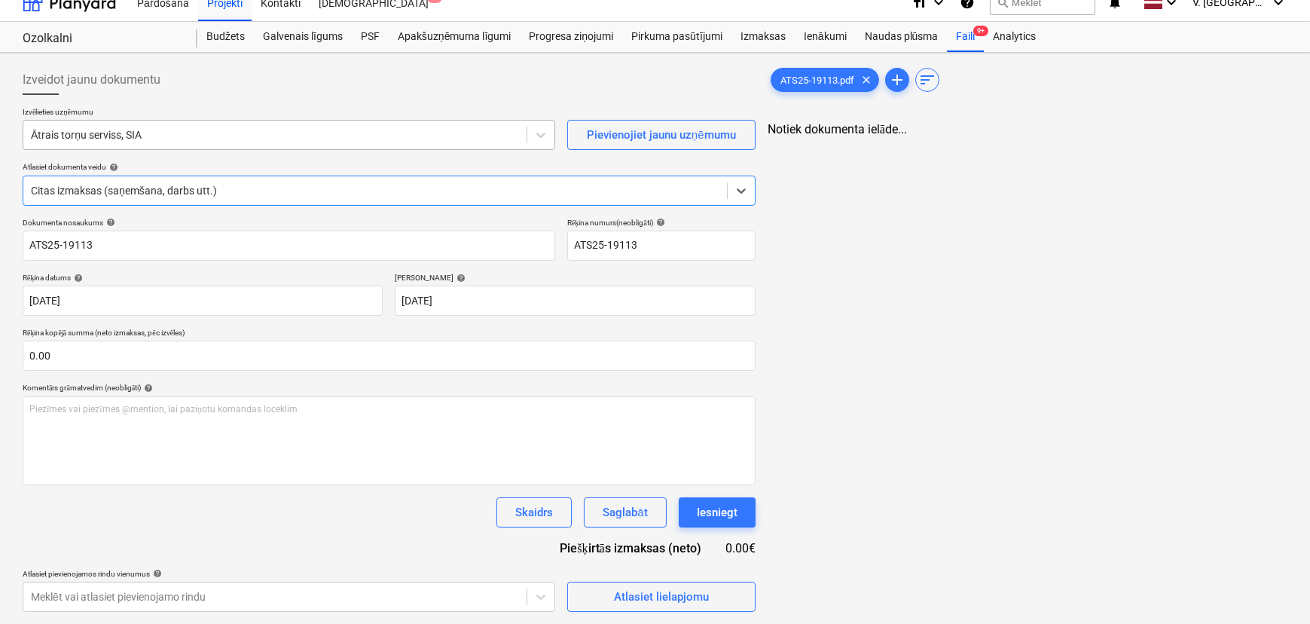
type input "ATS25-19113"
type input "[DATE]"
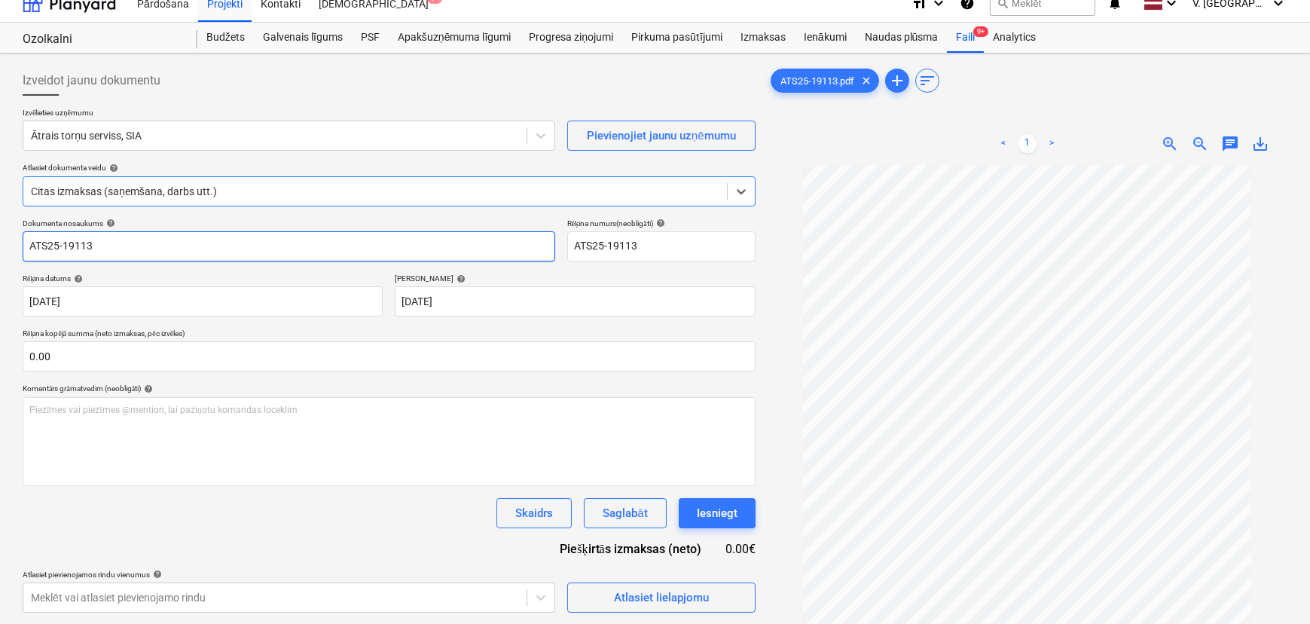
scroll to position [38, 0]
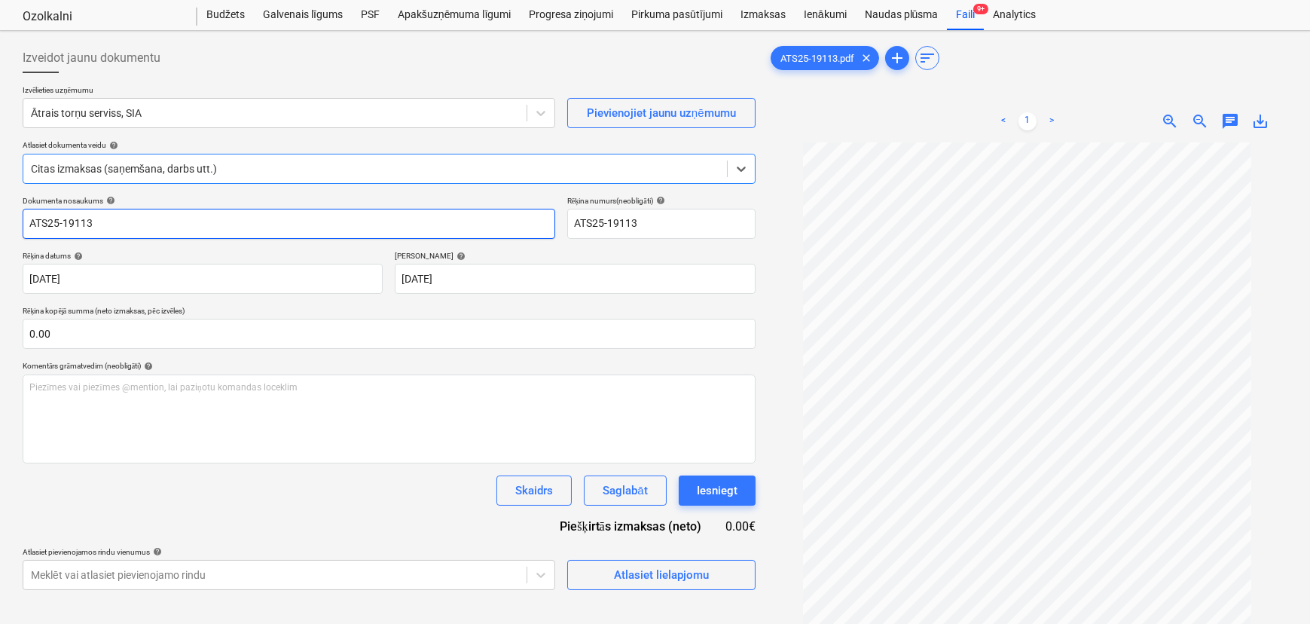
click at [31, 216] on input "ATS25-19113" at bounding box center [289, 224] width 533 height 30
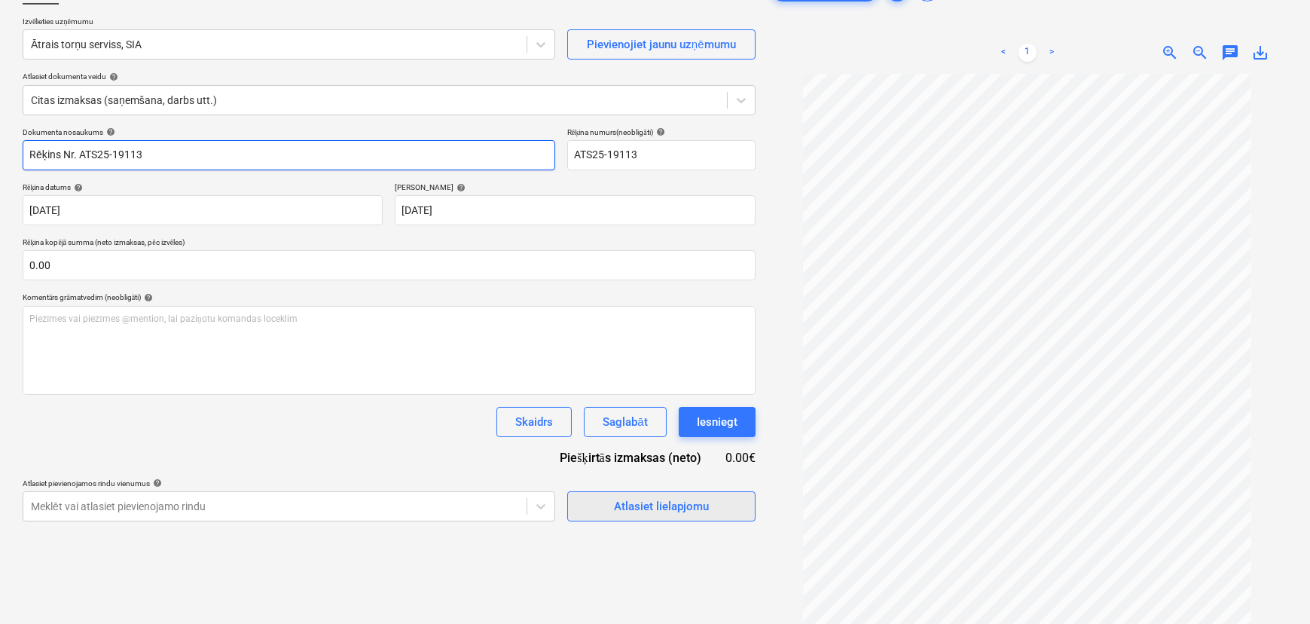
type input "Rēķins Nr. ATS25-19113"
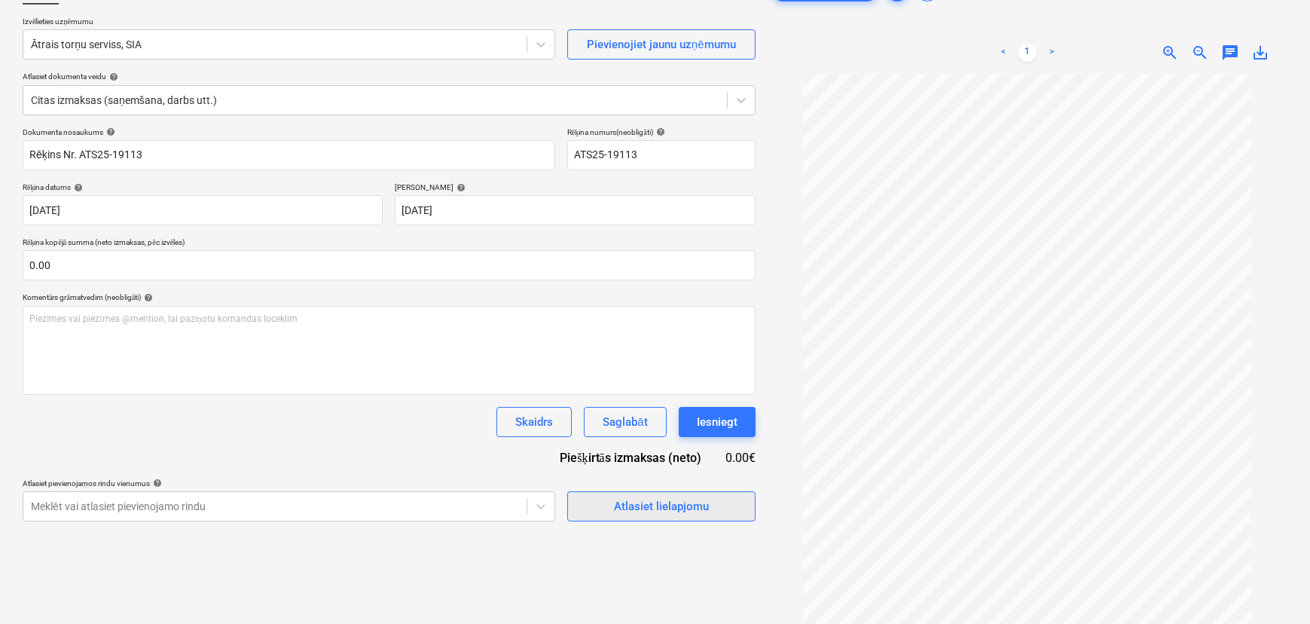
click at [618, 506] on div "Atlasiet lielapjomu" at bounding box center [661, 506] width 95 height 20
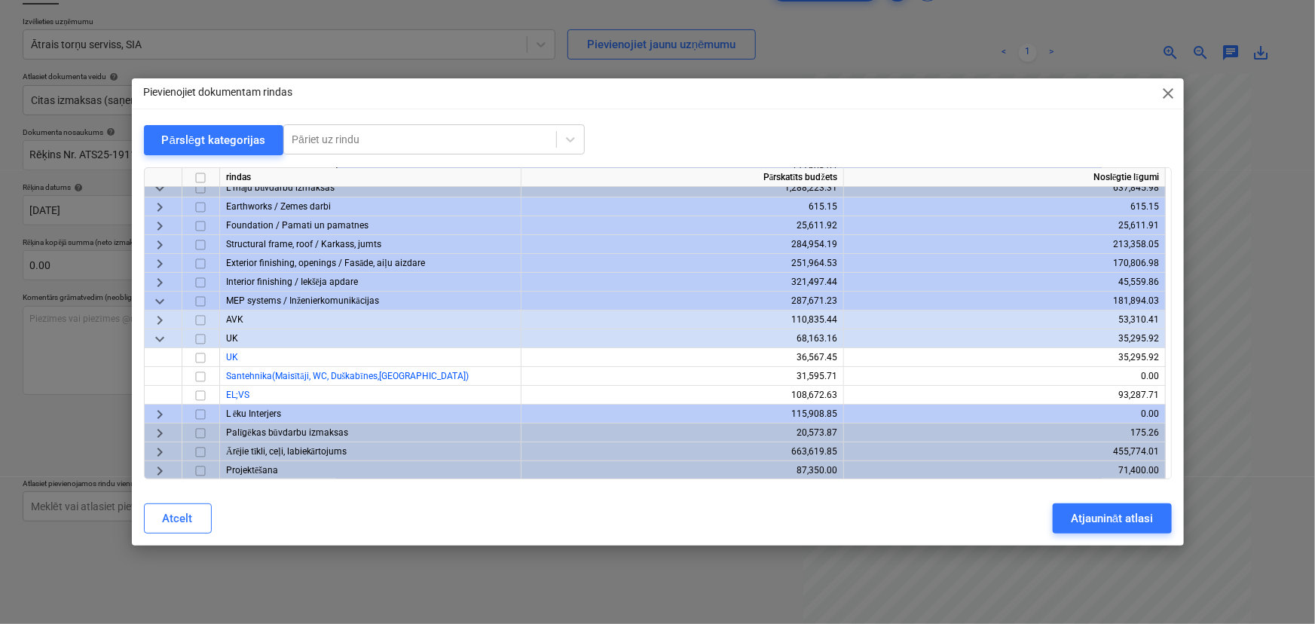
scroll to position [66, 0]
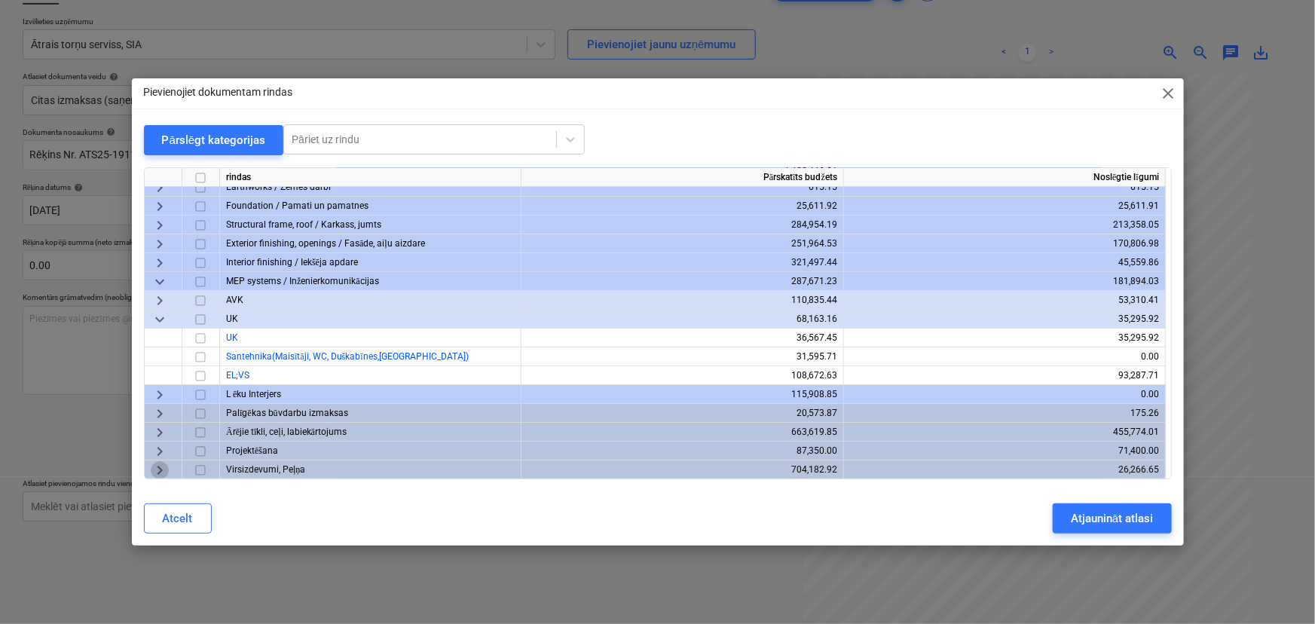
click at [157, 467] on span "keyboard_arrow_right" at bounding box center [160, 470] width 18 height 18
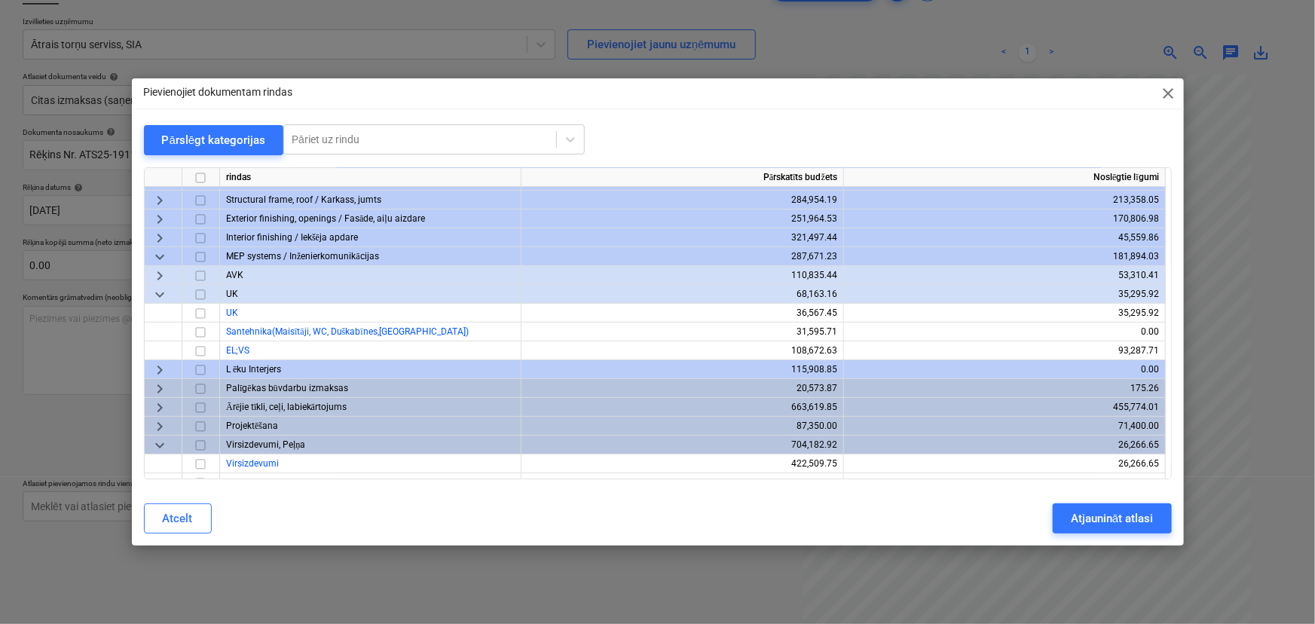
scroll to position [103, 0]
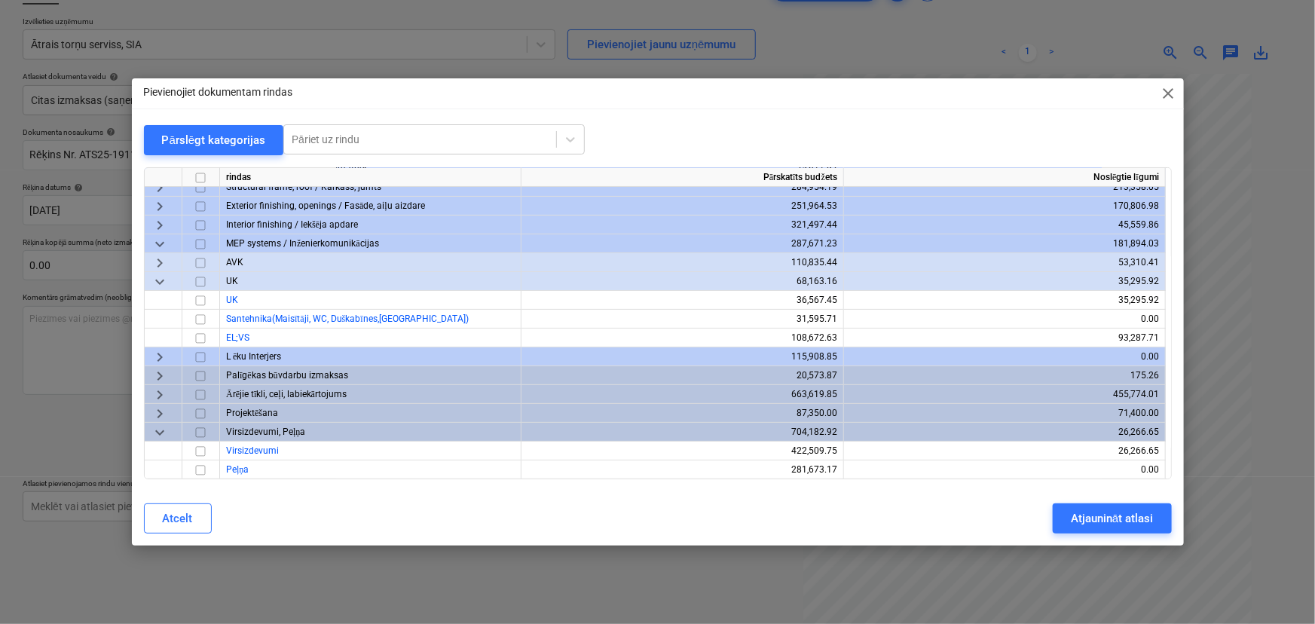
click at [157, 432] on span "keyboard_arrow_down" at bounding box center [160, 432] width 18 height 18
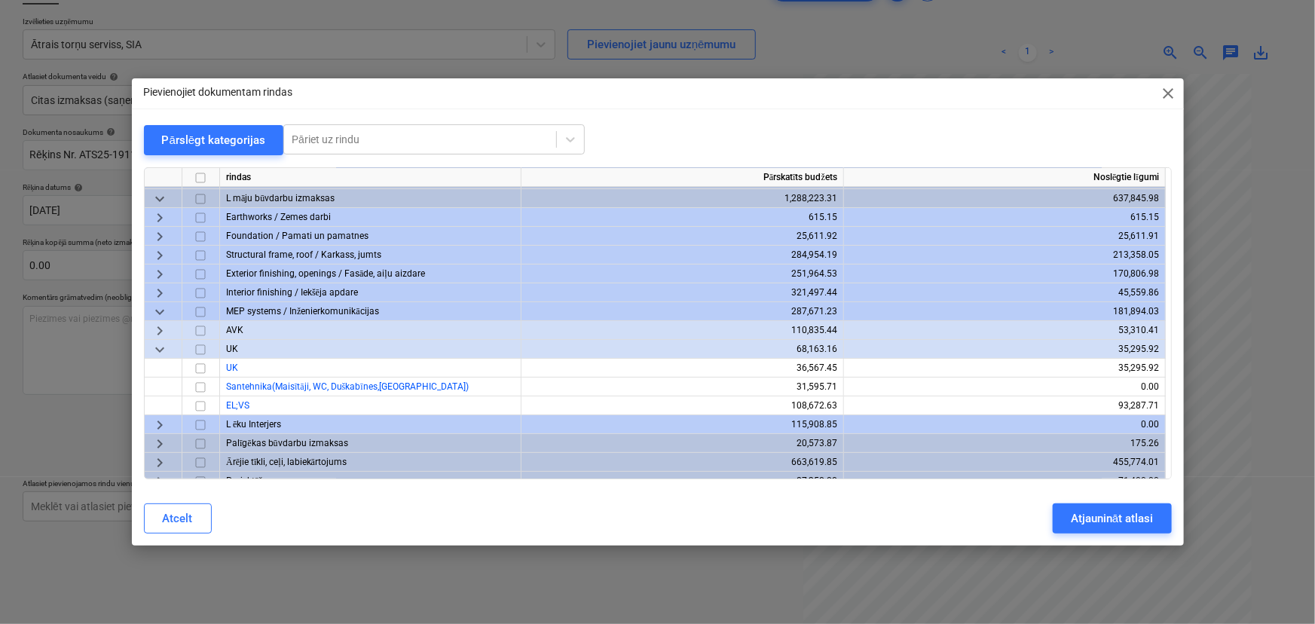
scroll to position [66, 0]
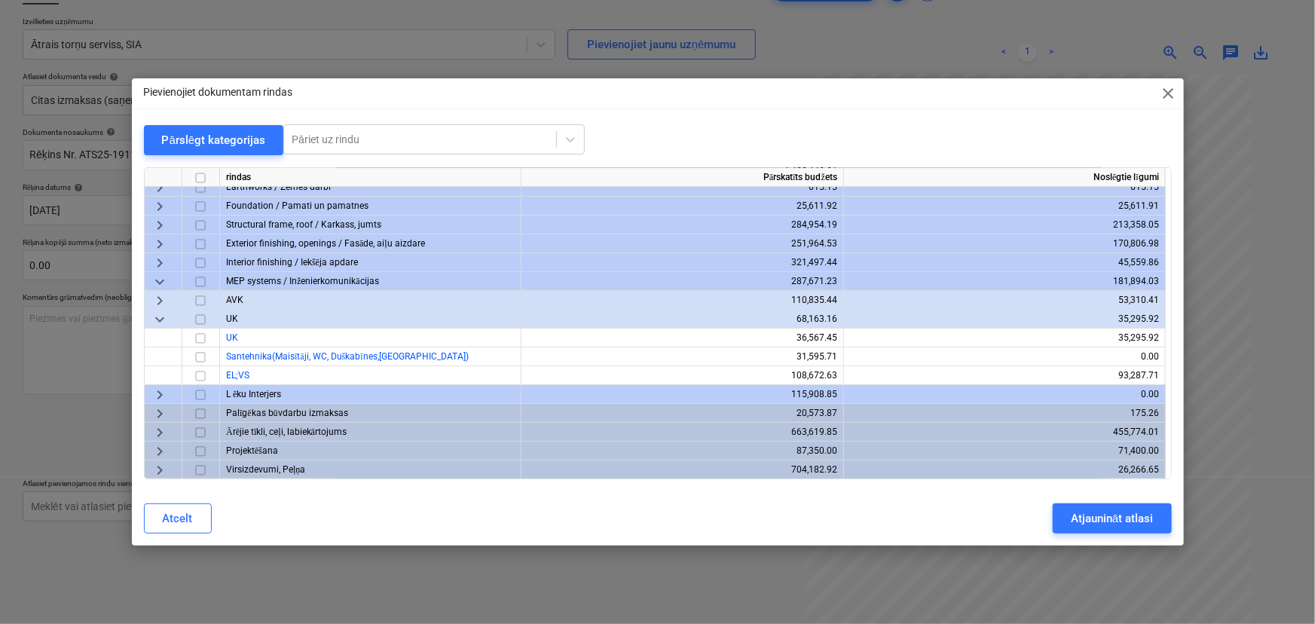
click at [158, 468] on span "keyboard_arrow_right" at bounding box center [160, 470] width 18 height 18
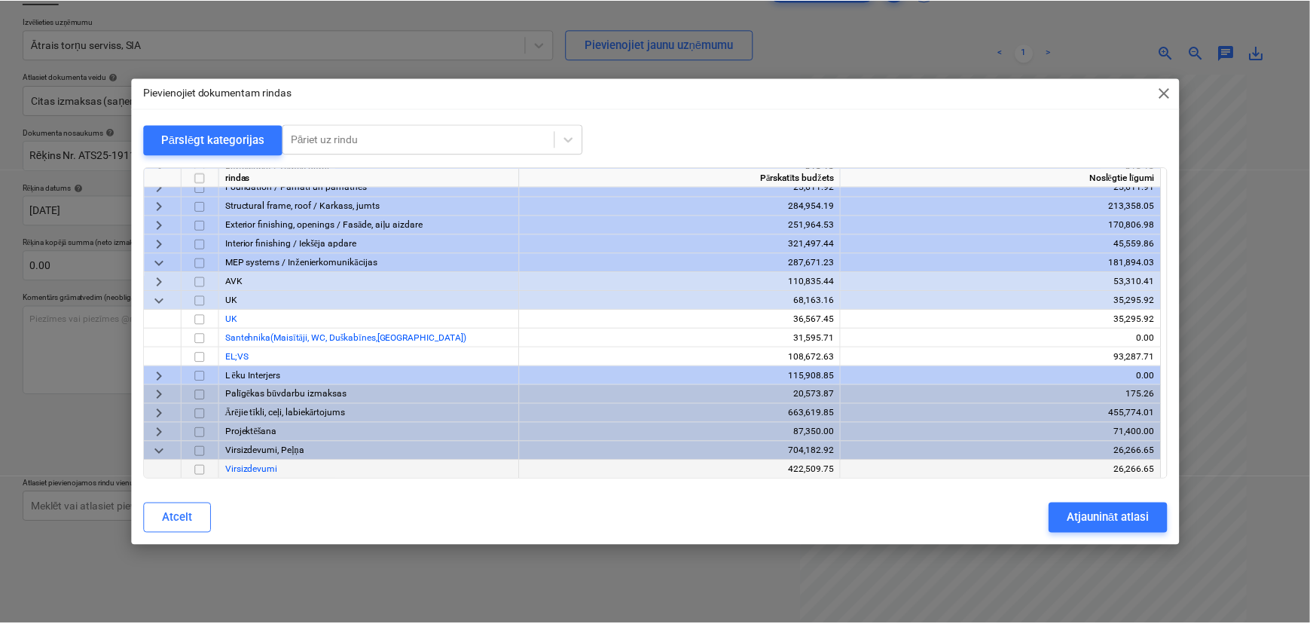
scroll to position [103, 0]
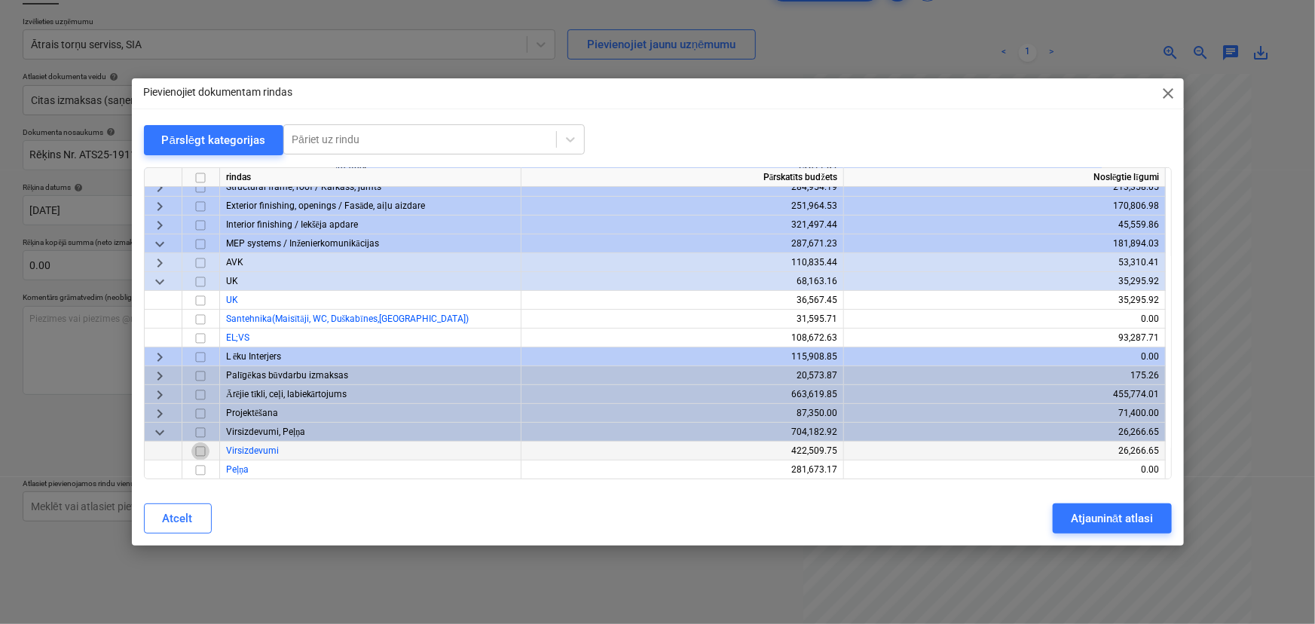
click at [201, 449] on input "checkbox" at bounding box center [200, 451] width 18 height 18
click at [1051, 513] on div "Atjaunināt atlasi" at bounding box center [1112, 519] width 82 height 20
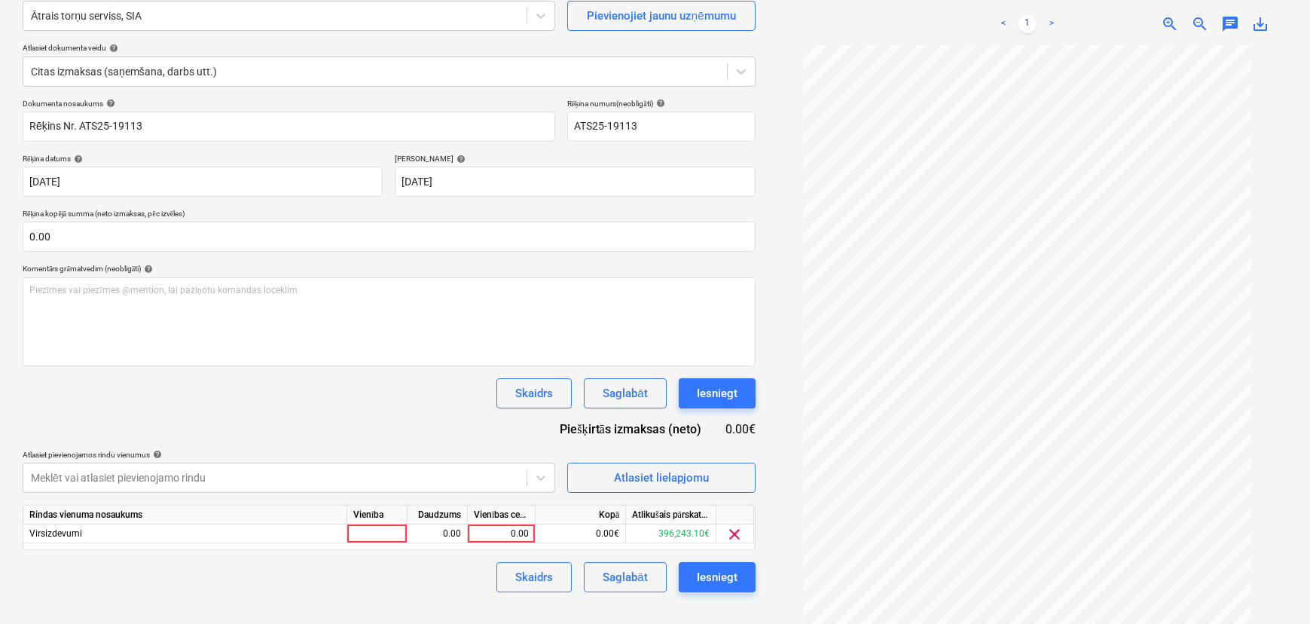
scroll to position [151, 0]
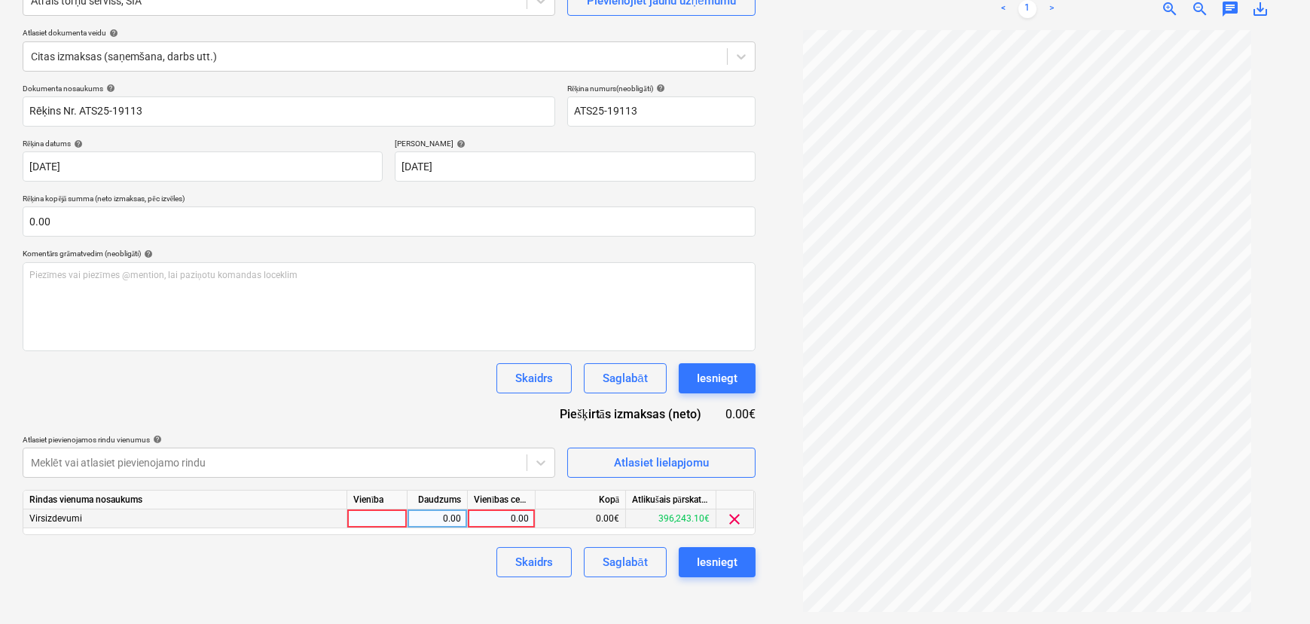
click at [484, 522] on div "0.00" at bounding box center [501, 518] width 55 height 19
type input "71.56"
click at [360, 541] on div "Skaidrs Saglabāt Iesniegt" at bounding box center [389, 562] width 733 height 30
click at [635, 541] on div "Saglabāt" at bounding box center [625, 562] width 44 height 20
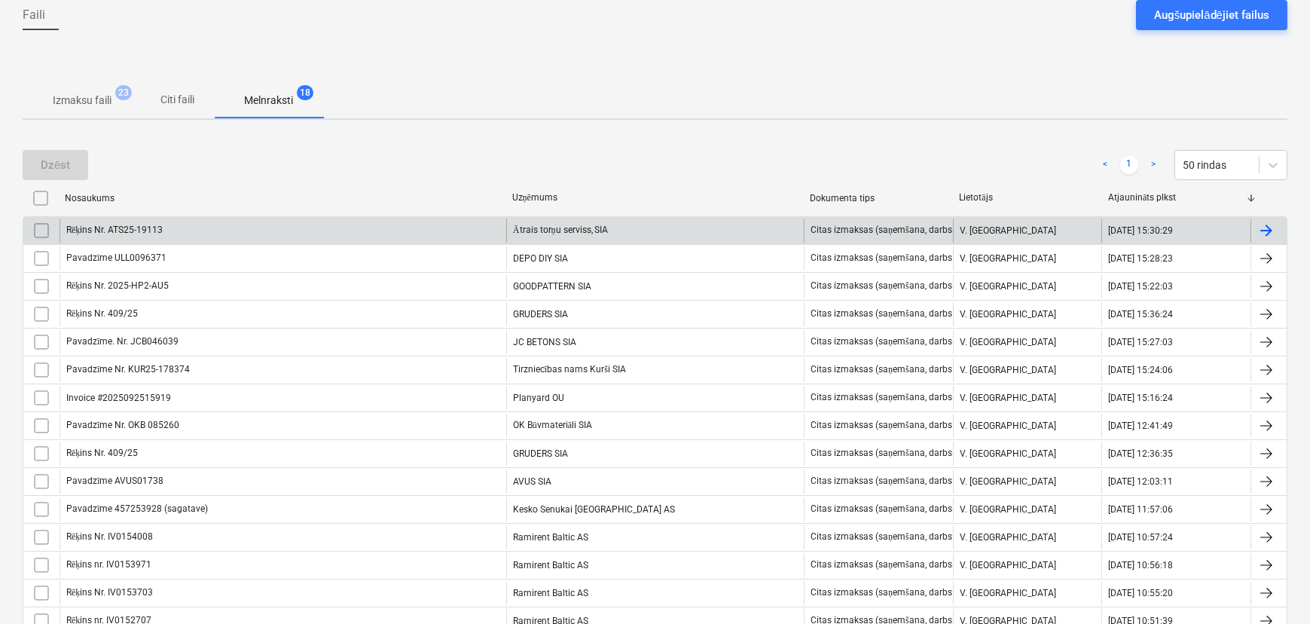
click at [236, 233] on div "Rēķins Nr. ATS25-19113" at bounding box center [283, 230] width 447 height 24
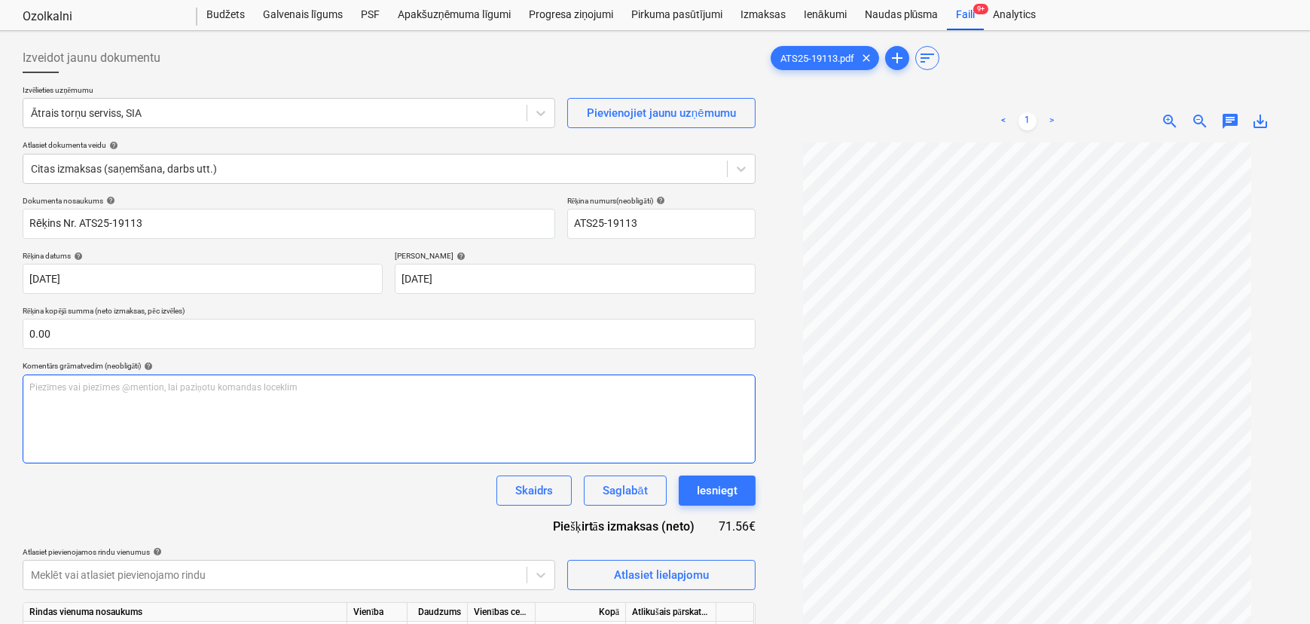
scroll to position [151, 0]
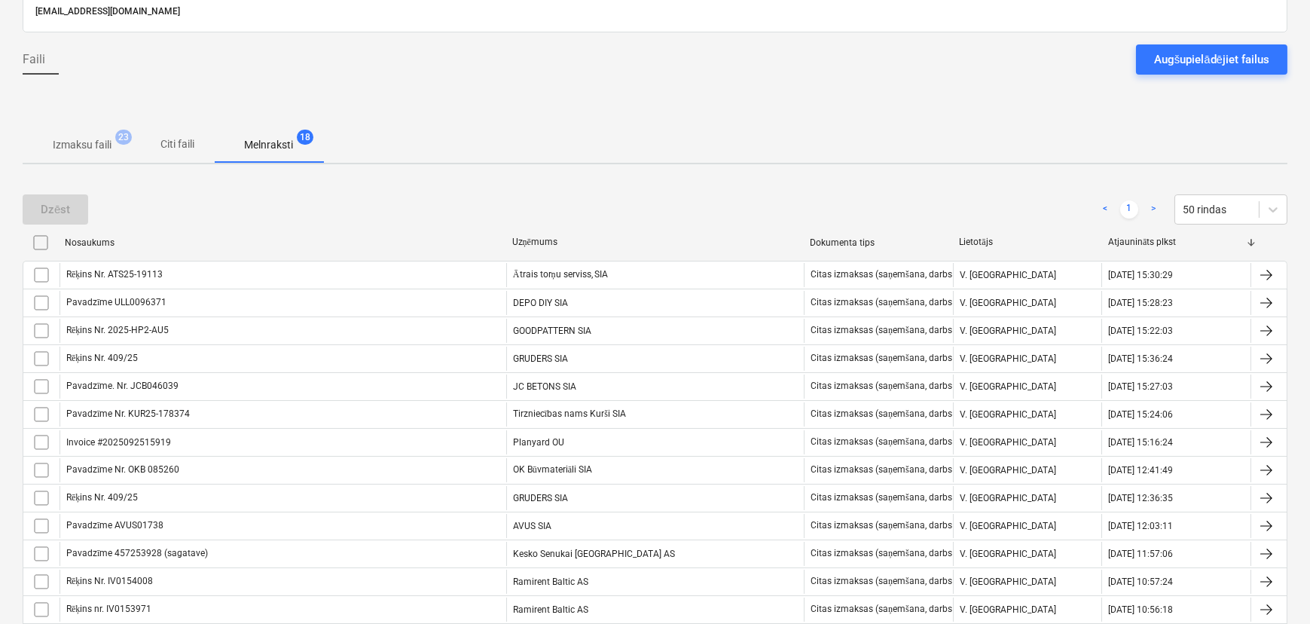
scroll to position [82, 0]
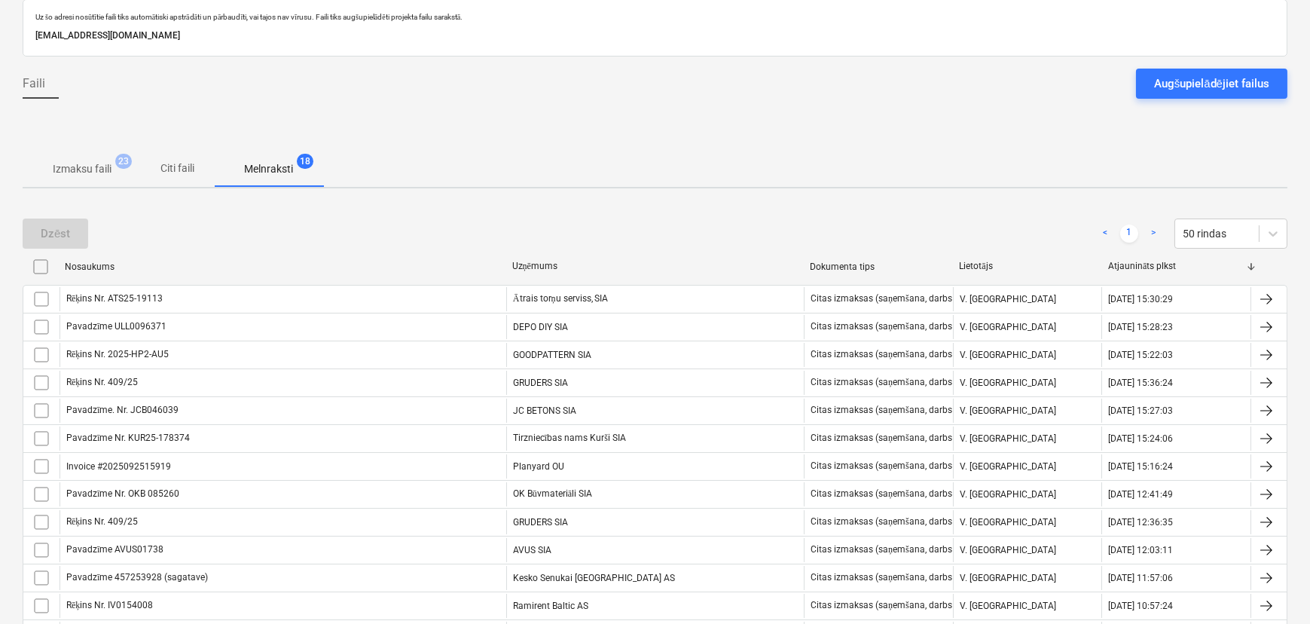
click at [179, 169] on p "Citi faili" at bounding box center [178, 168] width 36 height 16
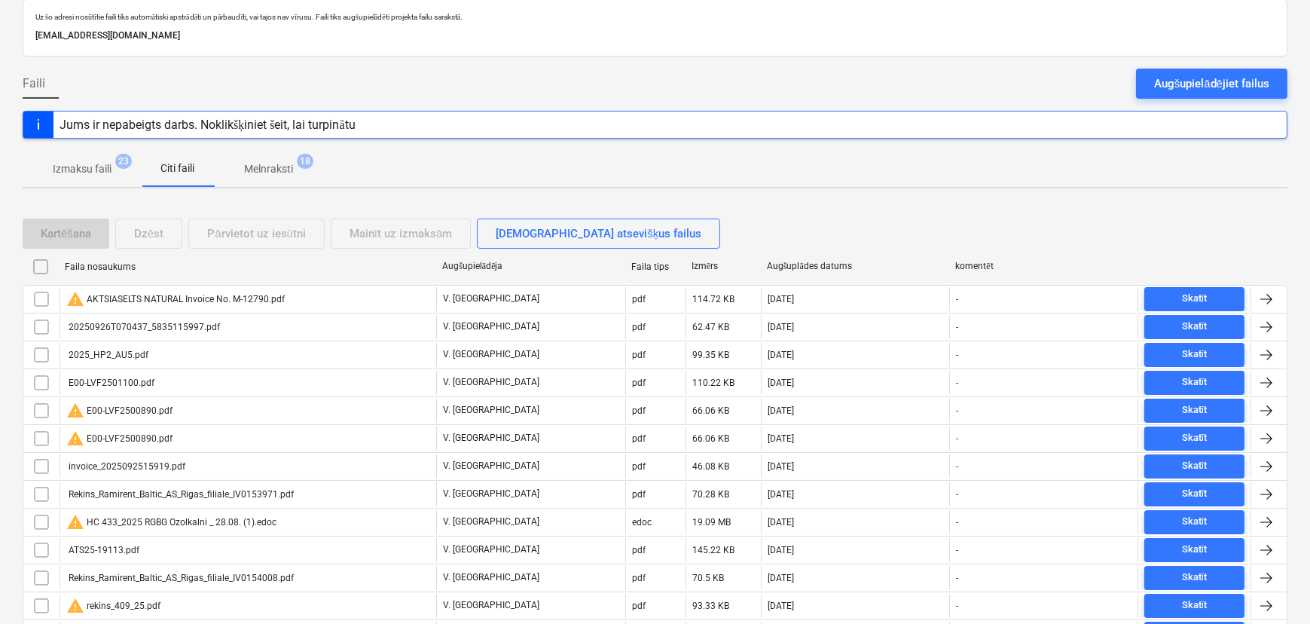
click at [280, 171] on p "Melnraksti" at bounding box center [268, 169] width 49 height 16
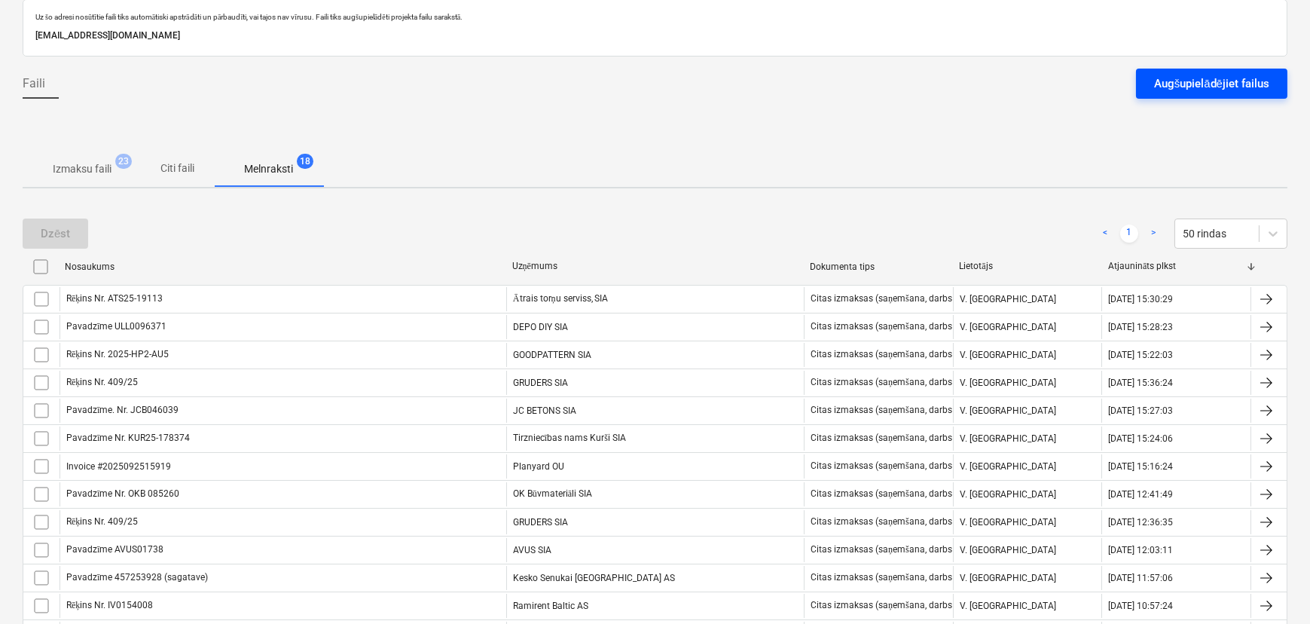
click at [1051, 89] on div "Augšupielādējiet failus" at bounding box center [1211, 84] width 115 height 20
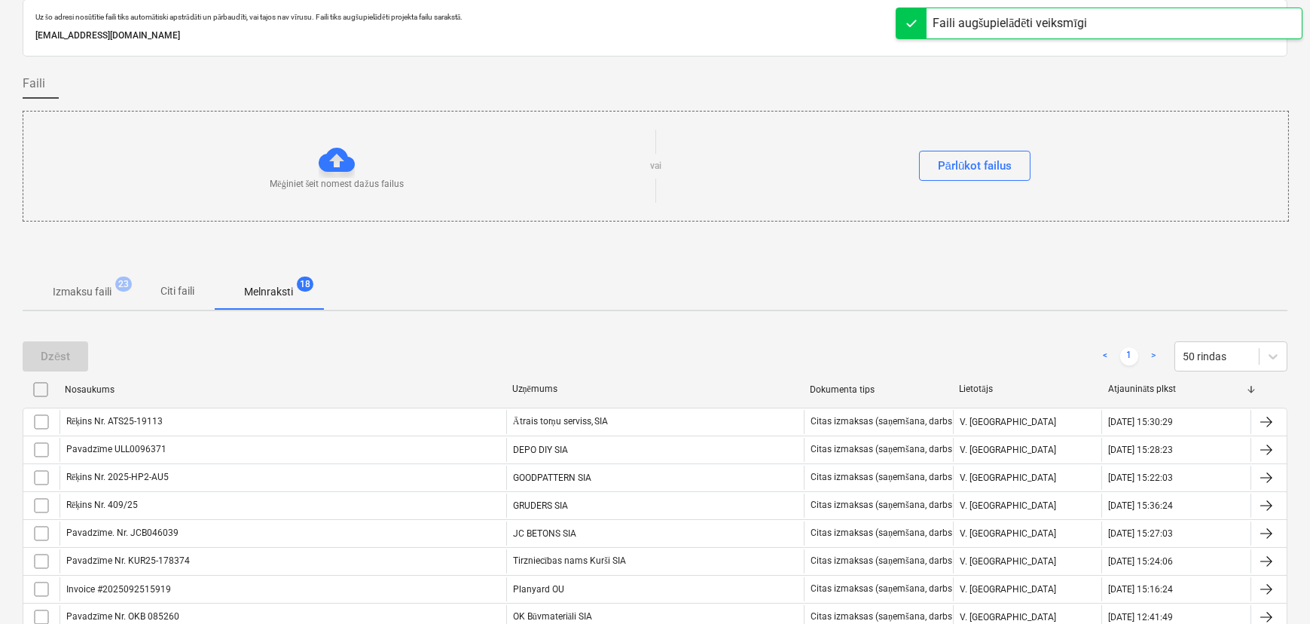
click at [189, 289] on p "Citi faili" at bounding box center [178, 291] width 36 height 16
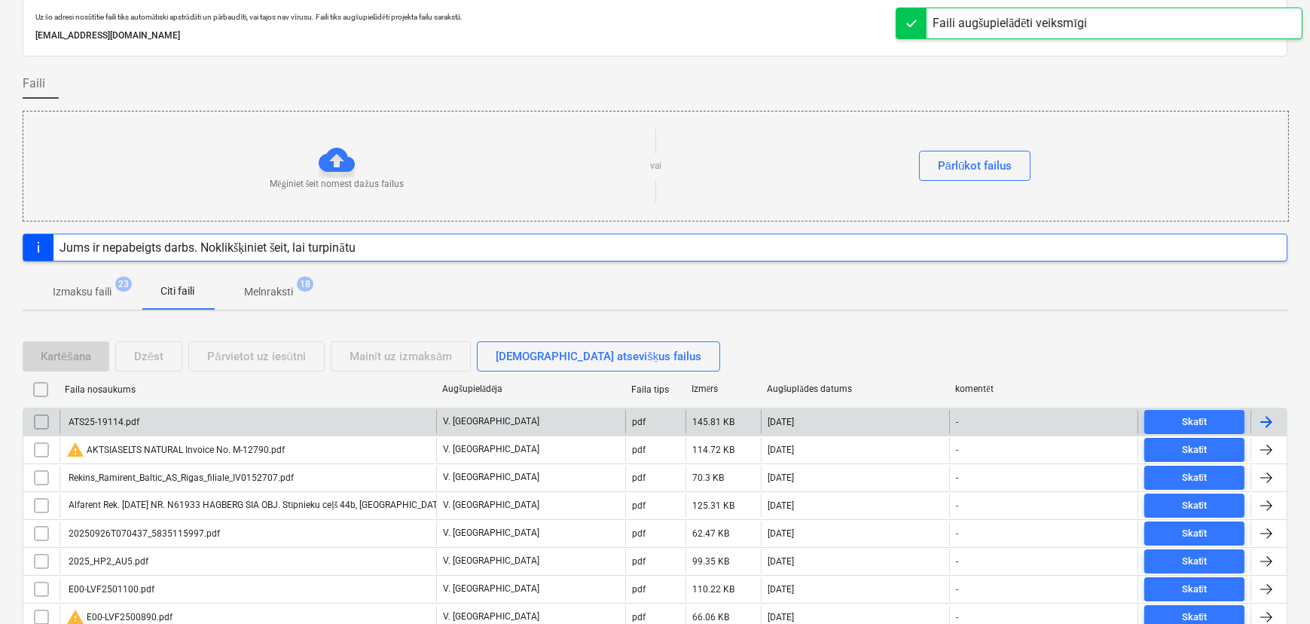
click at [178, 421] on div "ATS25-19114.pdf" at bounding box center [248, 422] width 377 height 24
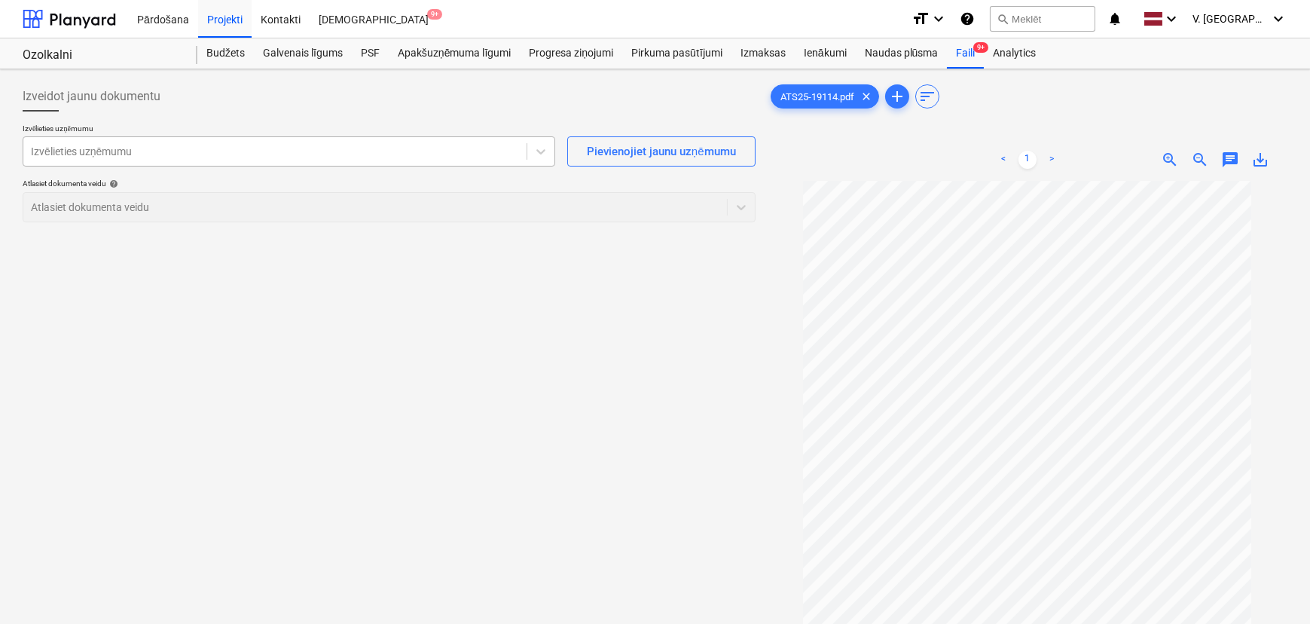
click at [212, 153] on div at bounding box center [275, 151] width 488 height 15
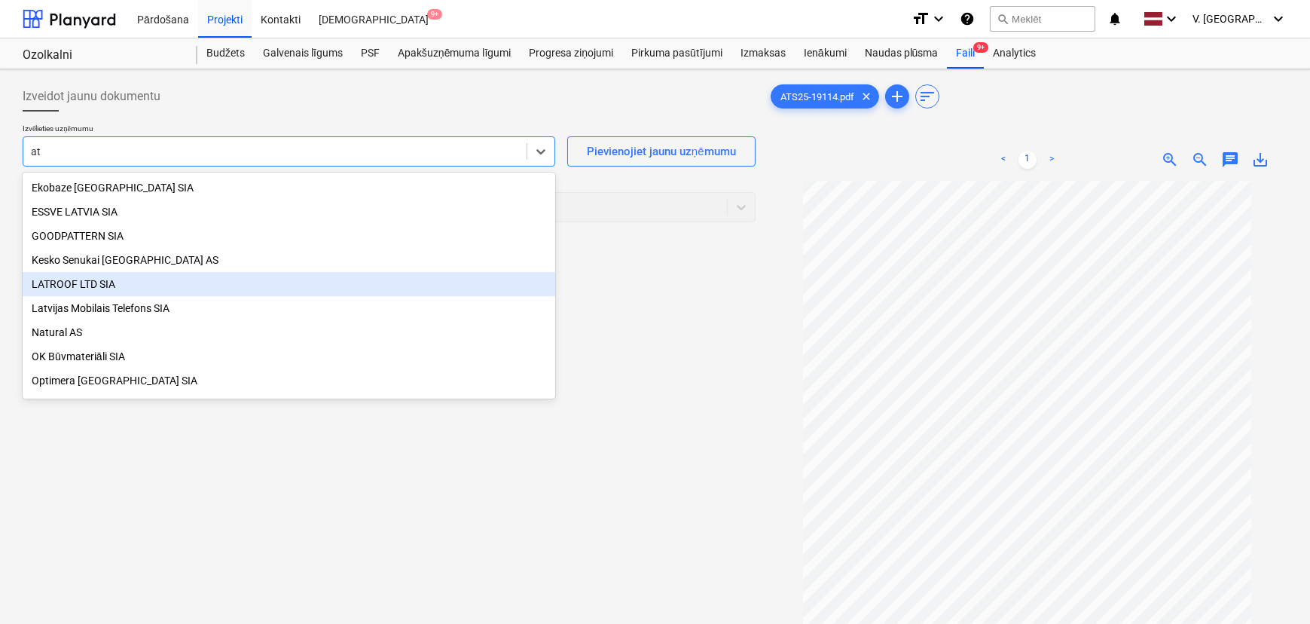
type input "a"
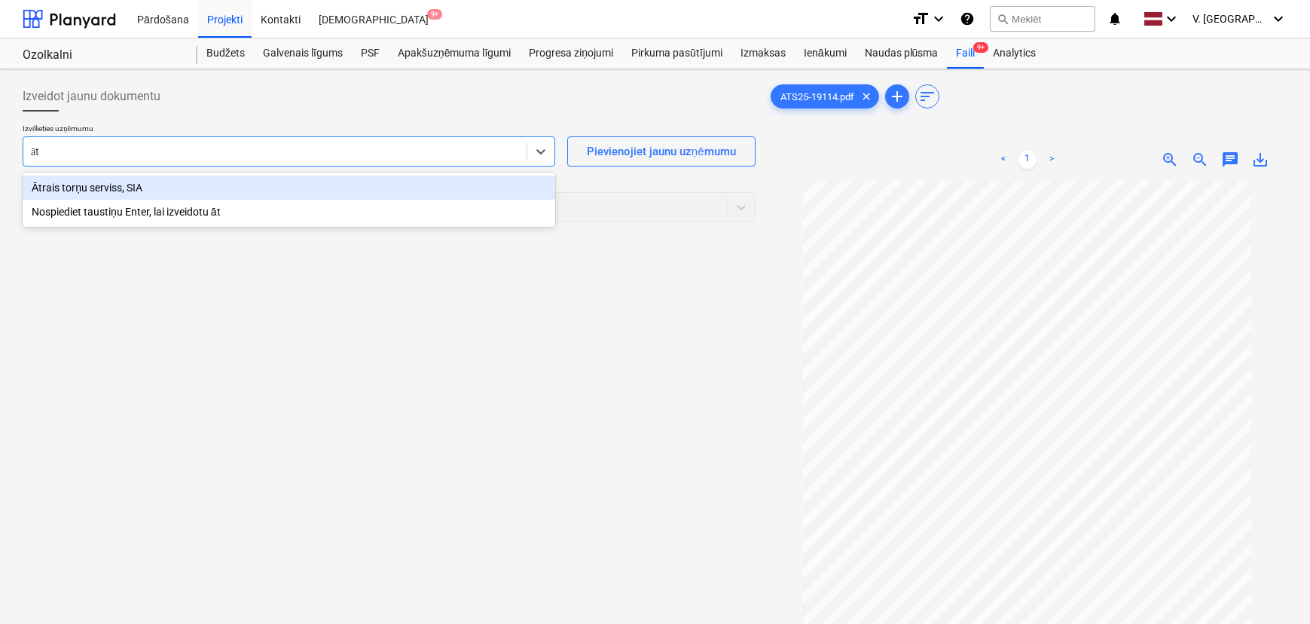
type input "ātr"
click at [188, 180] on div "Ātrais torņu serviss, SIA" at bounding box center [289, 188] width 533 height 24
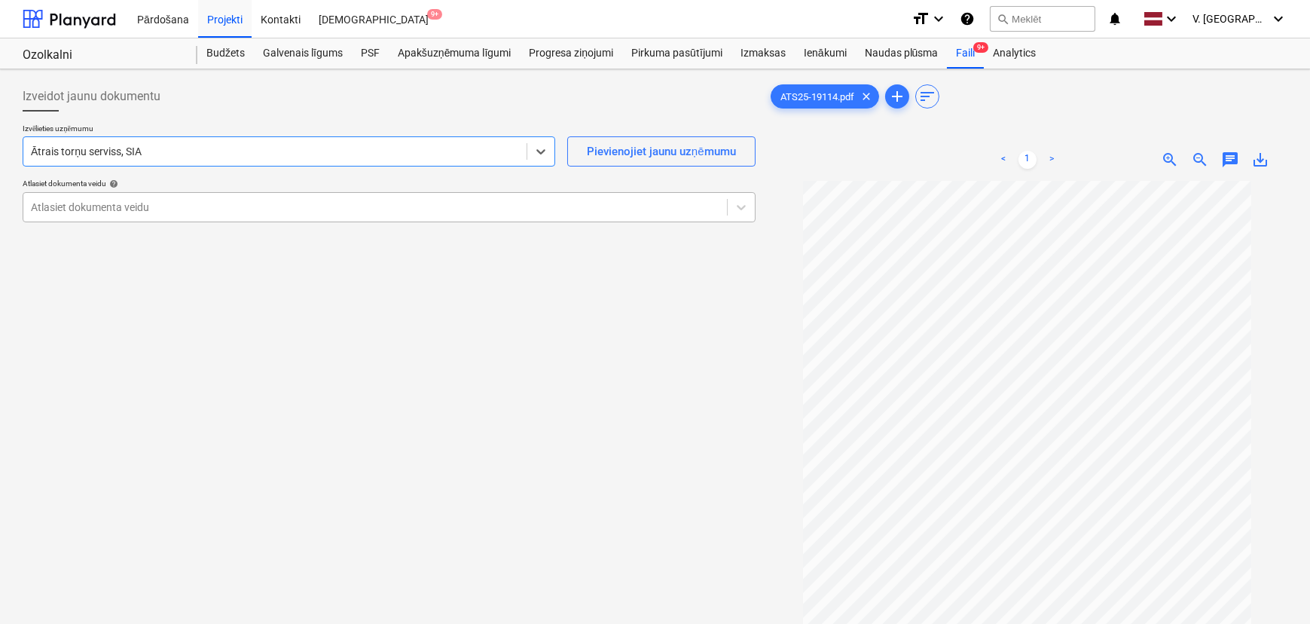
click at [293, 211] on div at bounding box center [375, 207] width 689 height 15
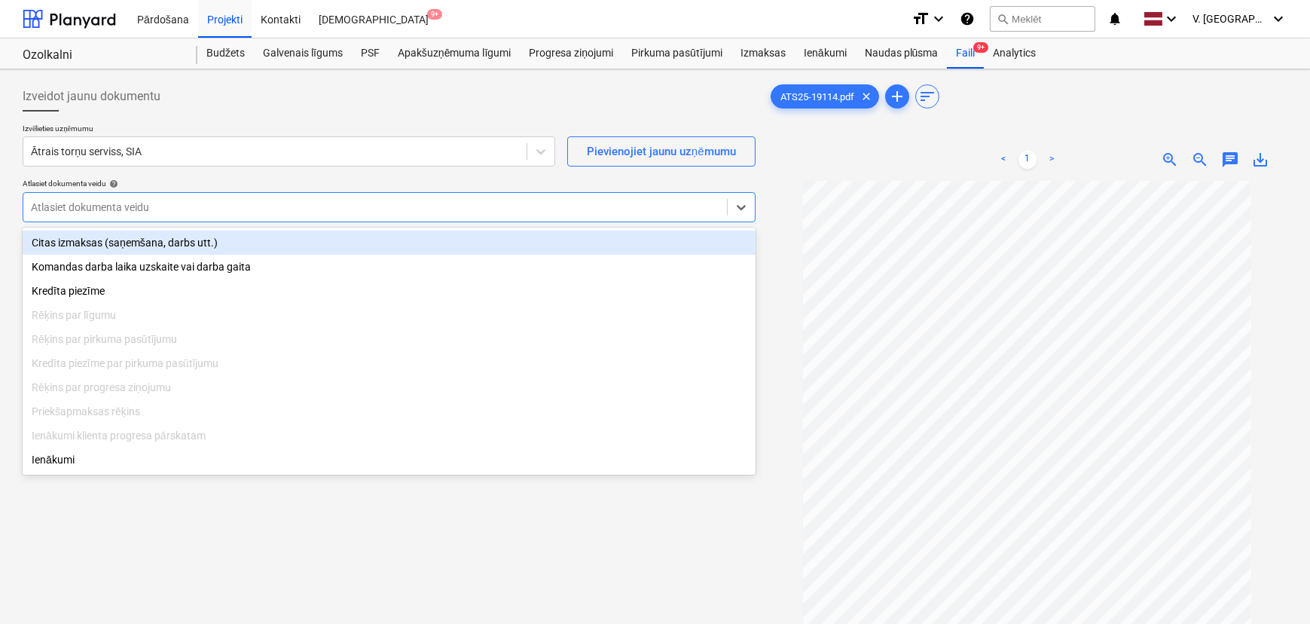
click at [240, 249] on div "Citas izmaksas (saņemšana, darbs utt.)" at bounding box center [389, 243] width 733 height 24
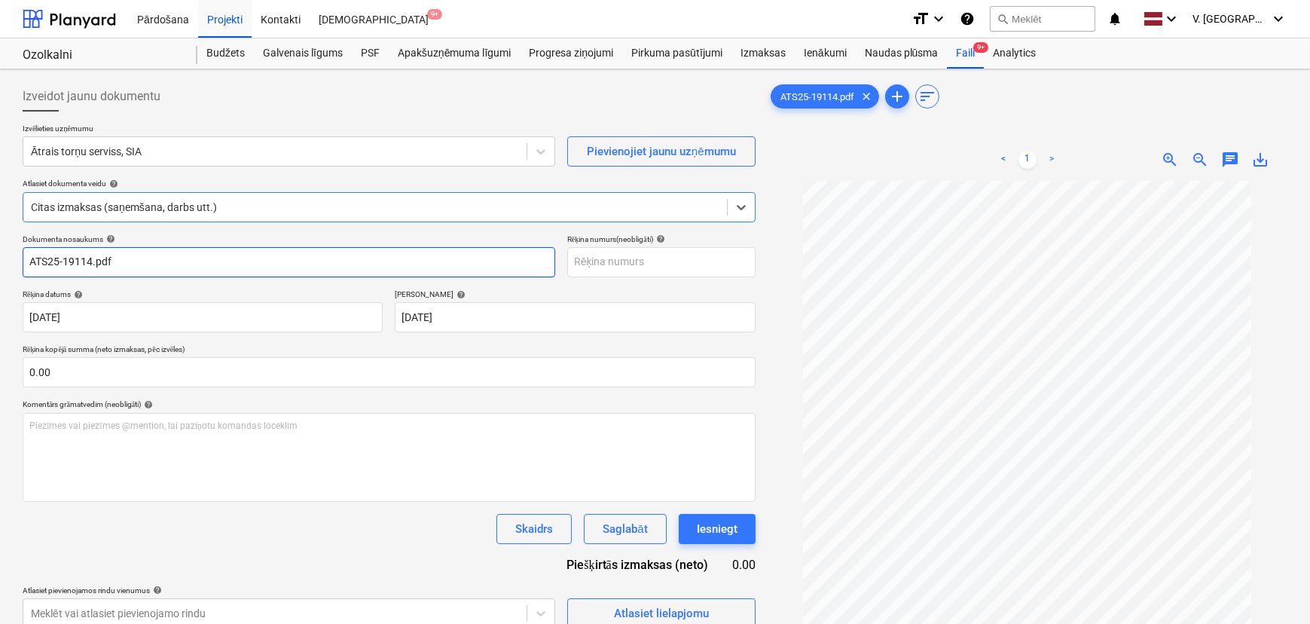
click at [121, 260] on input "ATS25-19114.pdf" at bounding box center [289, 262] width 533 height 30
click at [26, 261] on input "ATS25-19114.pdf" at bounding box center [289, 262] width 533 height 30
click at [148, 258] on input "Rēķins ATS25-19114.pdf" at bounding box center [289, 262] width 533 height 30
drag, startPoint x: 135, startPoint y: 258, endPoint x: 63, endPoint y: 259, distance: 72.3
click at [63, 259] on input "Rēķins ATS25-19114" at bounding box center [289, 262] width 533 height 30
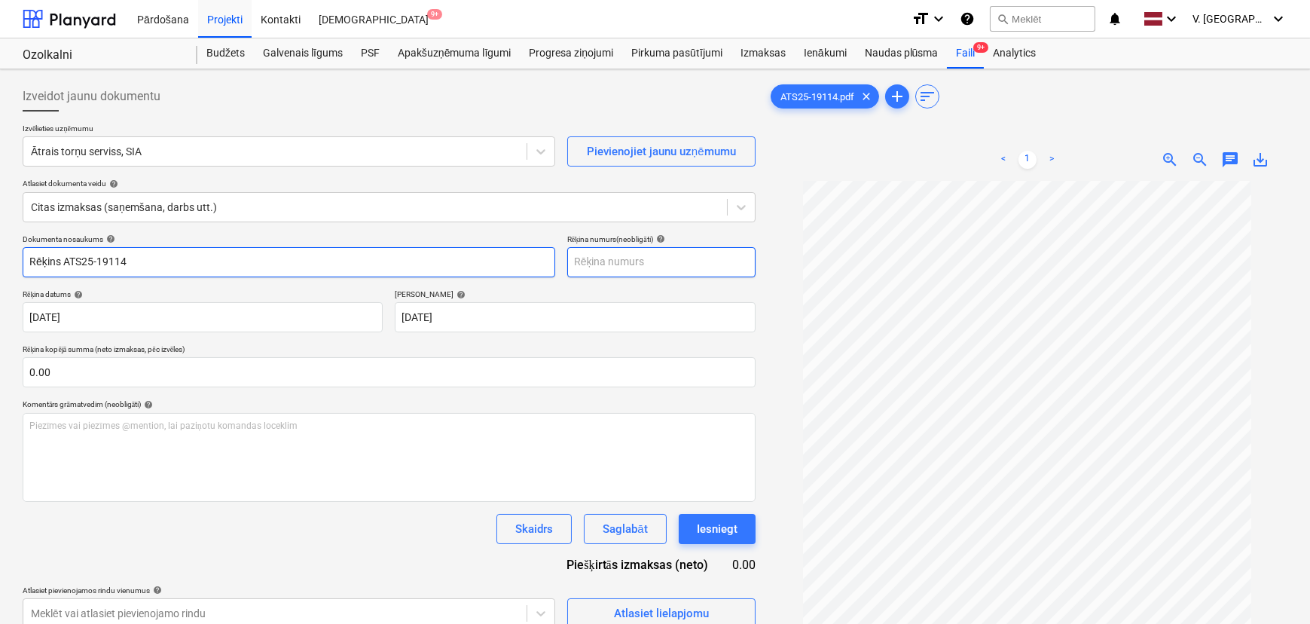
type input "Rēķins ATS25-19114"
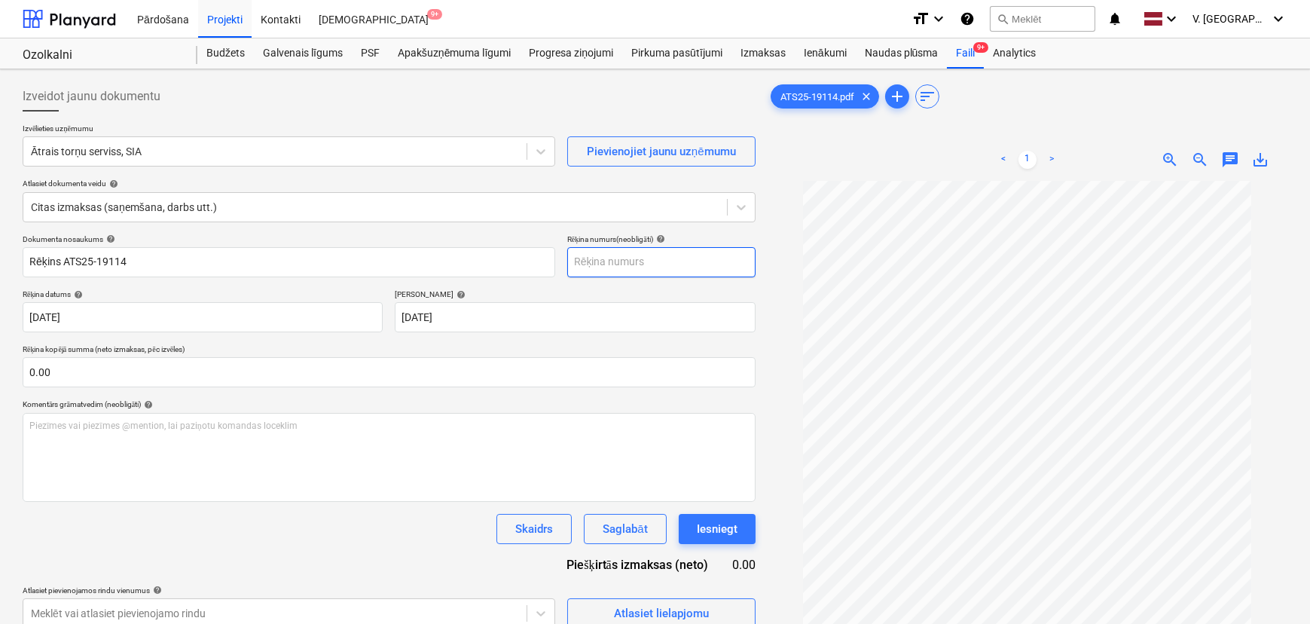
click at [594, 258] on input "text" at bounding box center [661, 262] width 188 height 30
paste input "ATS25-19114"
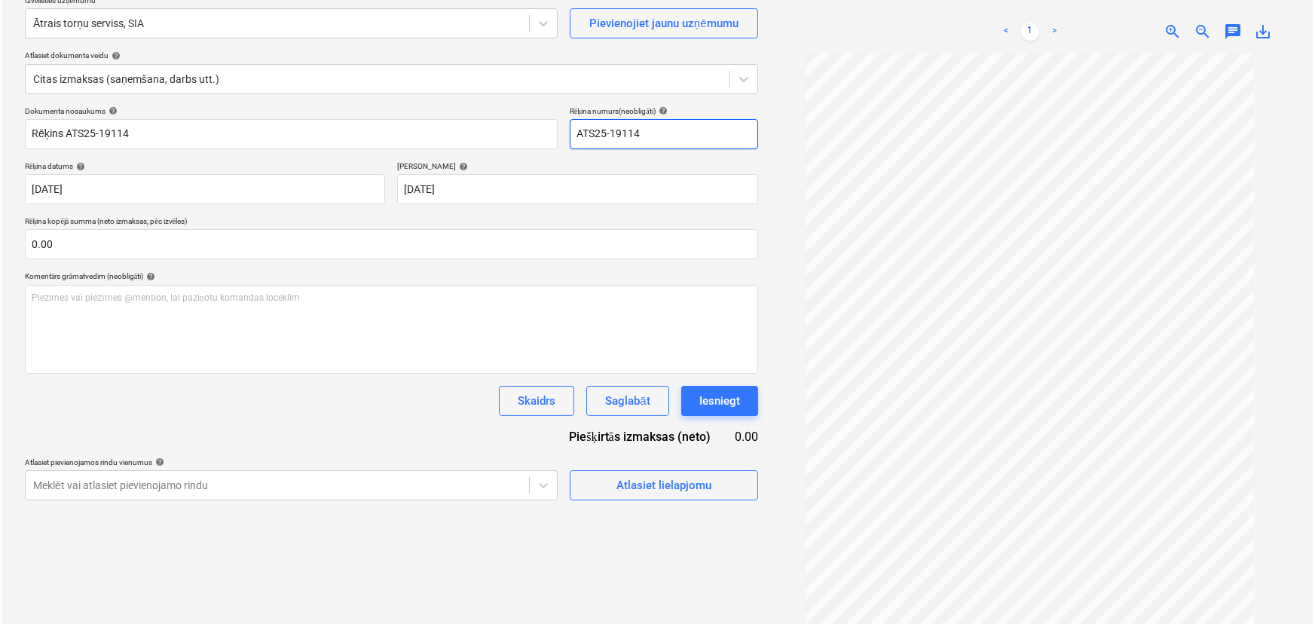
scroll to position [136, 0]
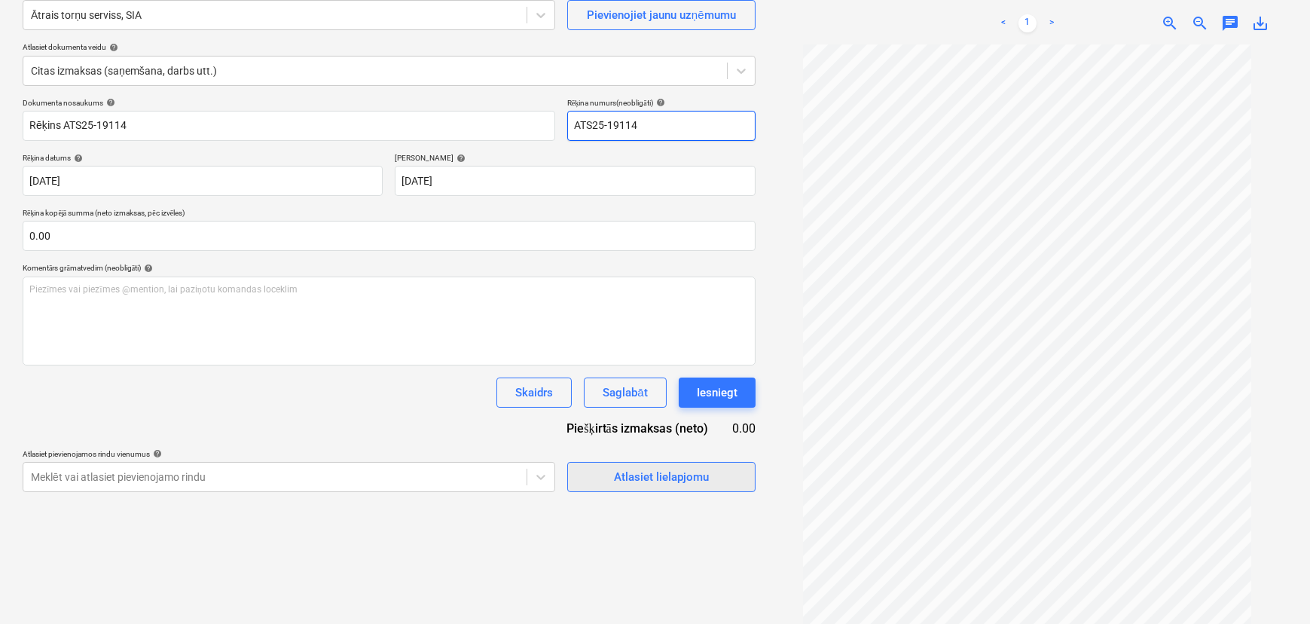
type input "ATS25-19114"
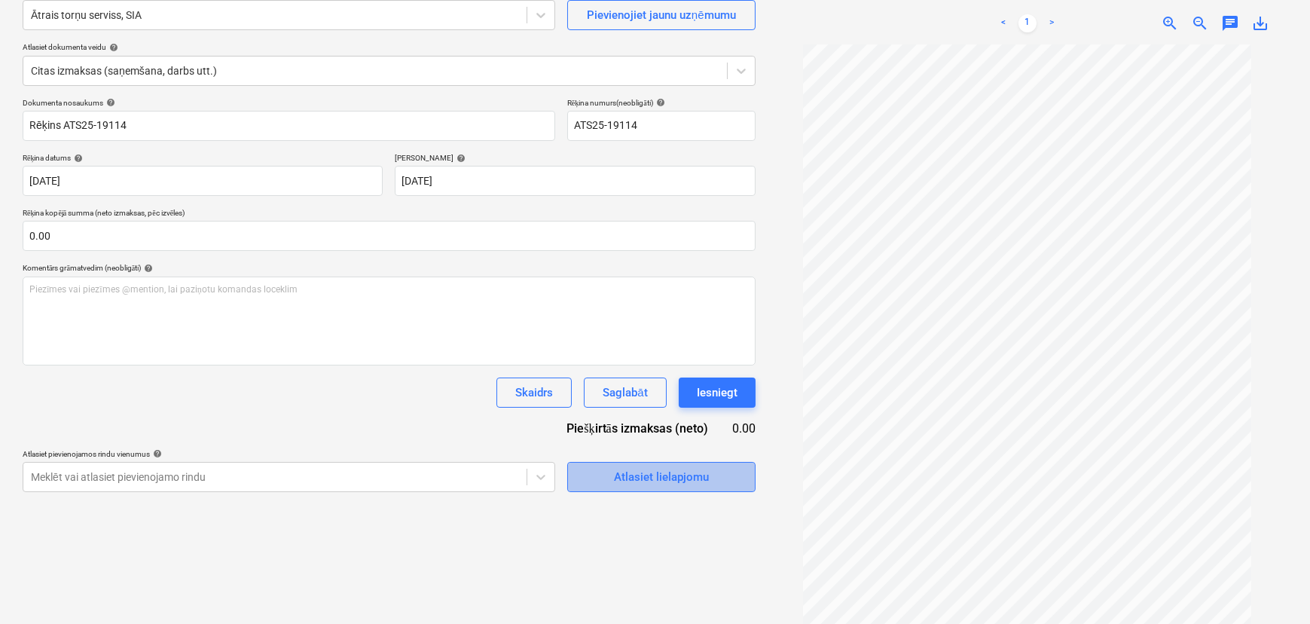
click at [650, 471] on div "Atlasiet lielapjomu" at bounding box center [661, 477] width 95 height 20
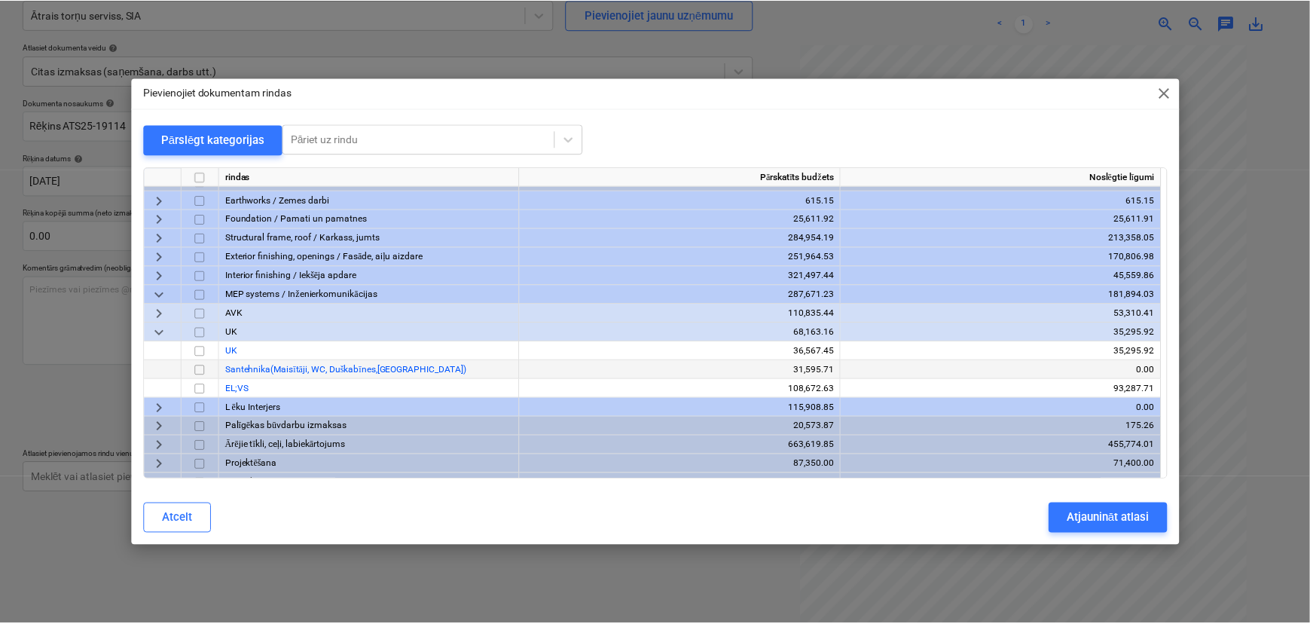
scroll to position [103, 0]
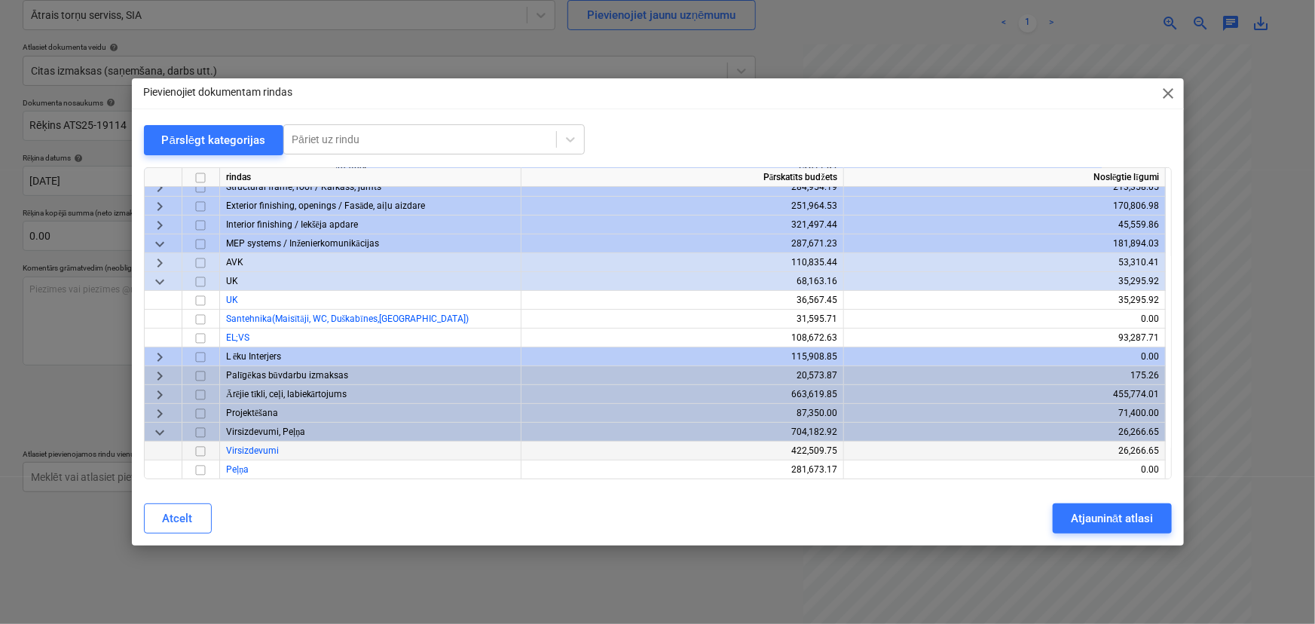
click at [204, 453] on input "checkbox" at bounding box center [200, 451] width 18 height 18
click at [1051, 512] on button "Atjaunināt atlasi" at bounding box center [1111, 518] width 118 height 30
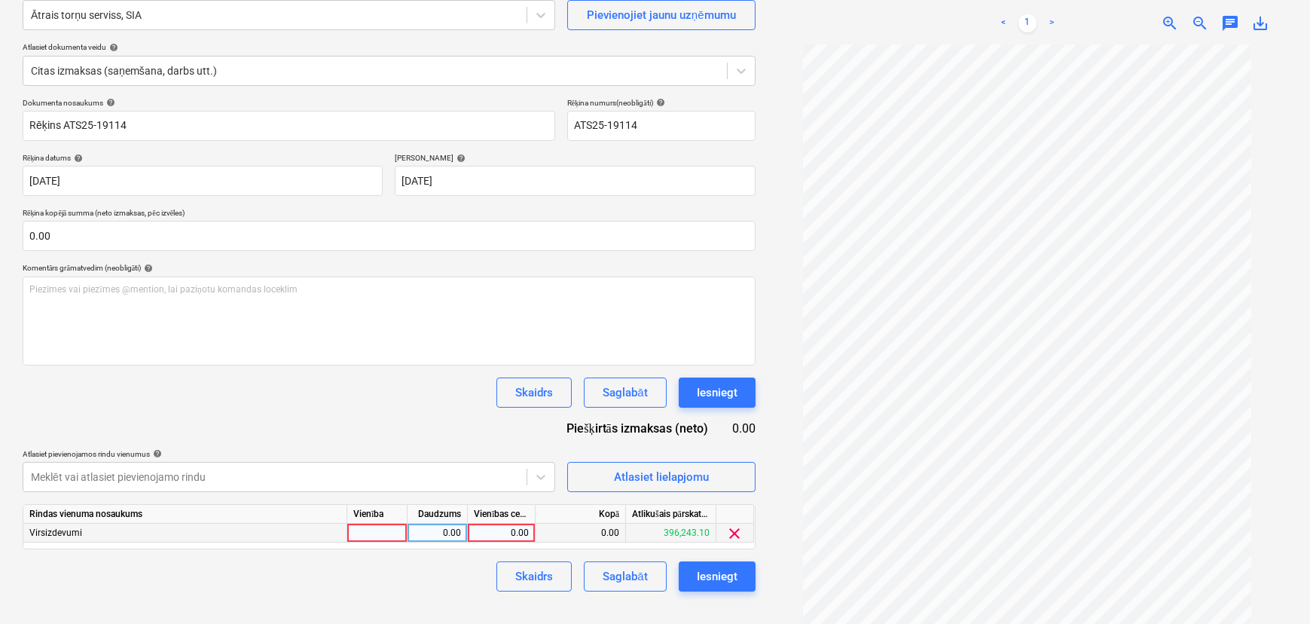
click at [493, 535] on div "0.00" at bounding box center [501, 533] width 55 height 19
type input "228.19"
click at [452, 541] on div "Skaidrs Saglabāt Iesniegt" at bounding box center [389, 576] width 733 height 30
click at [630, 541] on div "Saglabāt" at bounding box center [625, 577] width 44 height 20
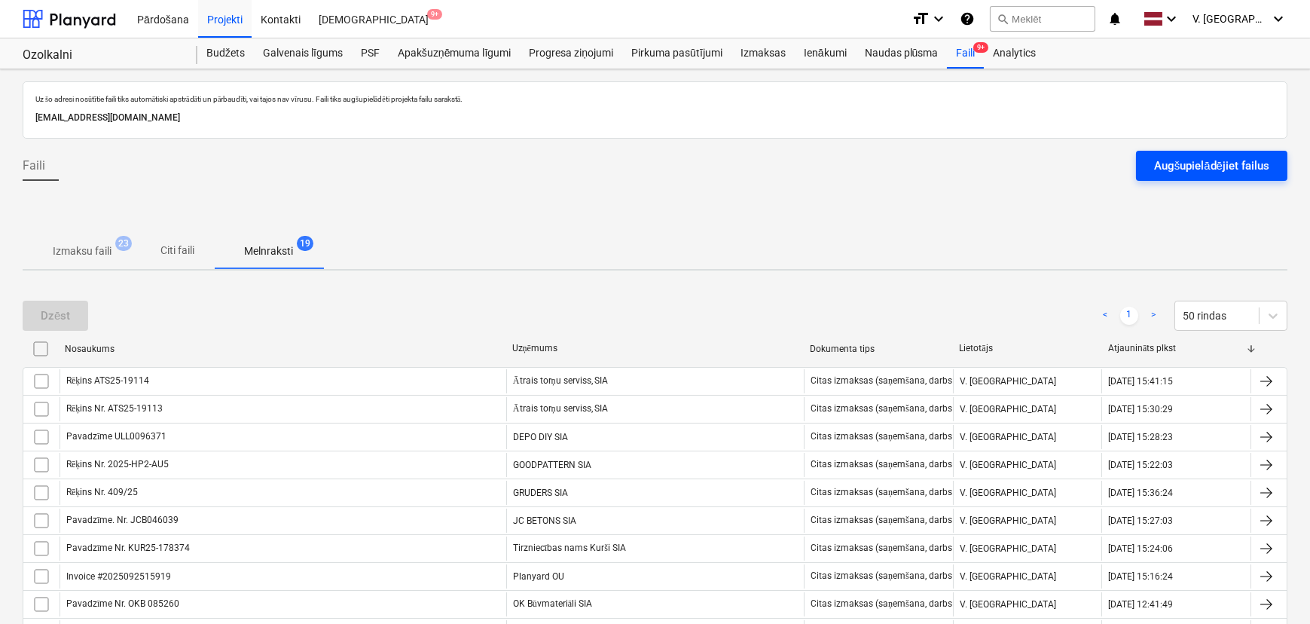
click at [1051, 165] on div "Augšupielādējiet failus" at bounding box center [1211, 166] width 115 height 20
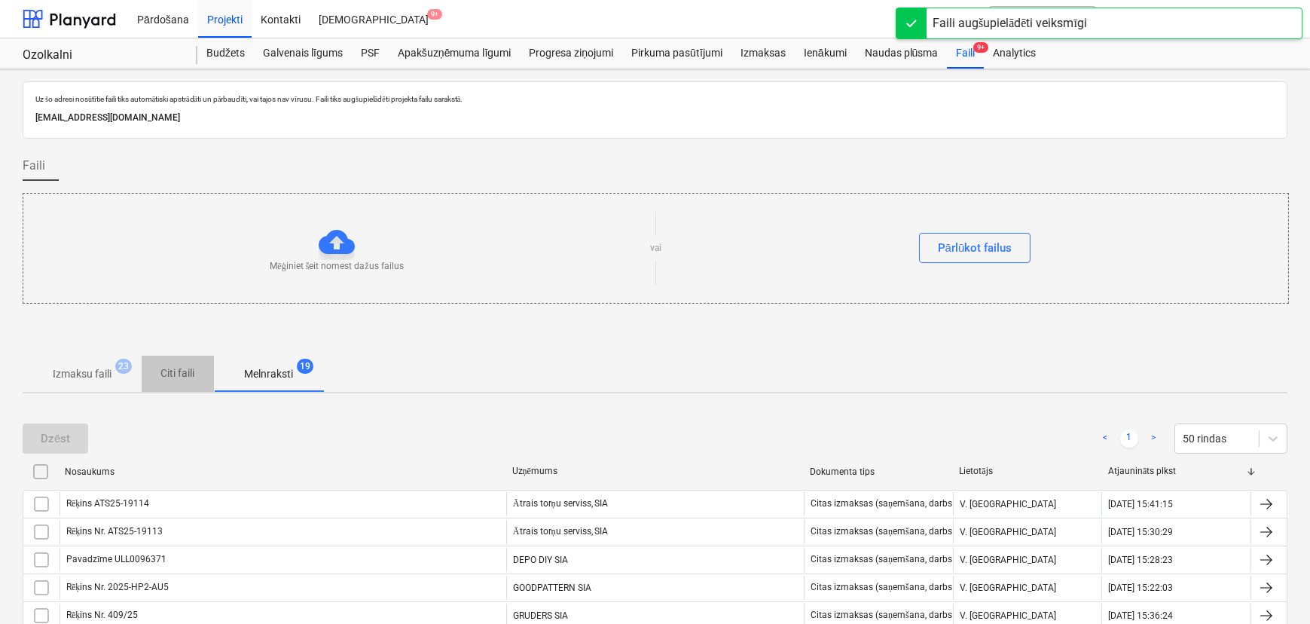
click at [187, 370] on p "Citi faili" at bounding box center [178, 373] width 36 height 16
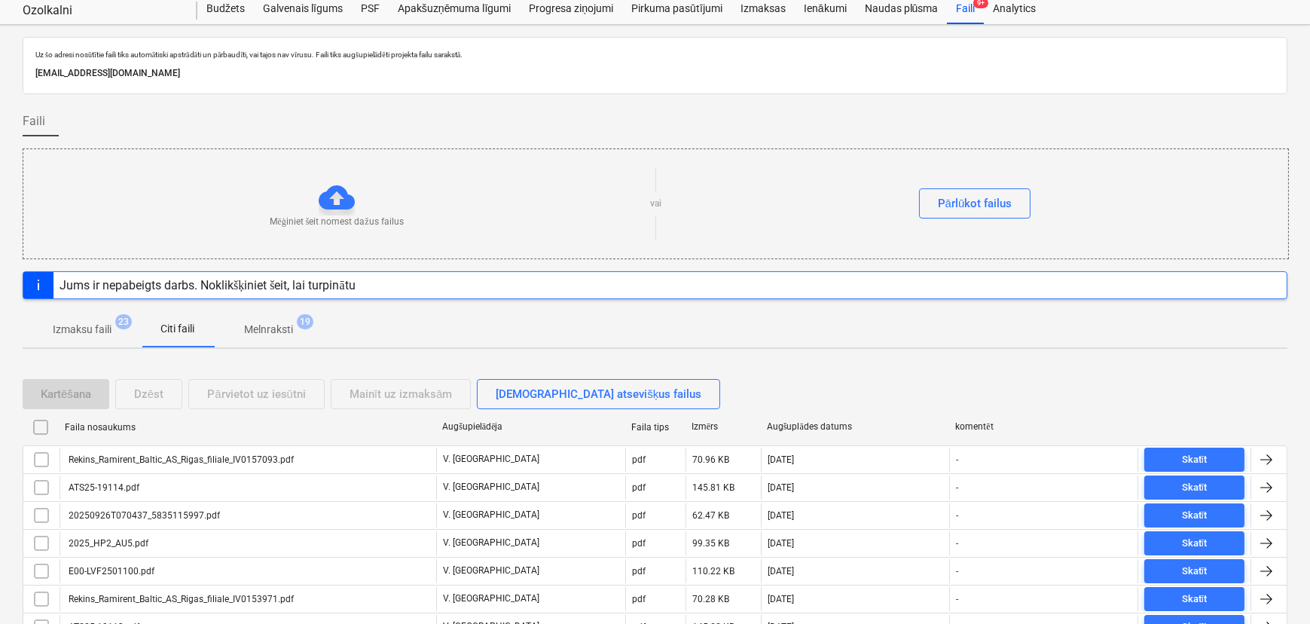
scroll to position [68, 0]
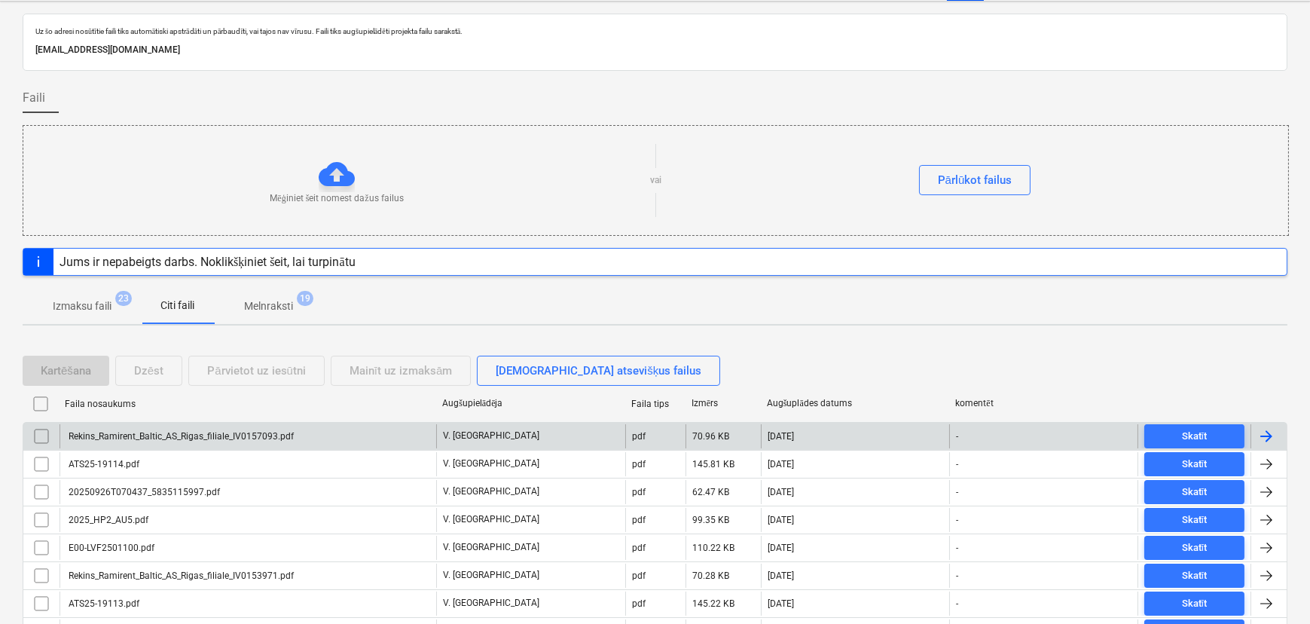
click at [301, 429] on div "Rekins_Ramirent_Baltic_AS_Rigas_filiale_IV0157093.pdf" at bounding box center [248, 436] width 377 height 24
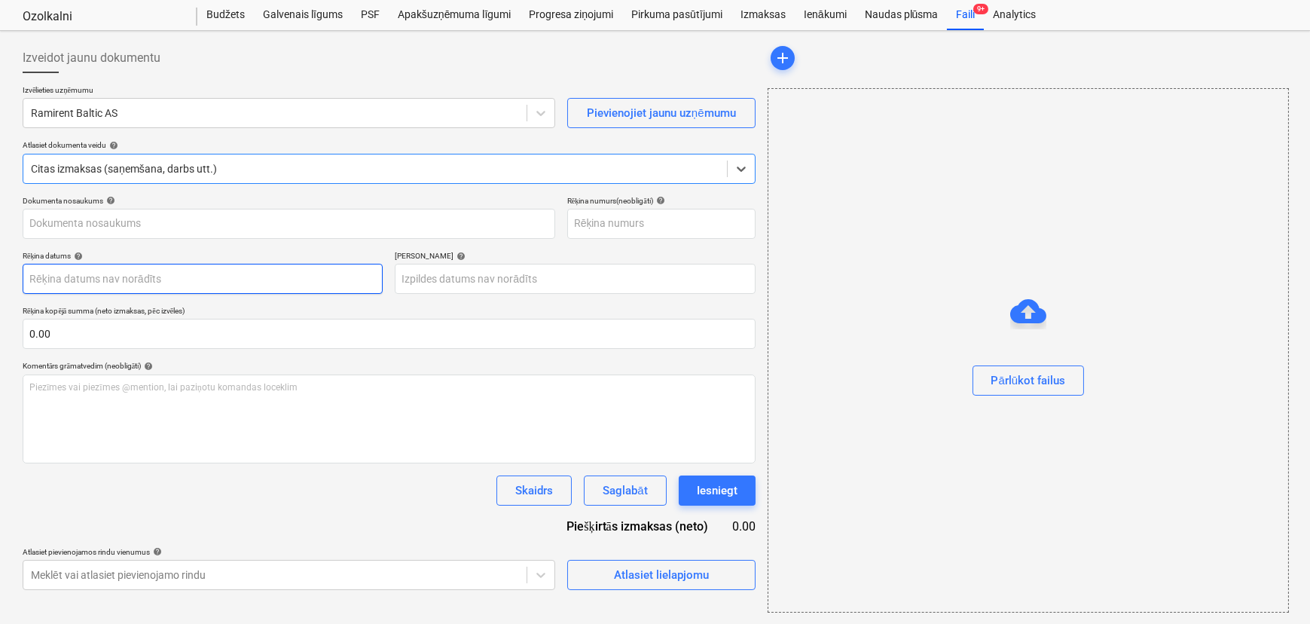
type input "IV0157093"
type input "[DATE]"
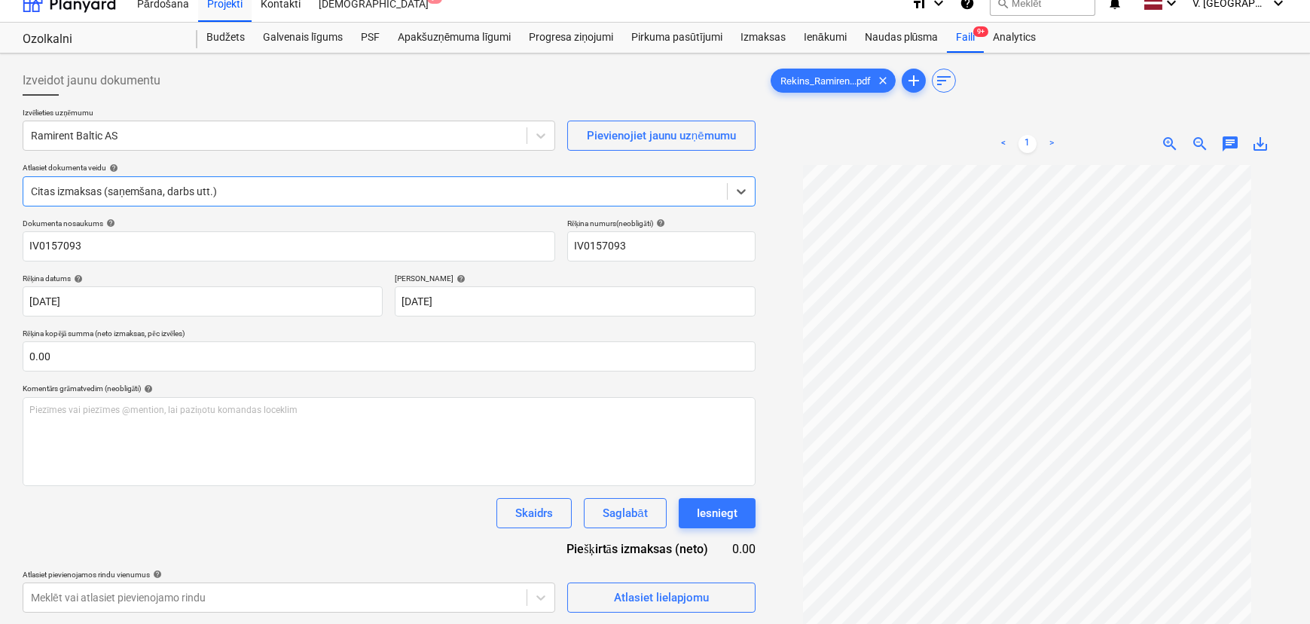
scroll to position [38, 0]
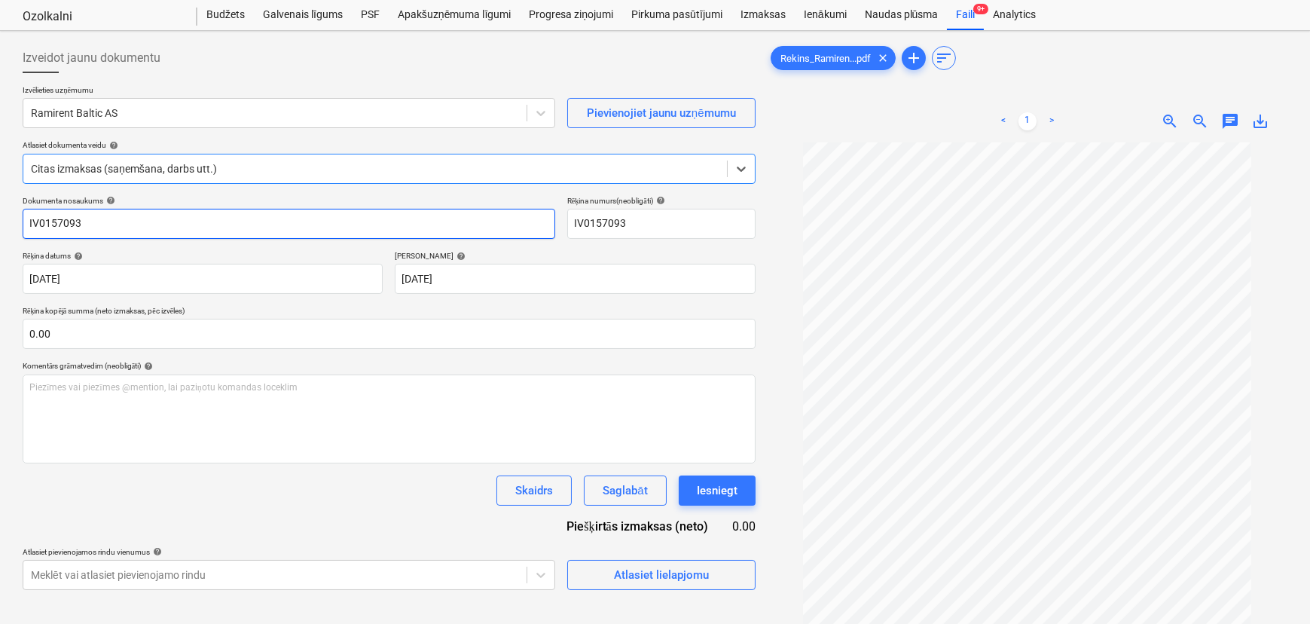
click at [27, 221] on input "IV0157093" at bounding box center [289, 224] width 533 height 30
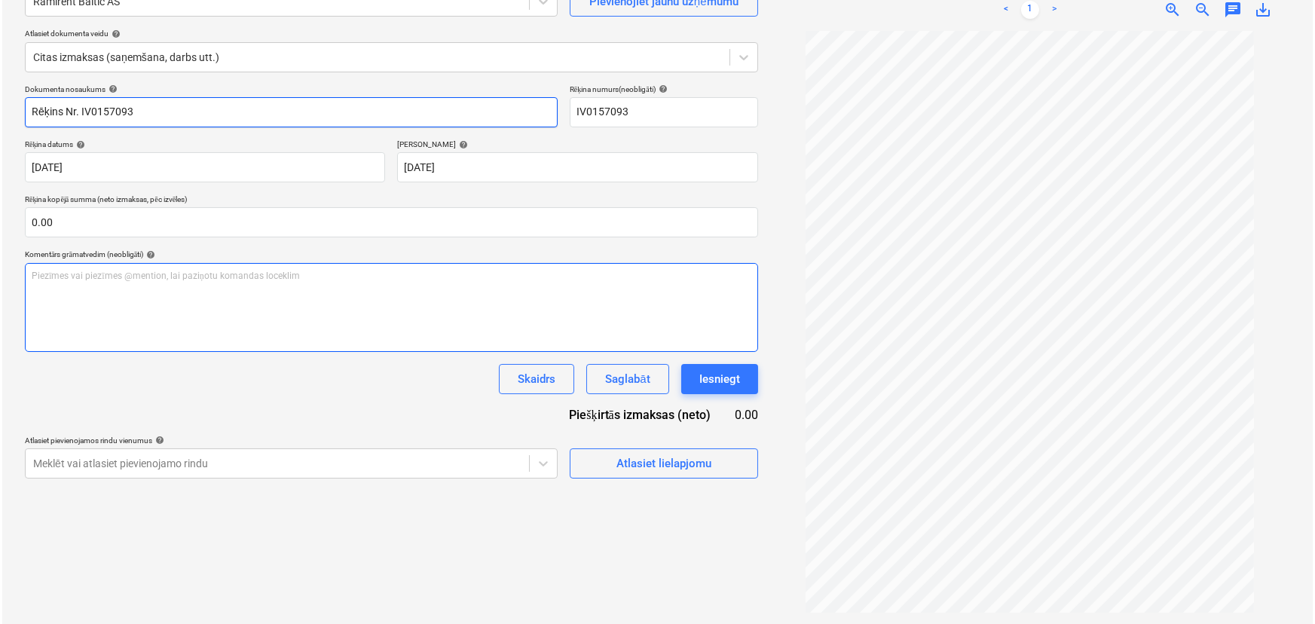
scroll to position [151, 0]
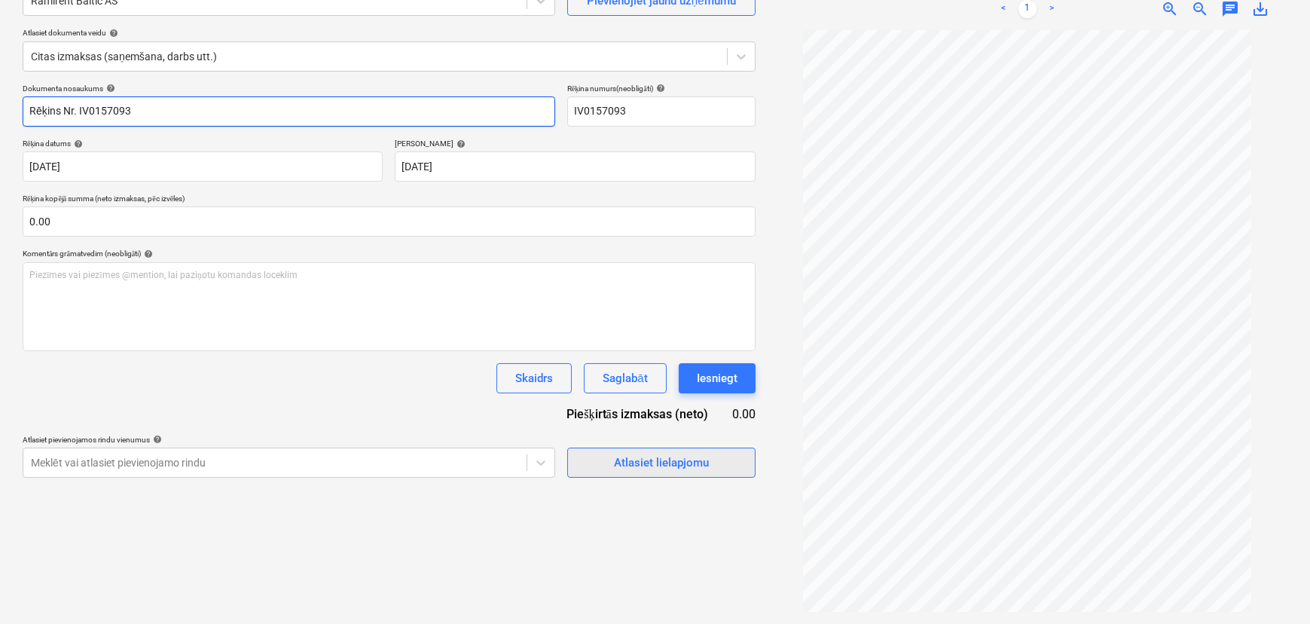
type input "Rēķins Nr. IV0157093"
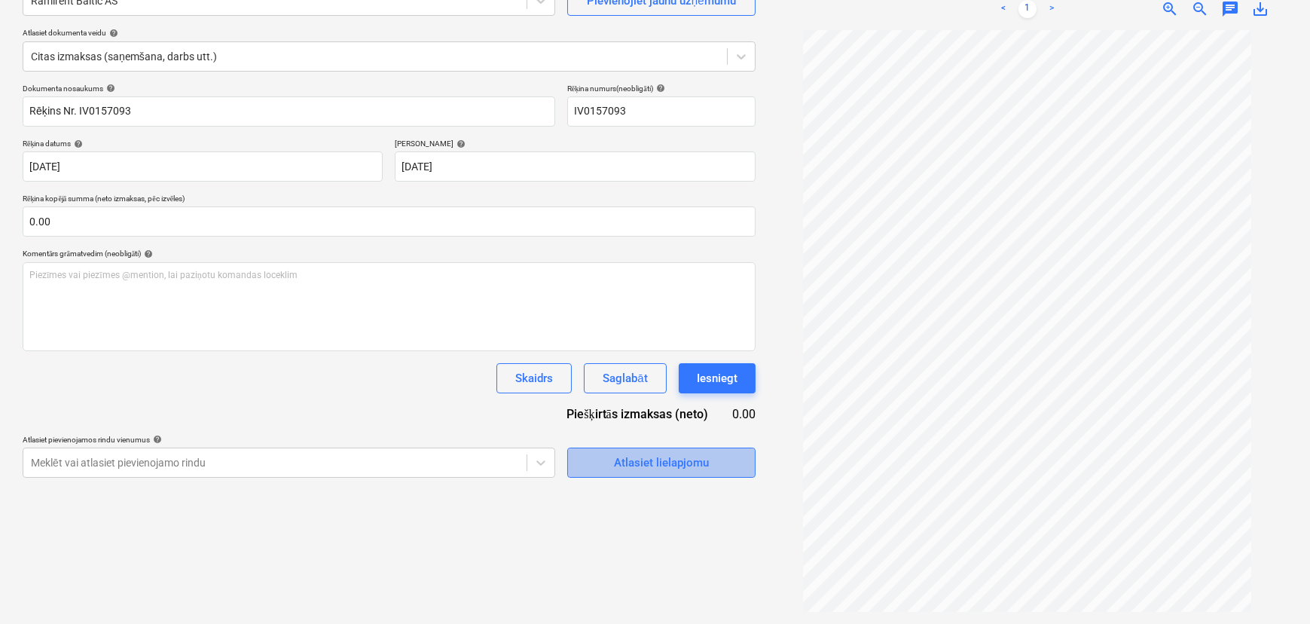
click at [633, 458] on div "Atlasiet lielapjomu" at bounding box center [661, 463] width 95 height 20
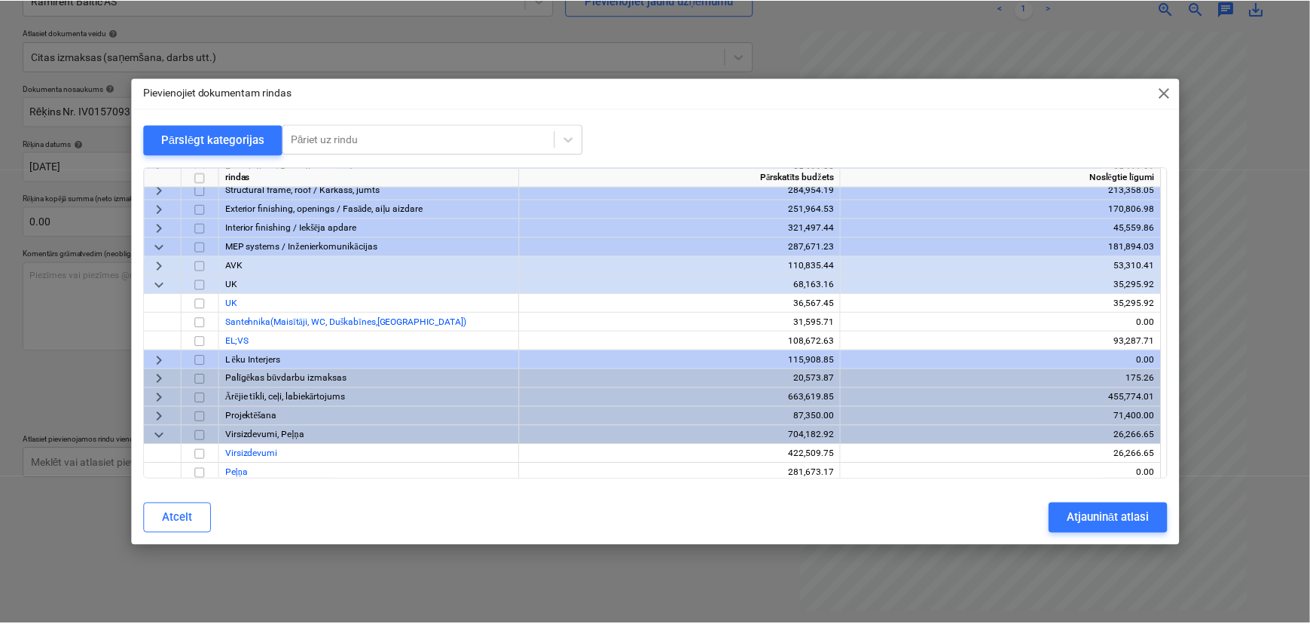
scroll to position [103, 0]
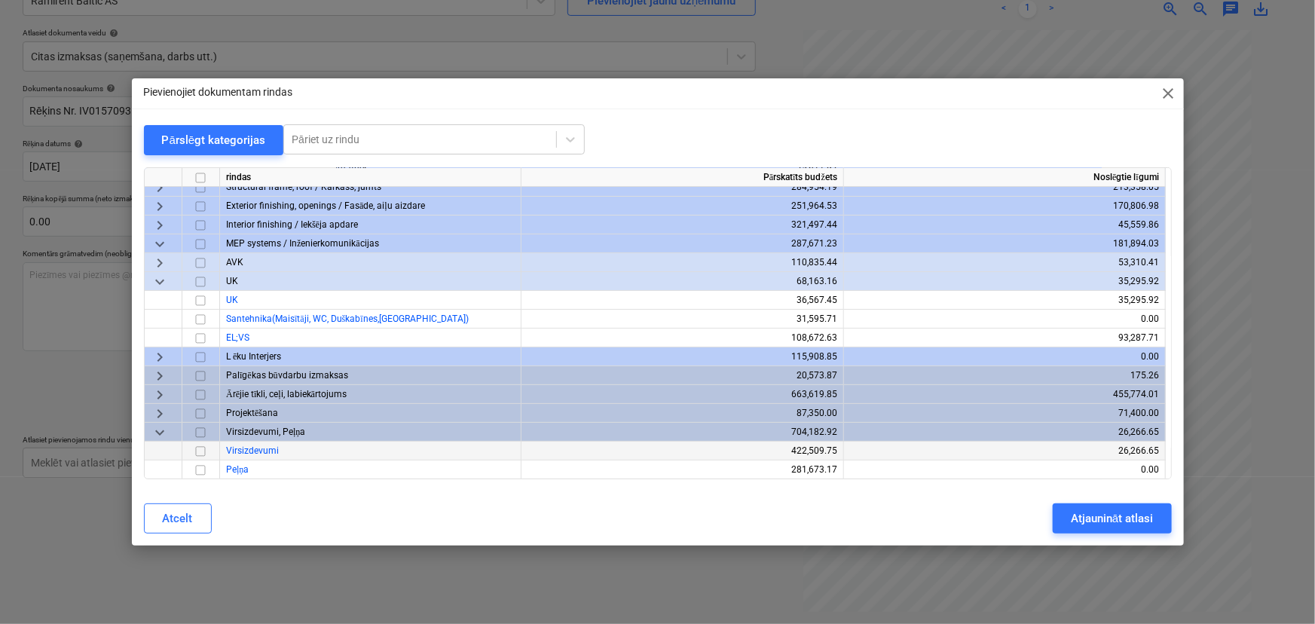
click at [200, 446] on input "checkbox" at bounding box center [200, 451] width 18 height 18
click at [1051, 518] on div "Atjaunināt atlasi" at bounding box center [1112, 519] width 82 height 20
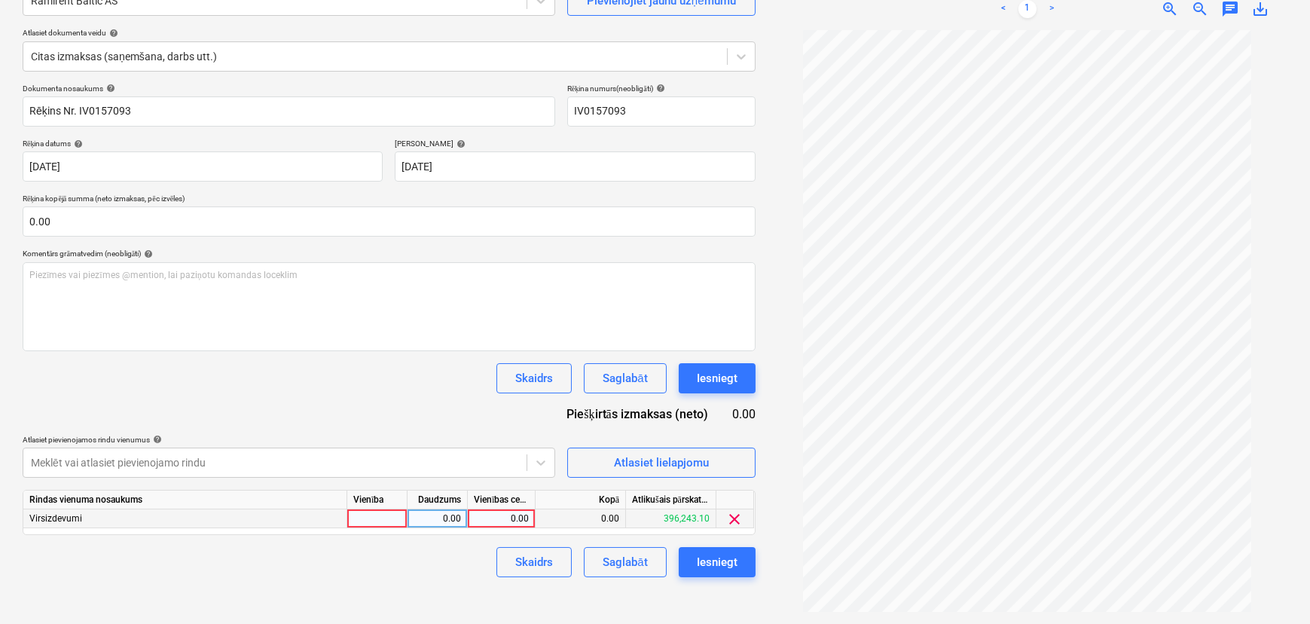
click at [519, 522] on div "0.00" at bounding box center [501, 518] width 55 height 19
type input "289.35"
click at [441, 541] on div "Skaidrs Saglabāt Iesniegt" at bounding box center [389, 562] width 733 height 30
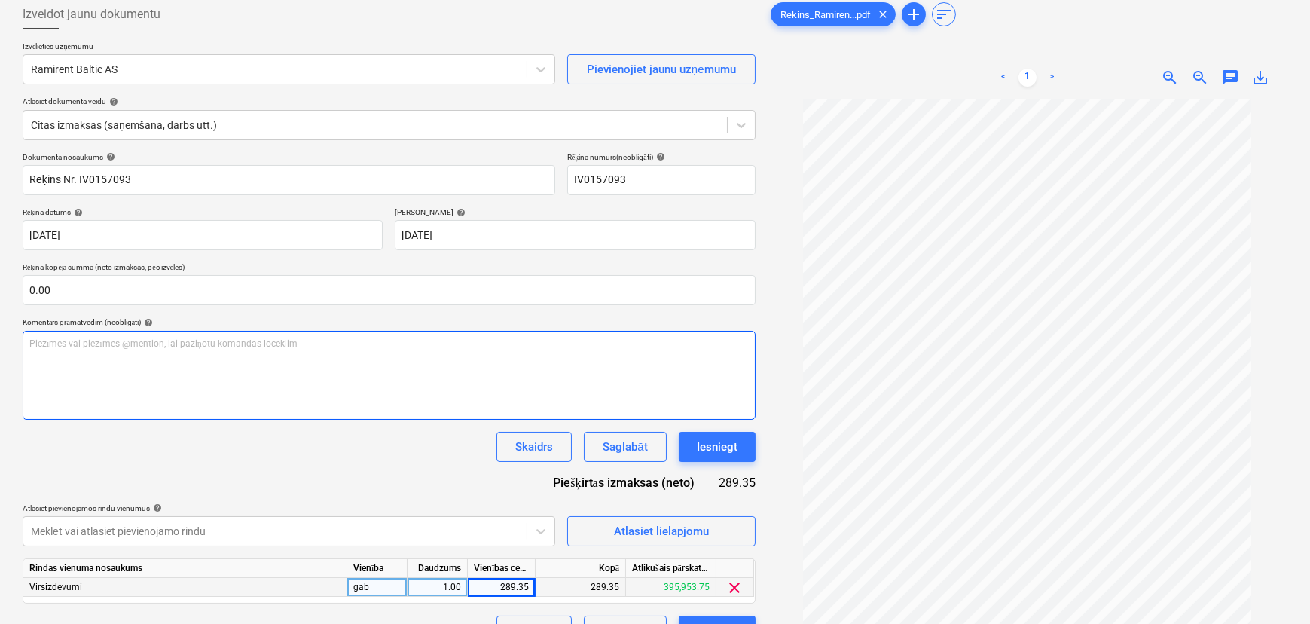
scroll to position [151, 0]
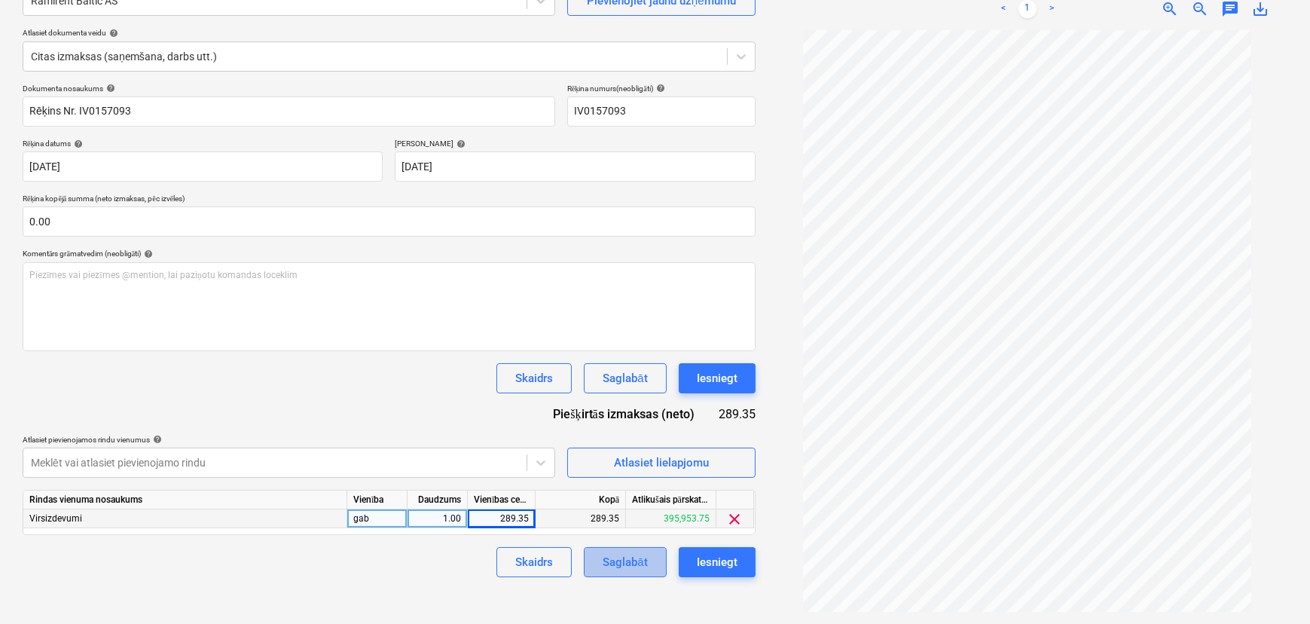
click at [627, 541] on div "Saglabāt" at bounding box center [625, 562] width 44 height 20
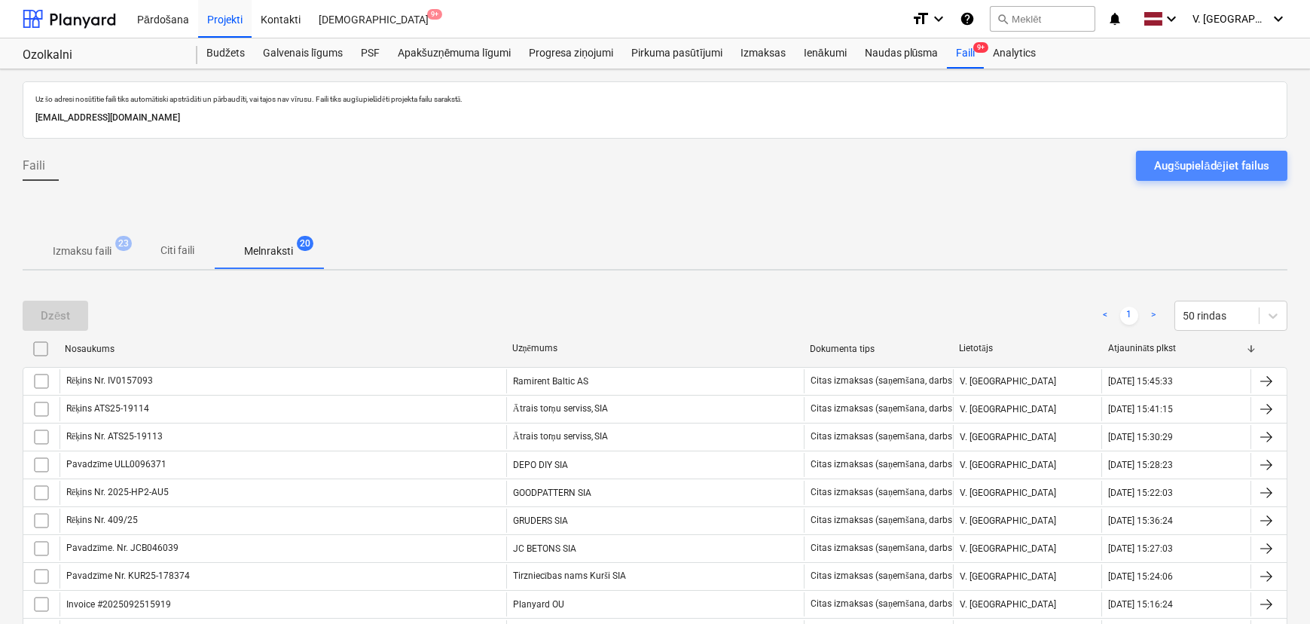
click at [1051, 166] on div "Augšupielādējiet failus" at bounding box center [1211, 166] width 115 height 20
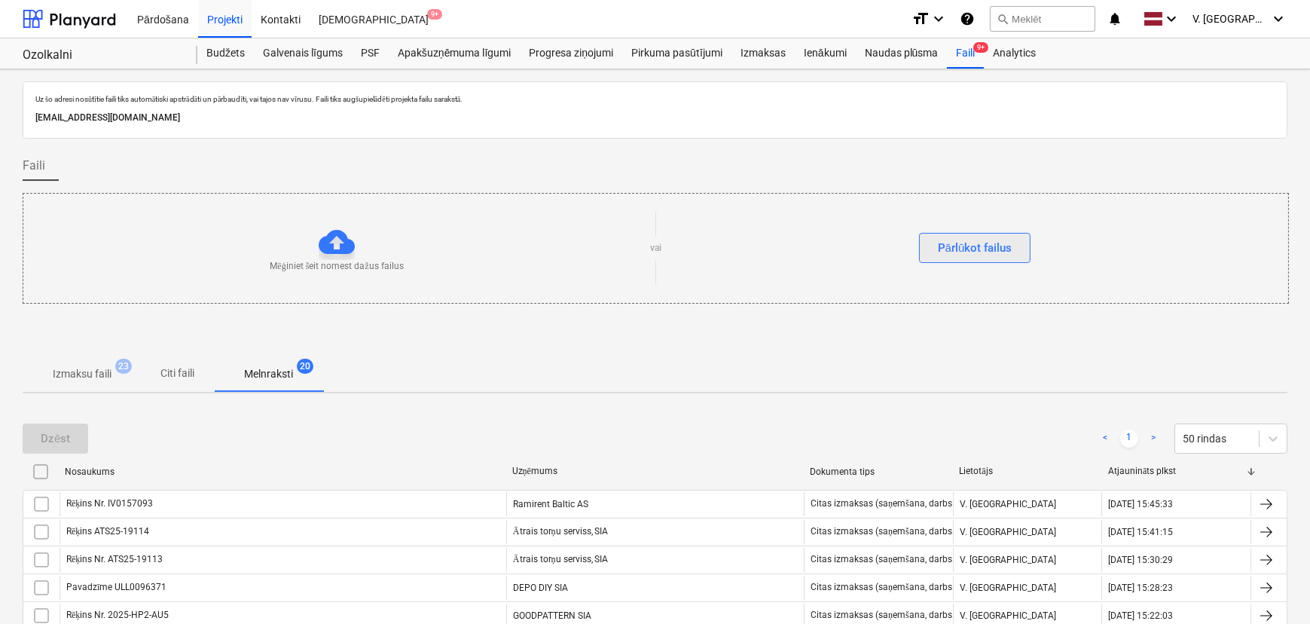
click at [987, 248] on div "Pārlūkot failus" at bounding box center [975, 248] width 75 height 20
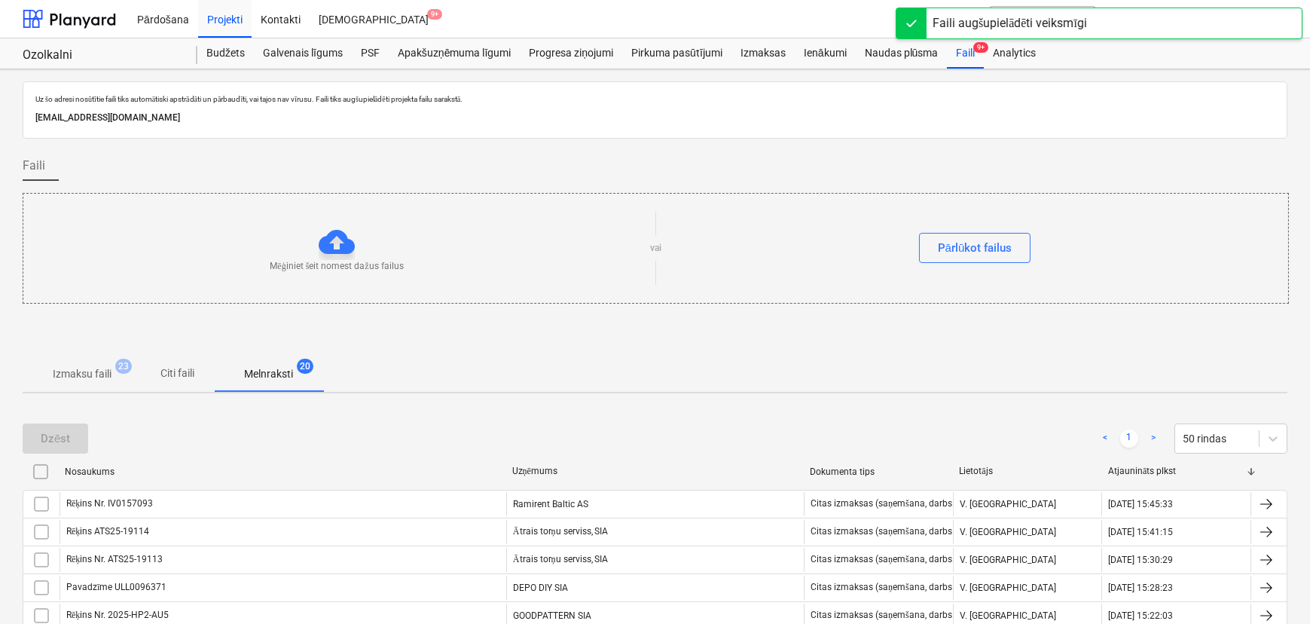
click at [292, 377] on p "Melnraksti" at bounding box center [268, 374] width 49 height 16
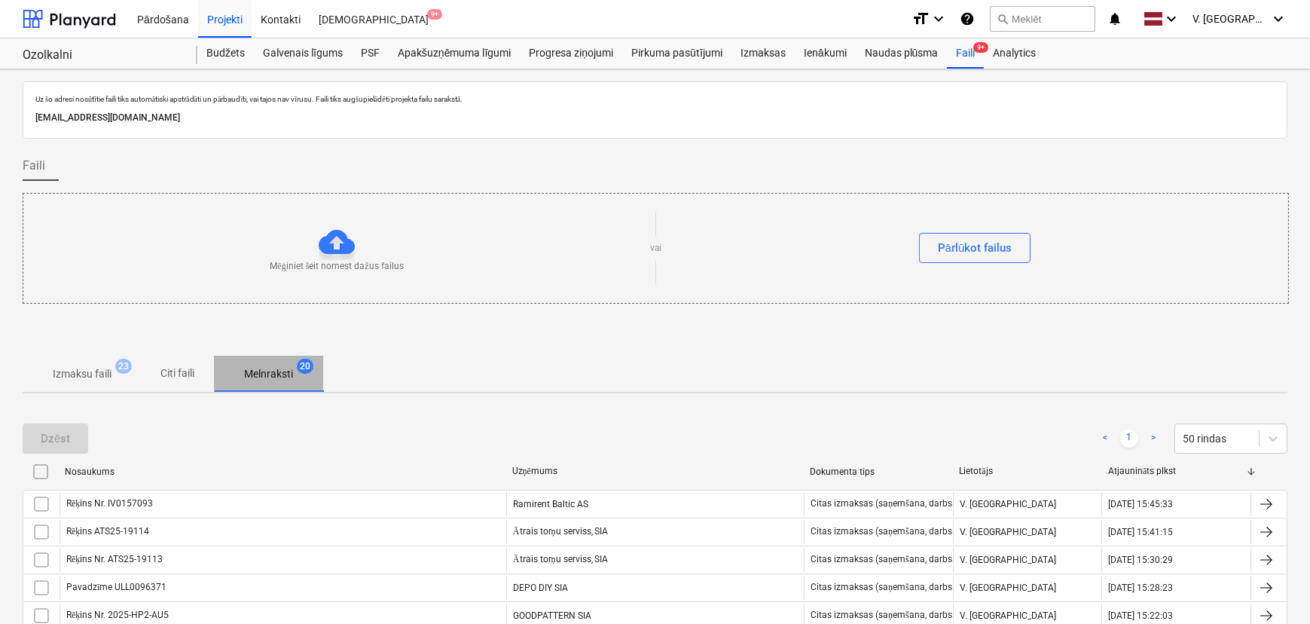
click at [255, 372] on p "Melnraksti" at bounding box center [268, 374] width 49 height 16
drag, startPoint x: 186, startPoint y: 379, endPoint x: 205, endPoint y: 378, distance: 18.8
click at [187, 379] on p "Citi faili" at bounding box center [178, 373] width 36 height 16
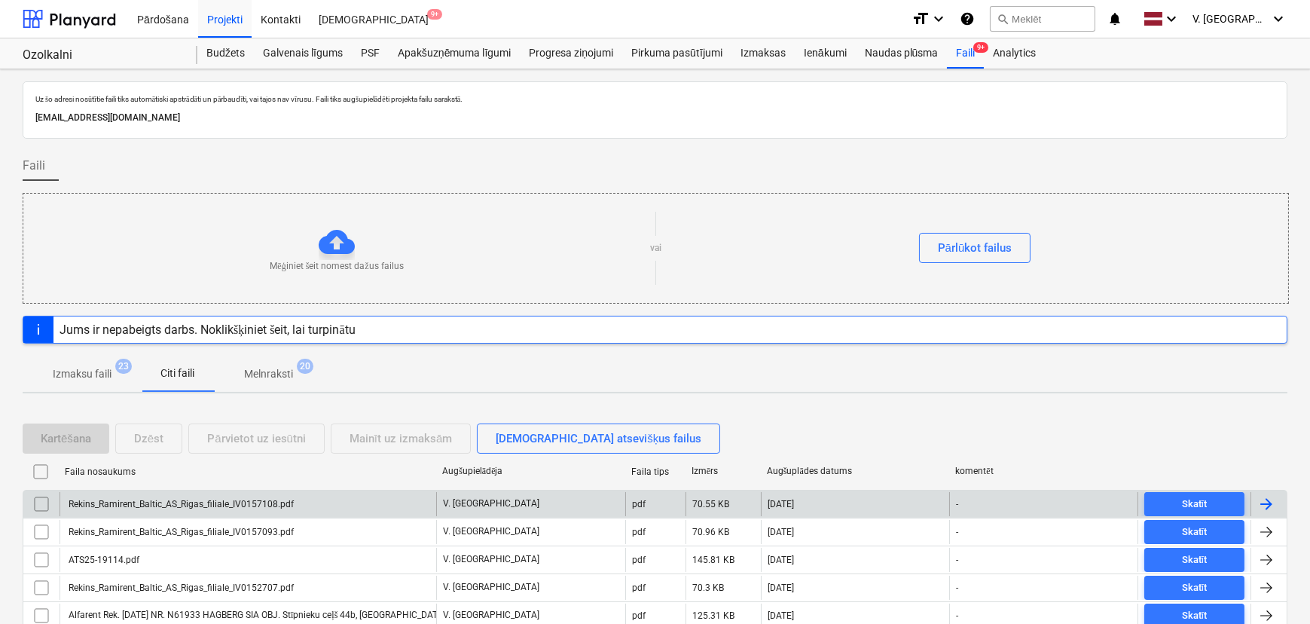
click at [351, 503] on div "Rekins_Ramirent_Baltic_AS_Rigas_filiale_IV0157108.pdf" at bounding box center [248, 504] width 377 height 24
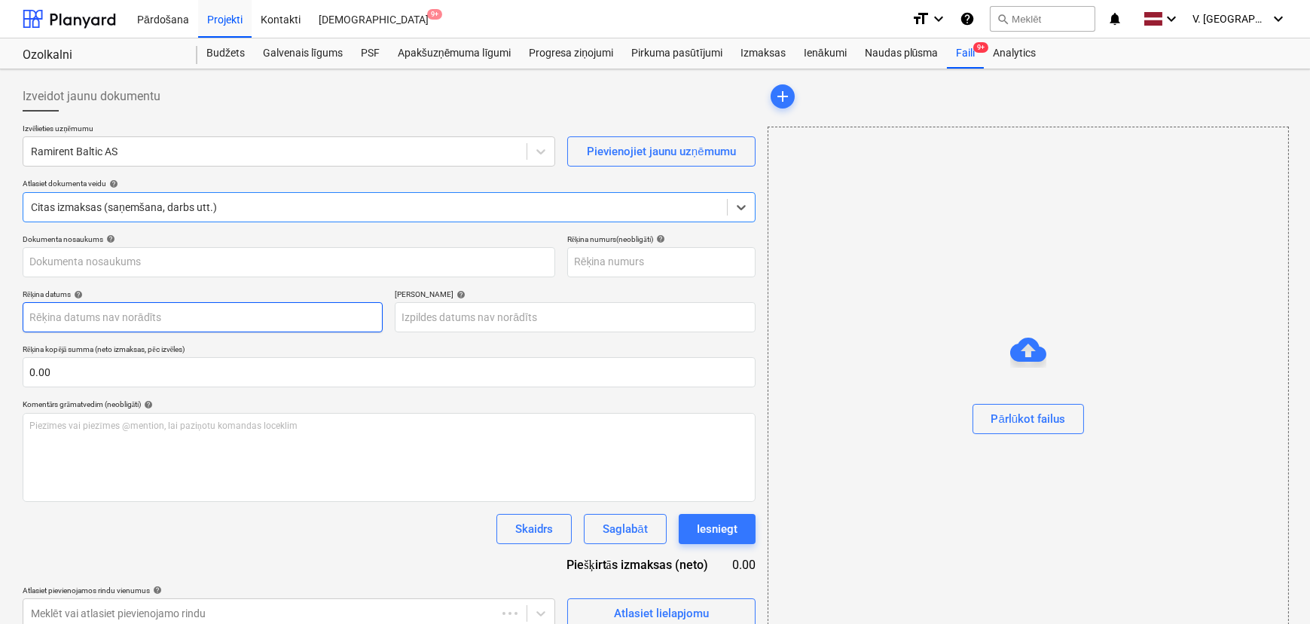
type input "IV0157108"
type input "[DATE]"
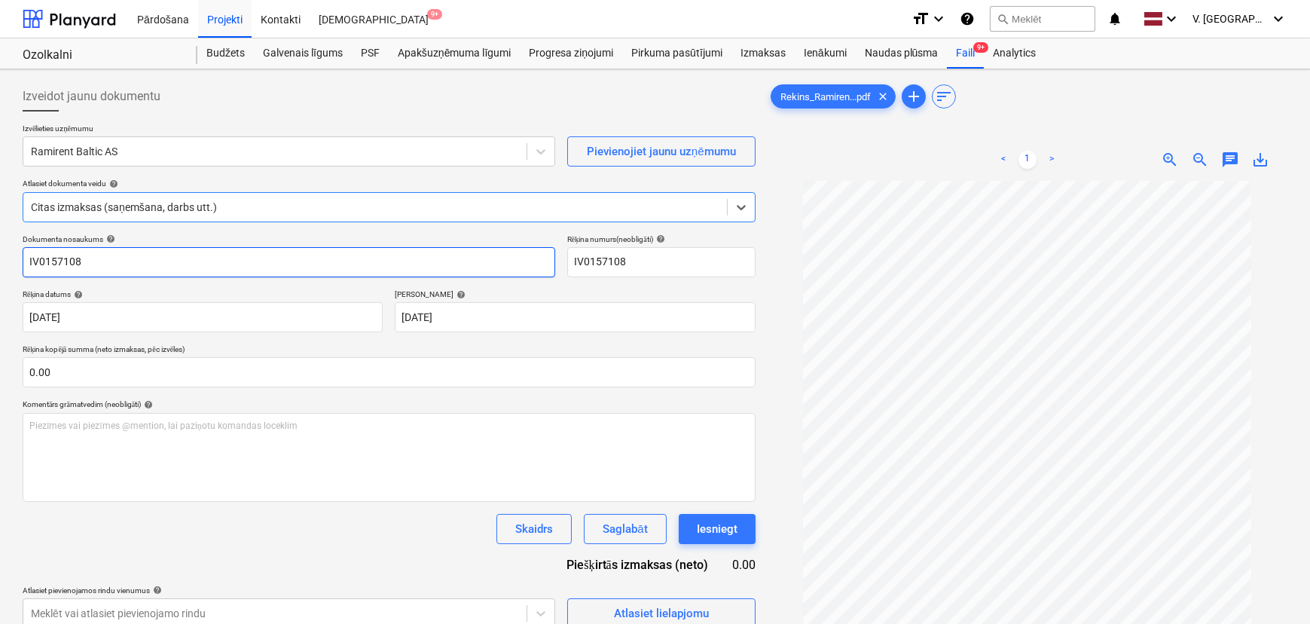
click at [32, 258] on input "IV0157108" at bounding box center [289, 262] width 533 height 30
drag, startPoint x: 25, startPoint y: 259, endPoint x: 34, endPoint y: 262, distance: 9.5
click at [26, 261] on input "IV0157108" at bounding box center [289, 262] width 533 height 30
drag, startPoint x: 162, startPoint y: 256, endPoint x: 62, endPoint y: 258, distance: 100.2
click at [62, 258] on input "Rēķins Nr. IV0157108" at bounding box center [289, 262] width 533 height 30
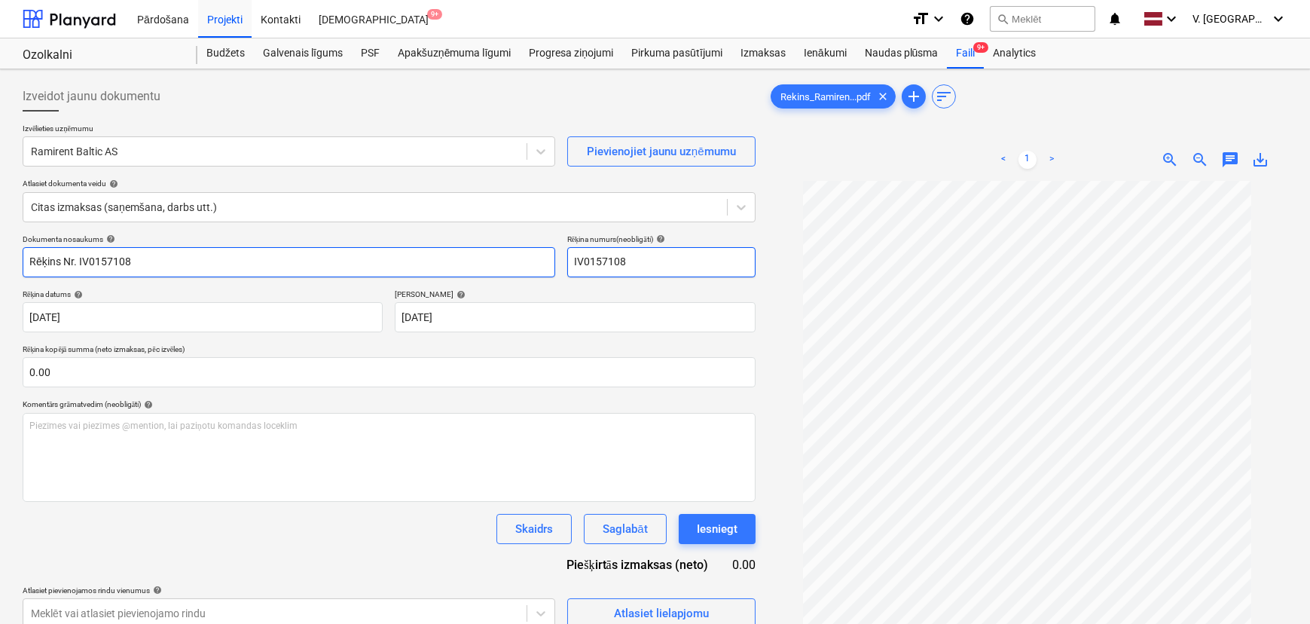
type input "Rēķins Nr. IV0157108"
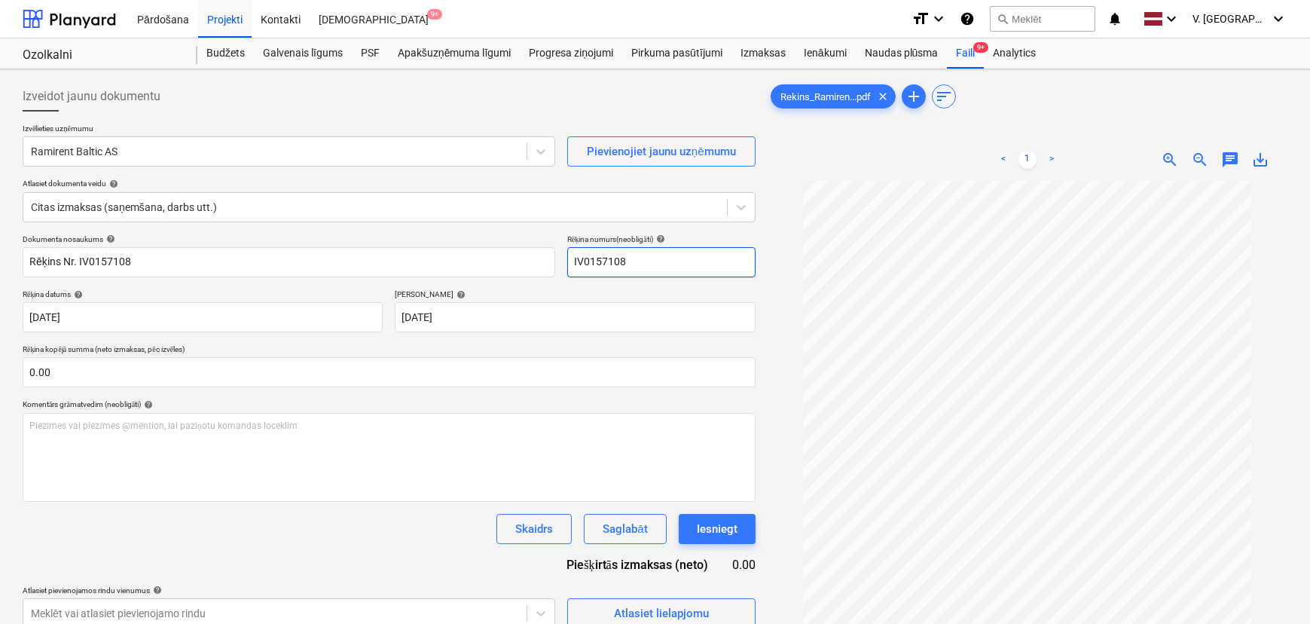
click at [606, 261] on input "IV0157108" at bounding box center [661, 262] width 188 height 30
paste input "Nr."
click at [588, 258] on input "Nr. IV0157108" at bounding box center [661, 262] width 188 height 30
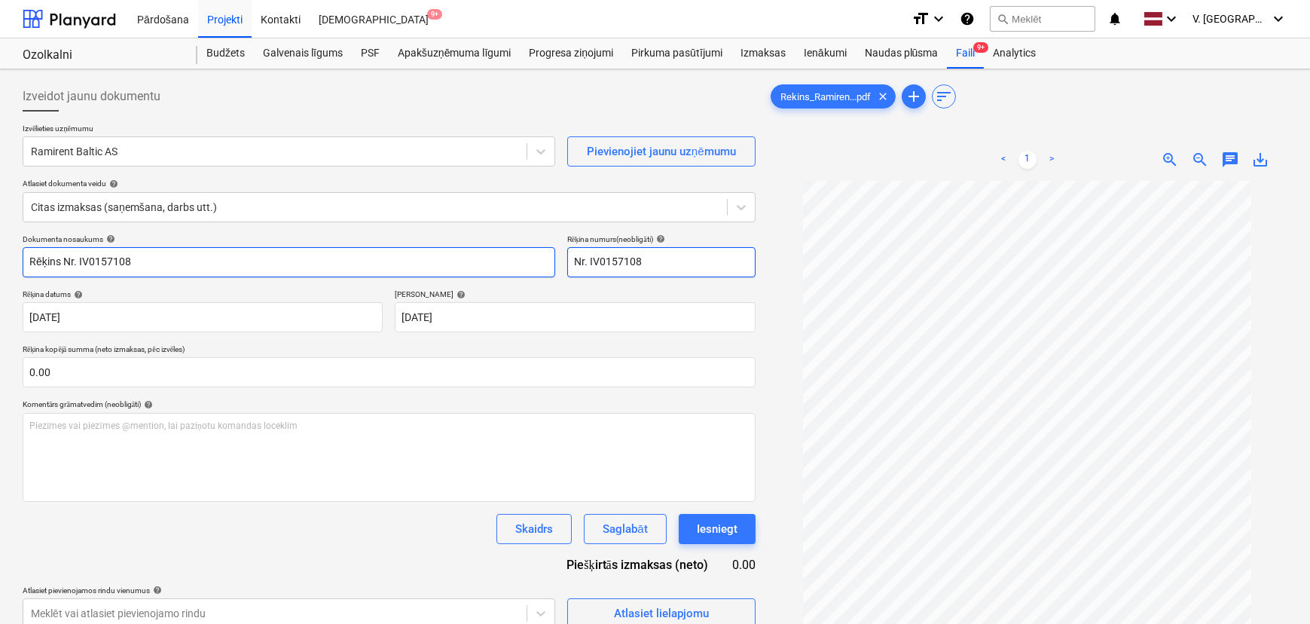
drag, startPoint x: 588, startPoint y: 260, endPoint x: 514, endPoint y: 264, distance: 74.7
click at [514, 264] on div "Dokumenta nosaukums help Rēķins Nr. IV0157108 Rēķina numurs (neobligāti) help N…" at bounding box center [389, 255] width 733 height 43
type input "IV0157108"
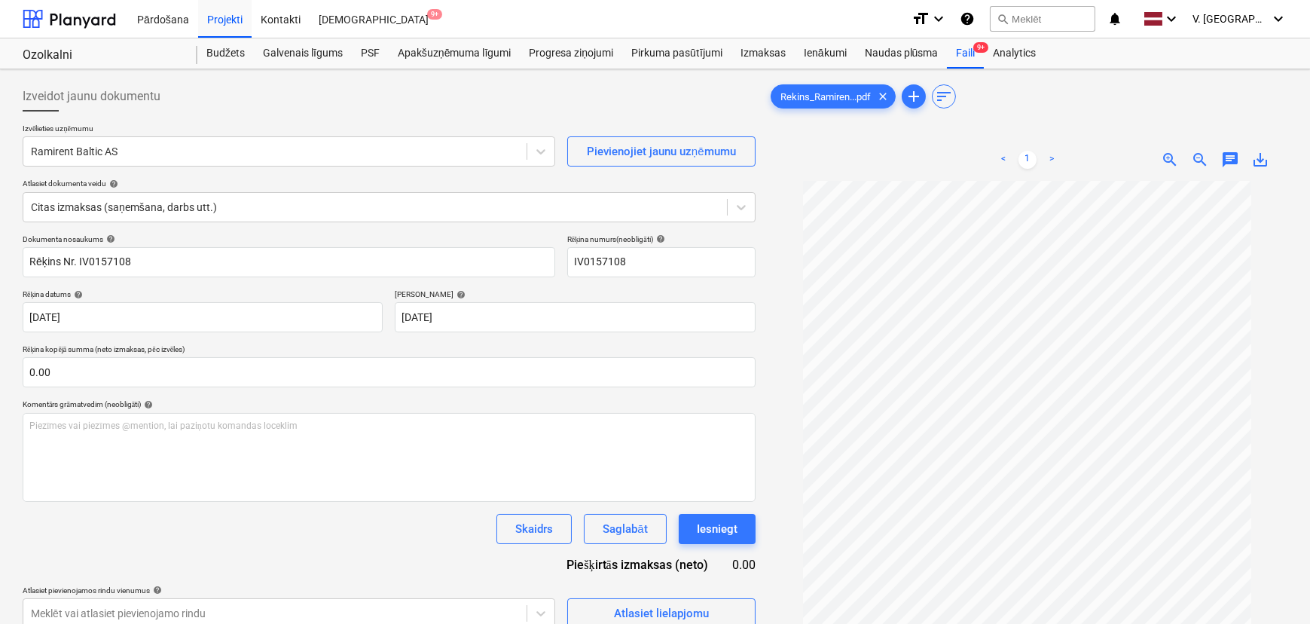
click at [414, 344] on p "Rēķina kopējā summa (neto izmaksas, pēc izvēles)" at bounding box center [389, 350] width 733 height 13
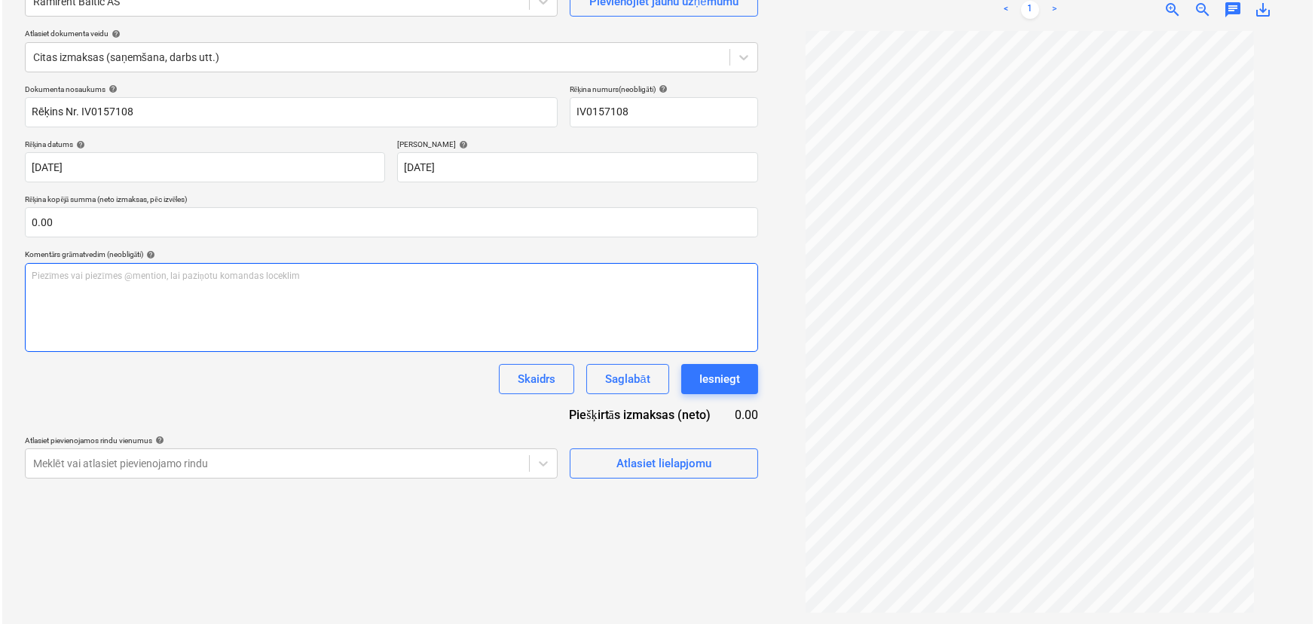
scroll to position [151, 0]
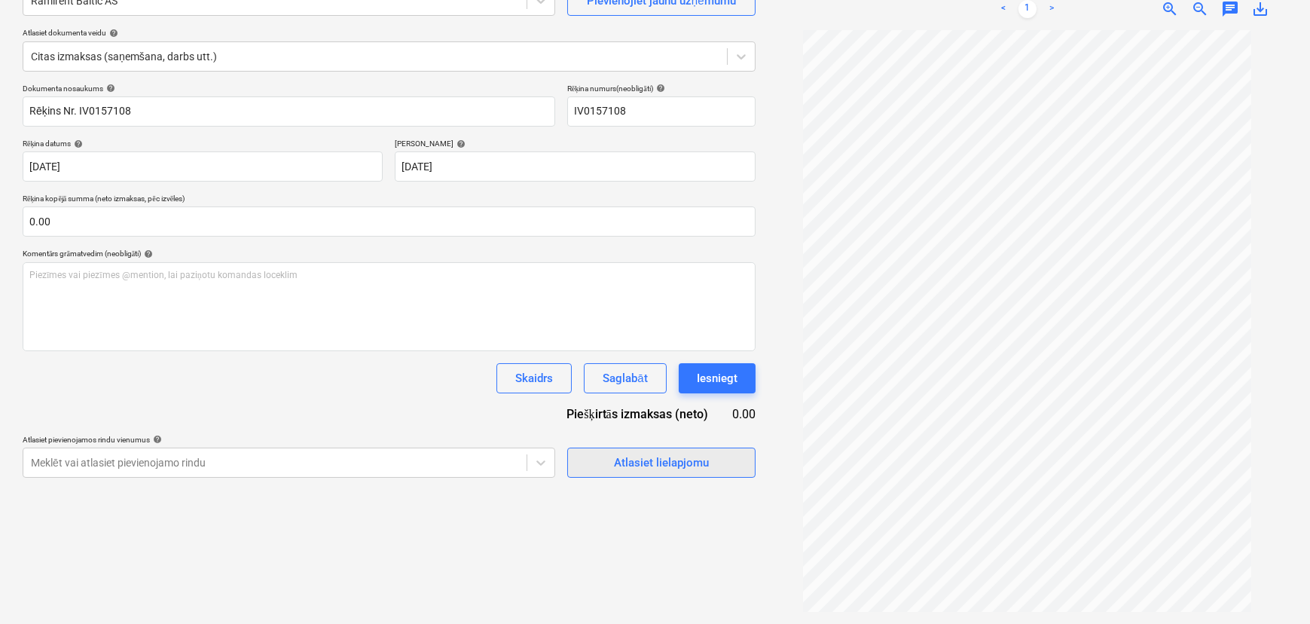
click at [657, 468] on div "Atlasiet lielapjomu" at bounding box center [661, 463] width 95 height 20
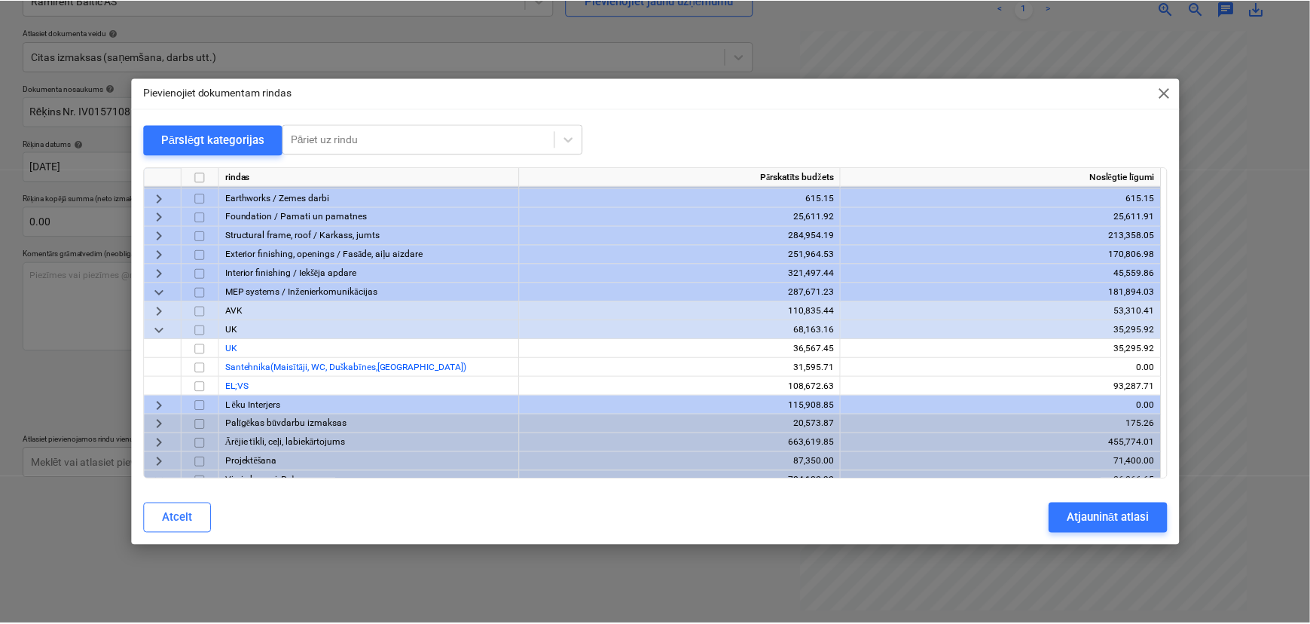
scroll to position [103, 0]
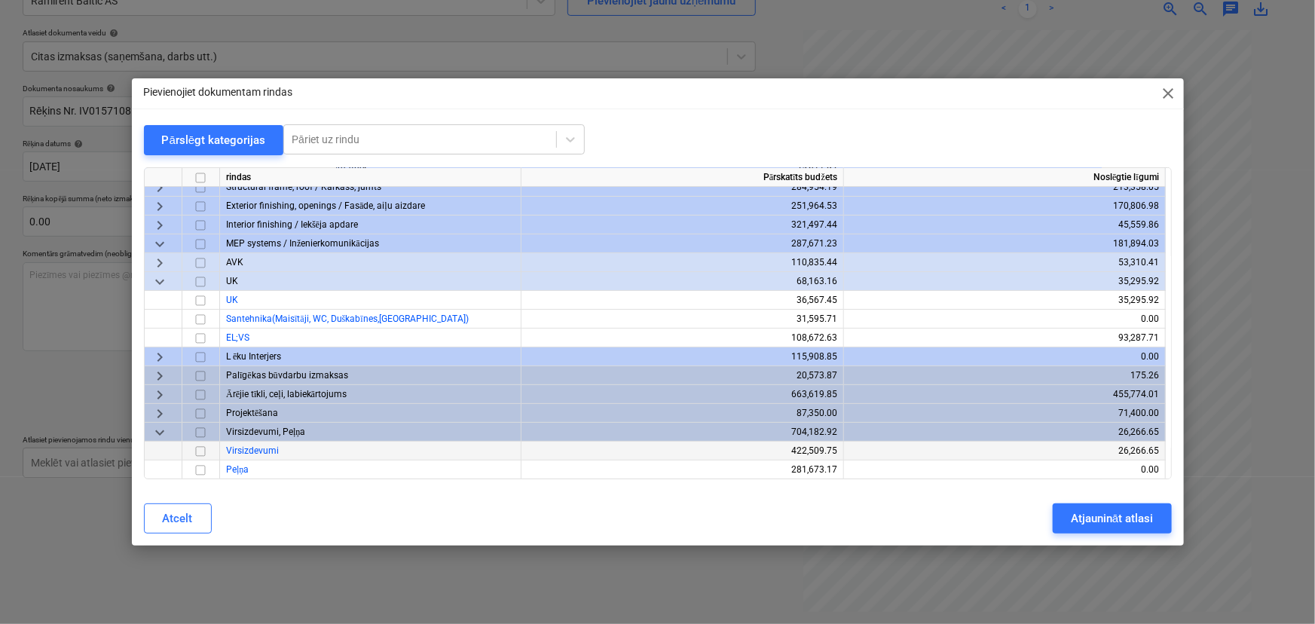
click at [200, 448] on input "checkbox" at bounding box center [200, 451] width 18 height 18
click at [1051, 516] on div "Atjaunināt atlasi" at bounding box center [1112, 519] width 82 height 20
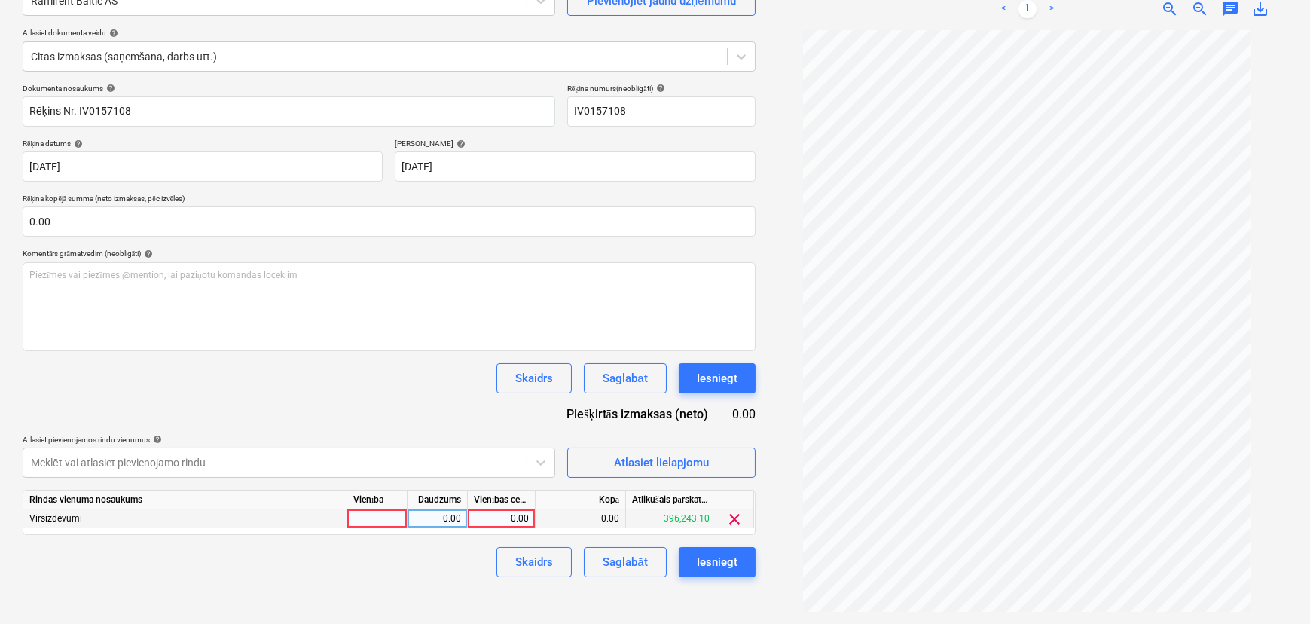
click at [512, 514] on div "0.00" at bounding box center [501, 518] width 55 height 19
type input "68.95"
click at [429, 541] on div "Skaidrs Saglabāt Iesniegt" at bounding box center [389, 562] width 733 height 30
click at [641, 541] on div "Saglabāt" at bounding box center [625, 562] width 44 height 20
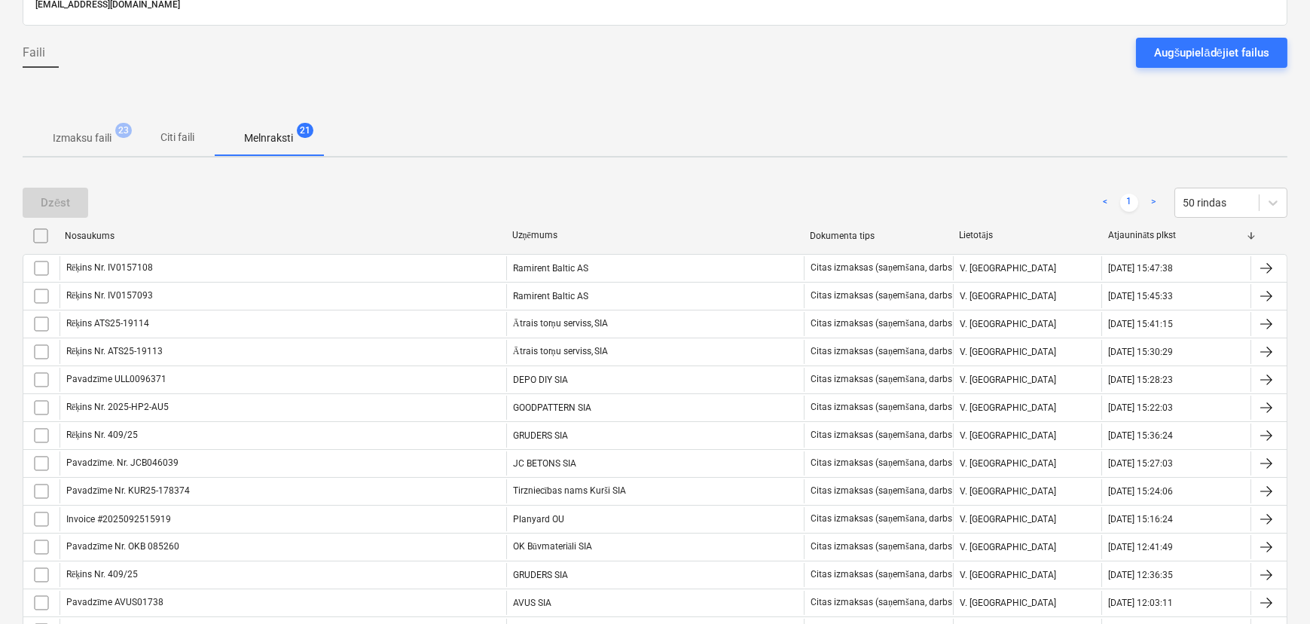
scroll to position [82, 0]
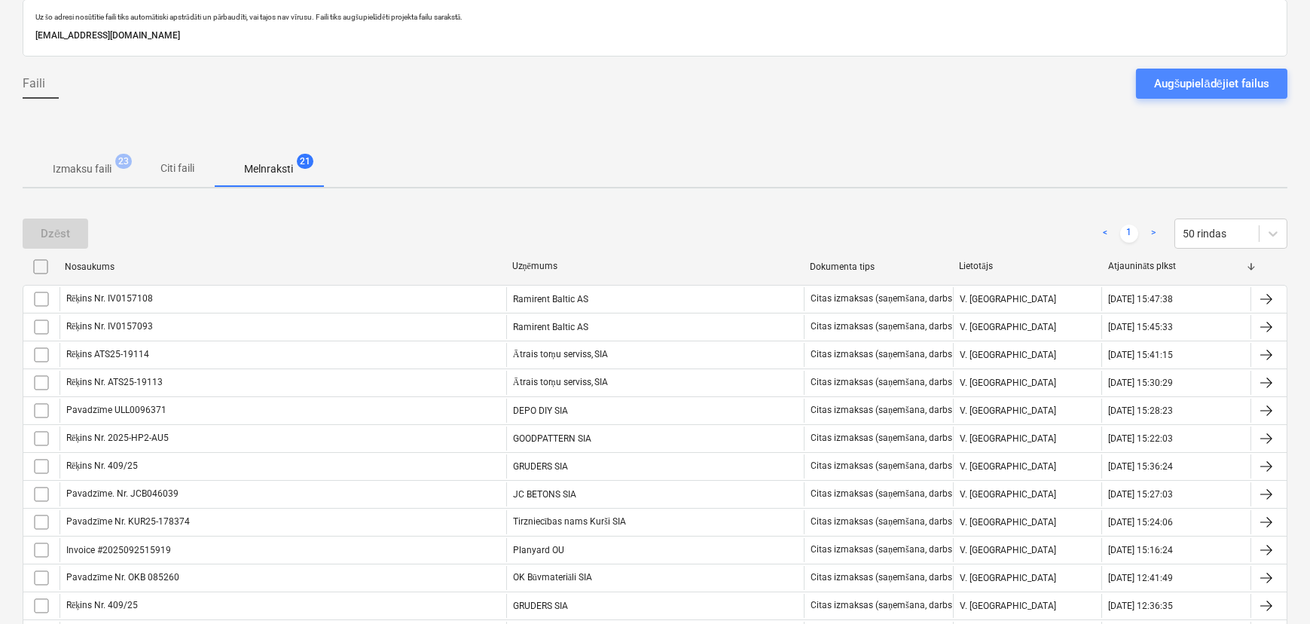
click at [1051, 87] on div "Augšupielādējiet failus" at bounding box center [1211, 84] width 115 height 20
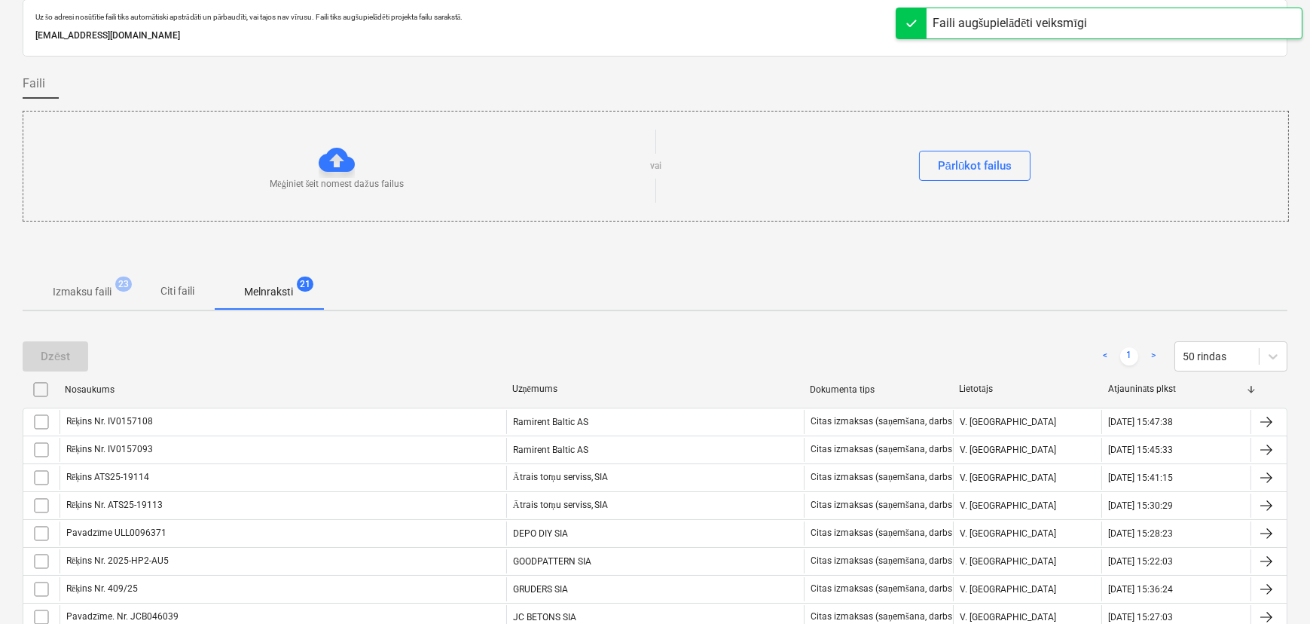
click at [190, 294] on p "Citi faili" at bounding box center [178, 291] width 36 height 16
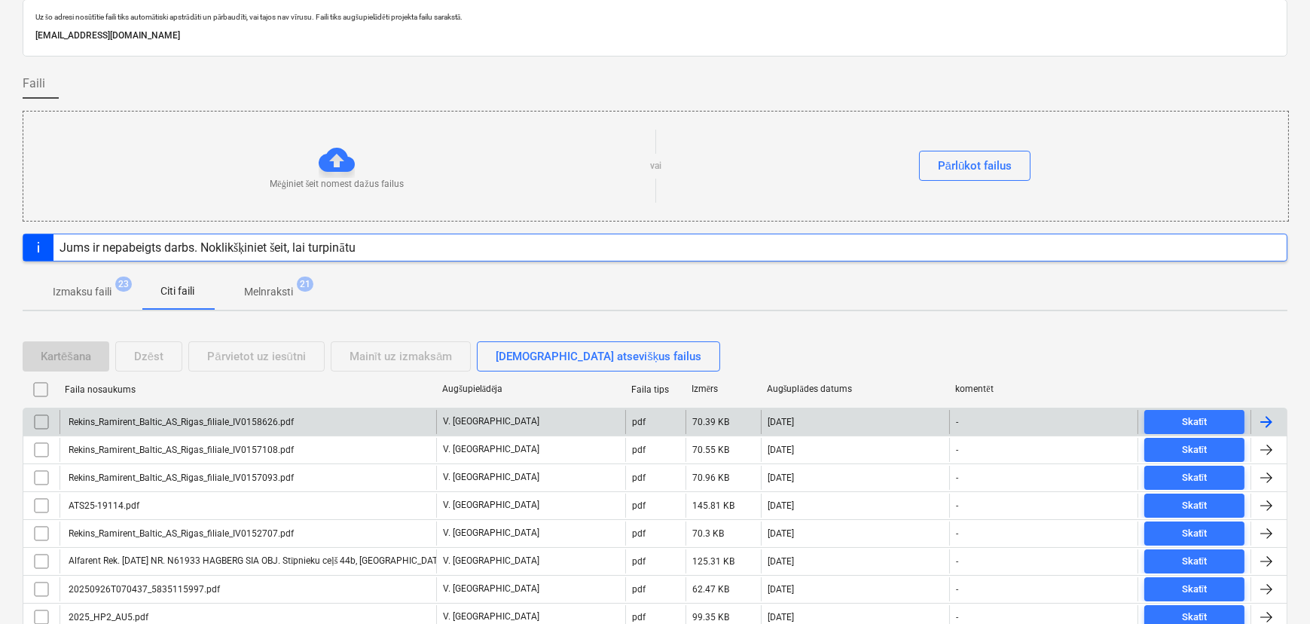
click at [327, 420] on div "Rekins_Ramirent_Baltic_AS_Rigas_filiale_IV0158626.pdf" at bounding box center [248, 422] width 377 height 24
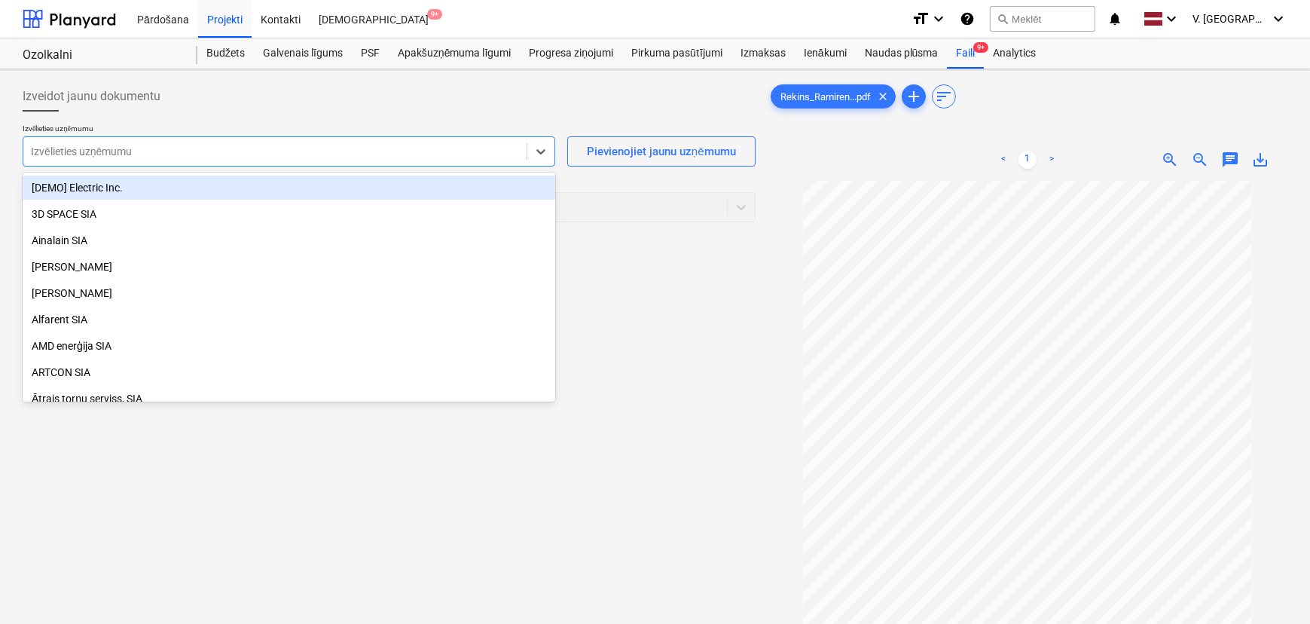
click at [173, 144] on div at bounding box center [275, 151] width 488 height 15
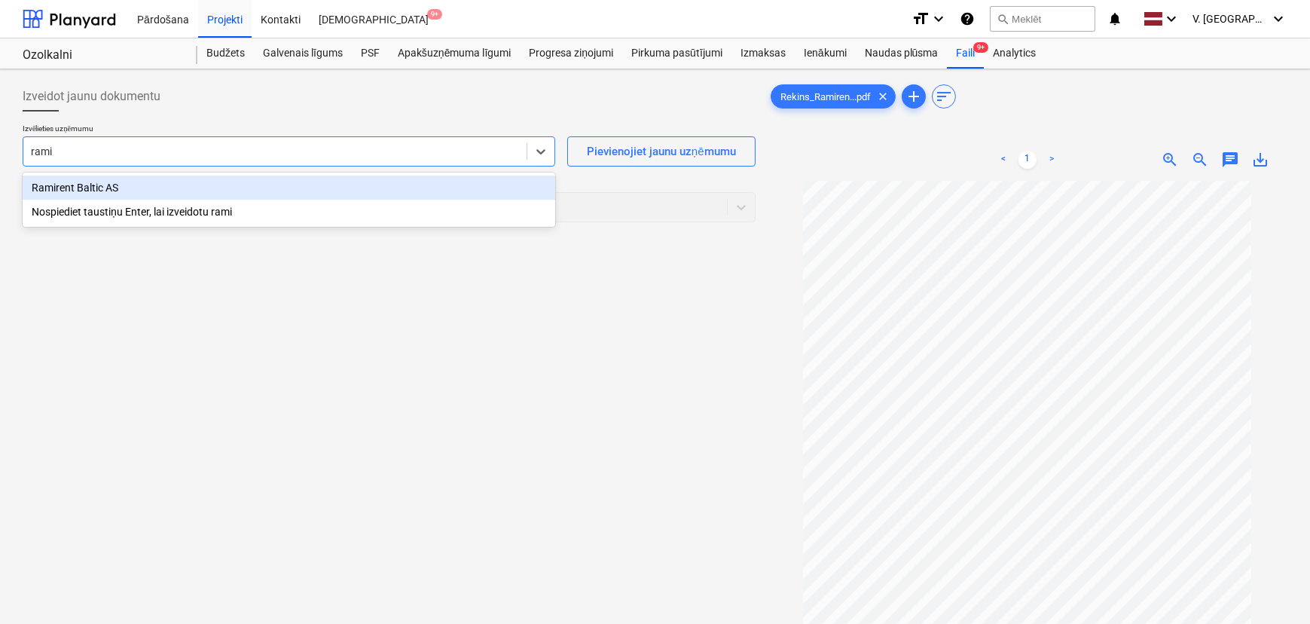
type input "ramir"
click at [160, 181] on div "Ramirent Baltic AS" at bounding box center [289, 188] width 533 height 24
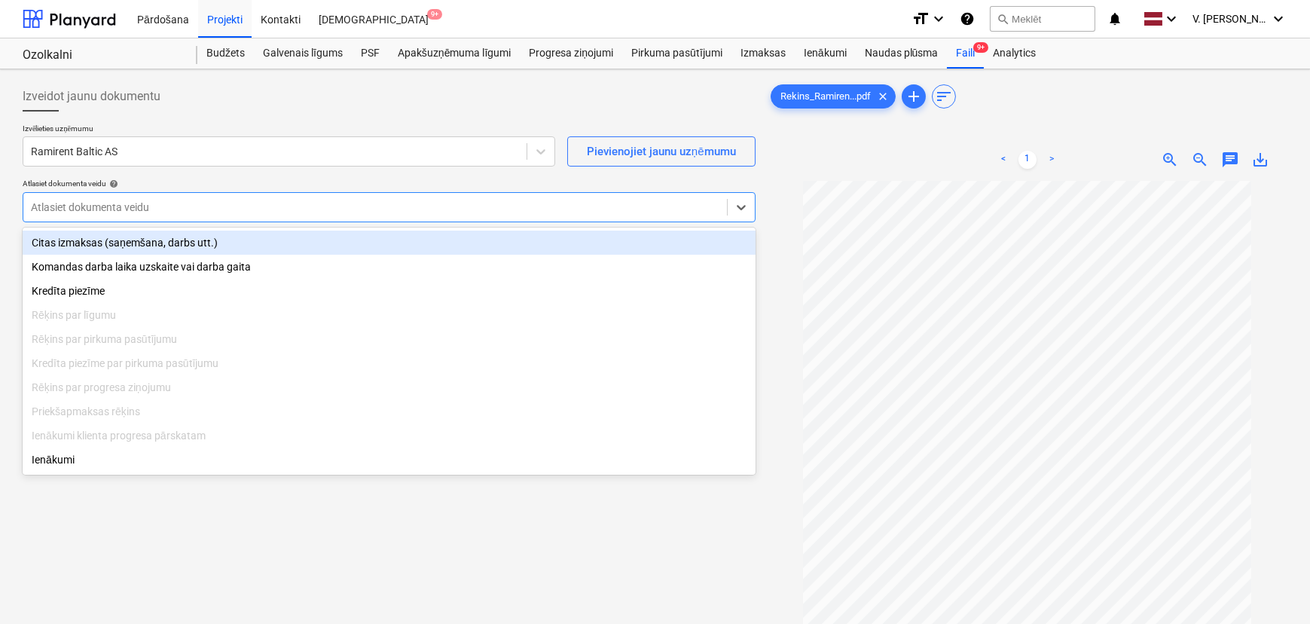
click at [158, 242] on div "Citas izmaksas (saņemšana, darbs utt.)" at bounding box center [389, 243] width 733 height 24
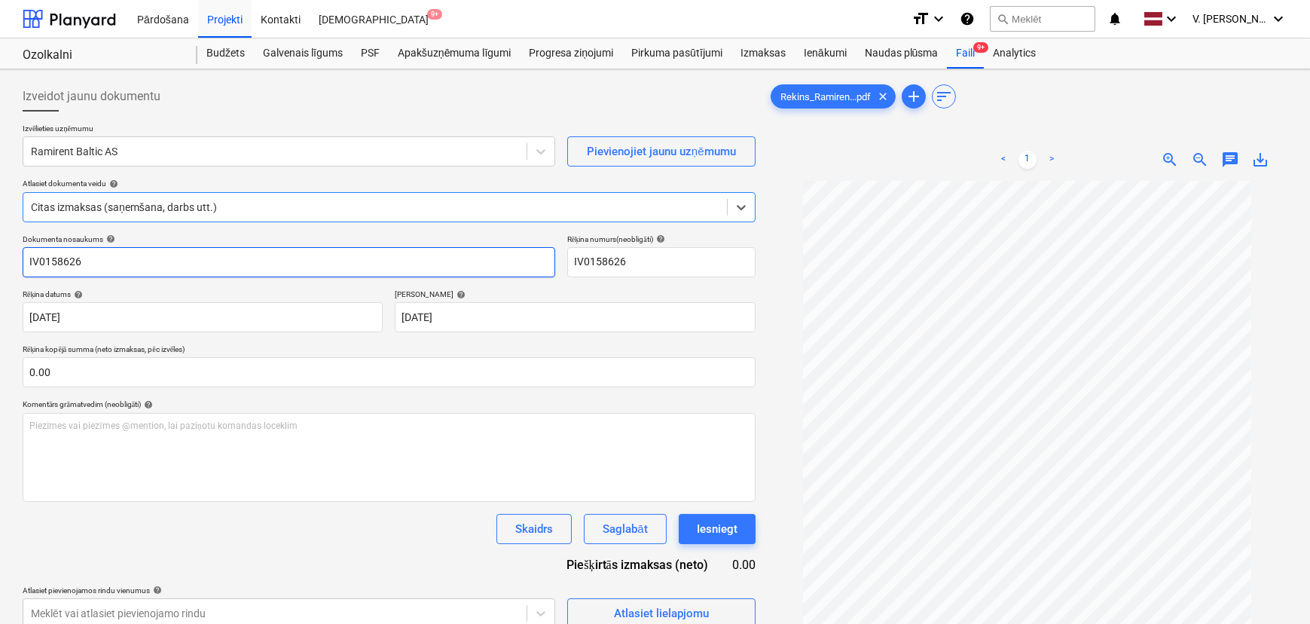
click at [30, 263] on input "IV0158626" at bounding box center [289, 262] width 533 height 30
type input "Rēķina Nr.IV0158626"
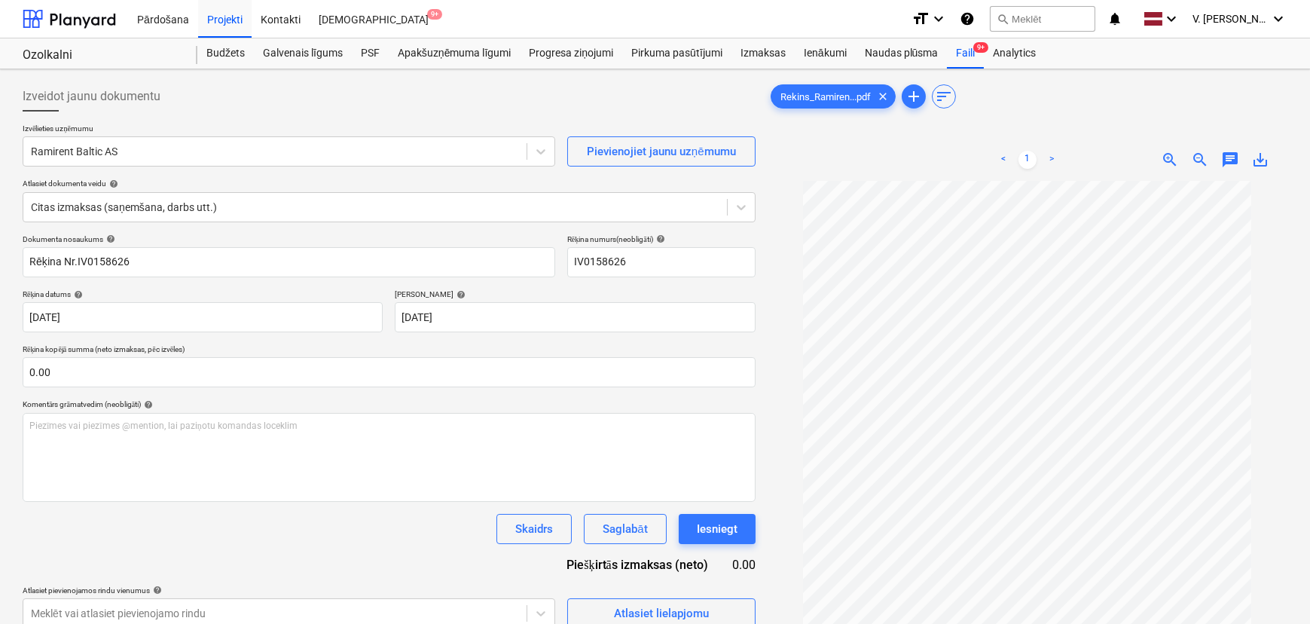
click at [234, 291] on div "Rēķina datums help" at bounding box center [203, 294] width 360 height 10
click at [239, 347] on p "Rēķina kopējā summa (neto izmaksas, pēc izvēles)" at bounding box center [389, 350] width 733 height 13
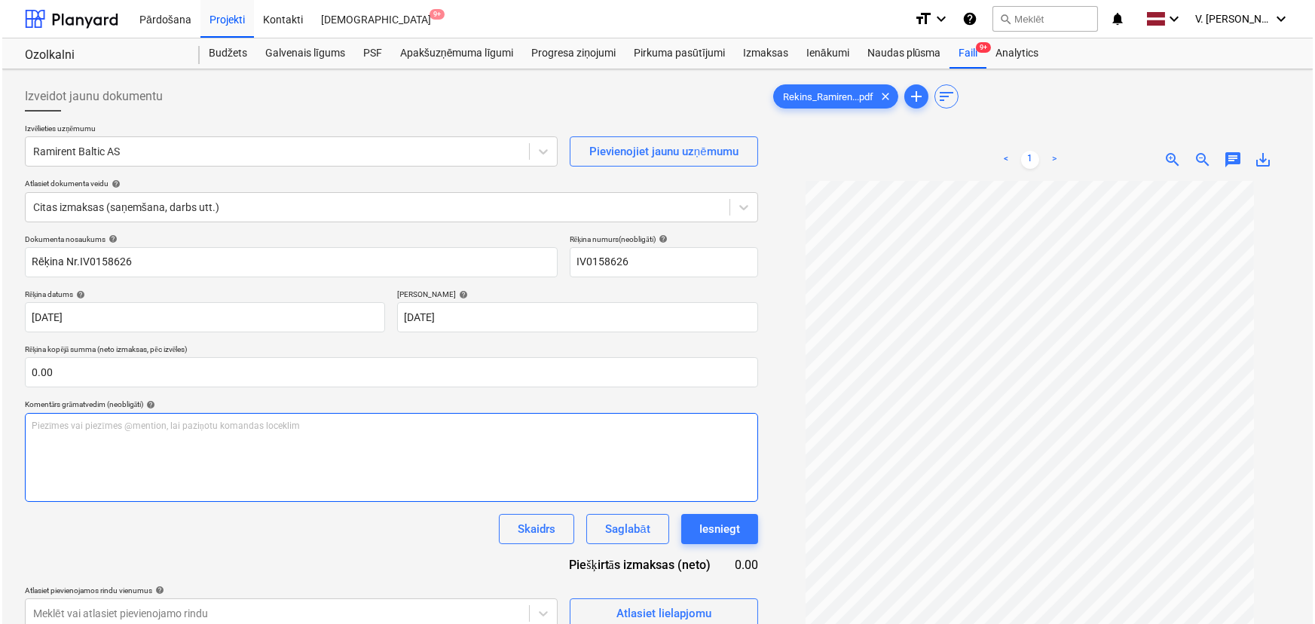
scroll to position [68, 0]
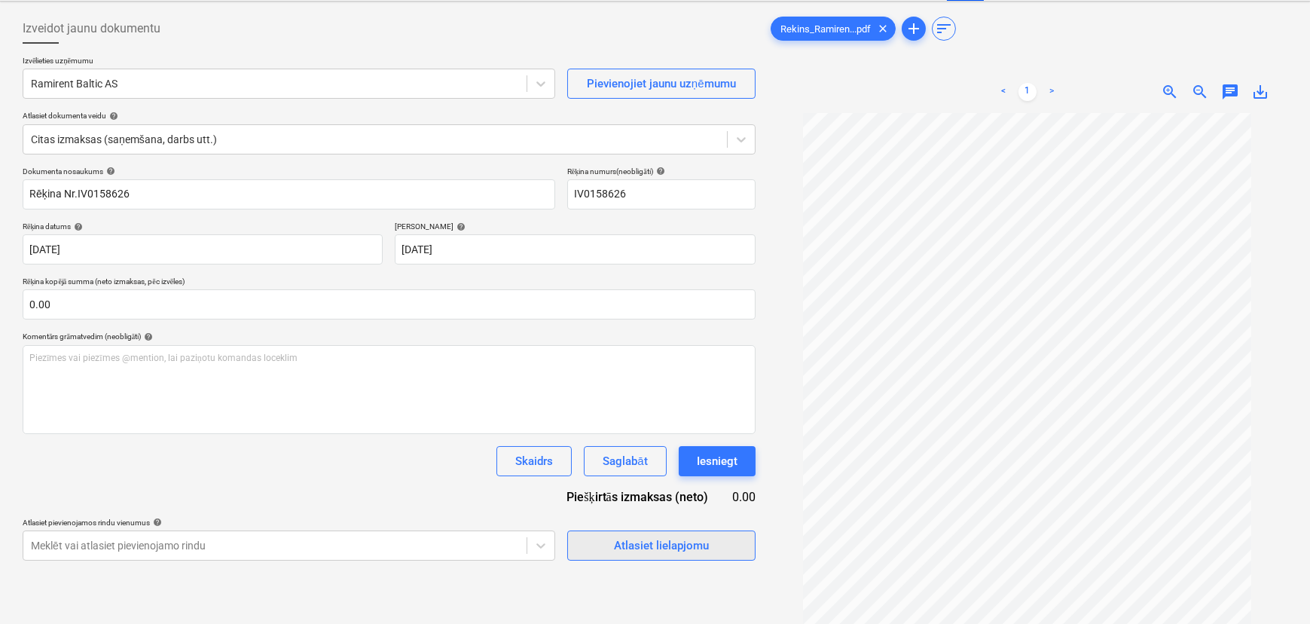
click at [615, 551] on div "Atlasiet lielapjomu" at bounding box center [661, 546] width 95 height 20
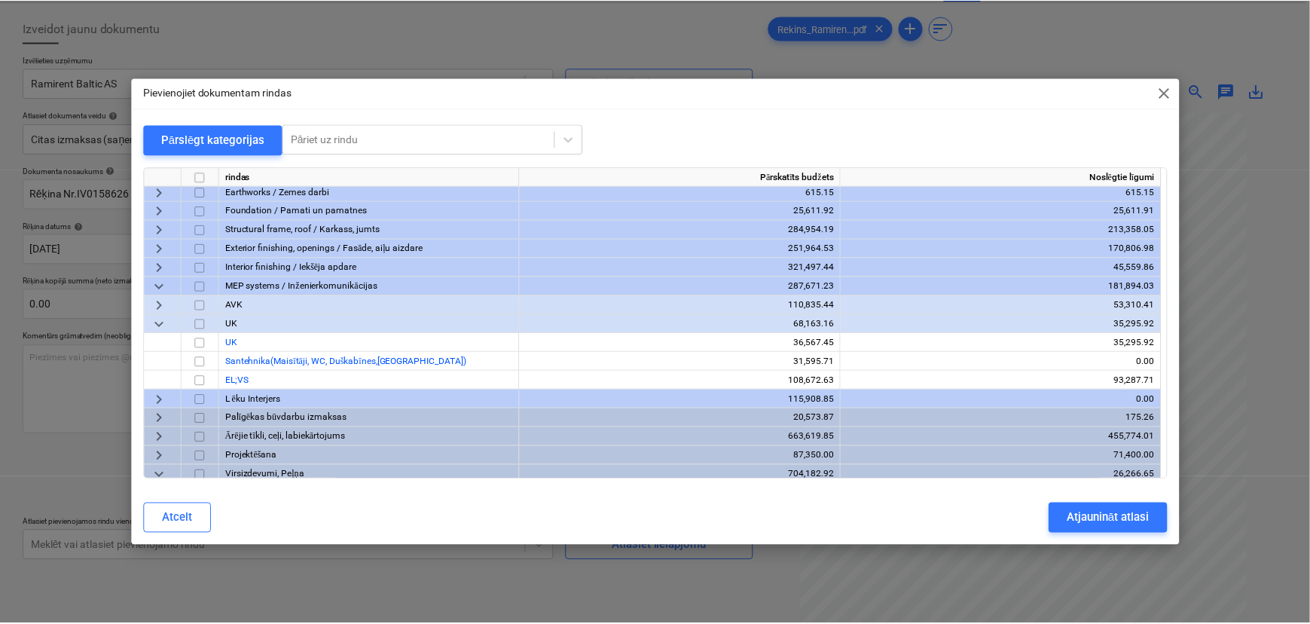
scroll to position [103, 0]
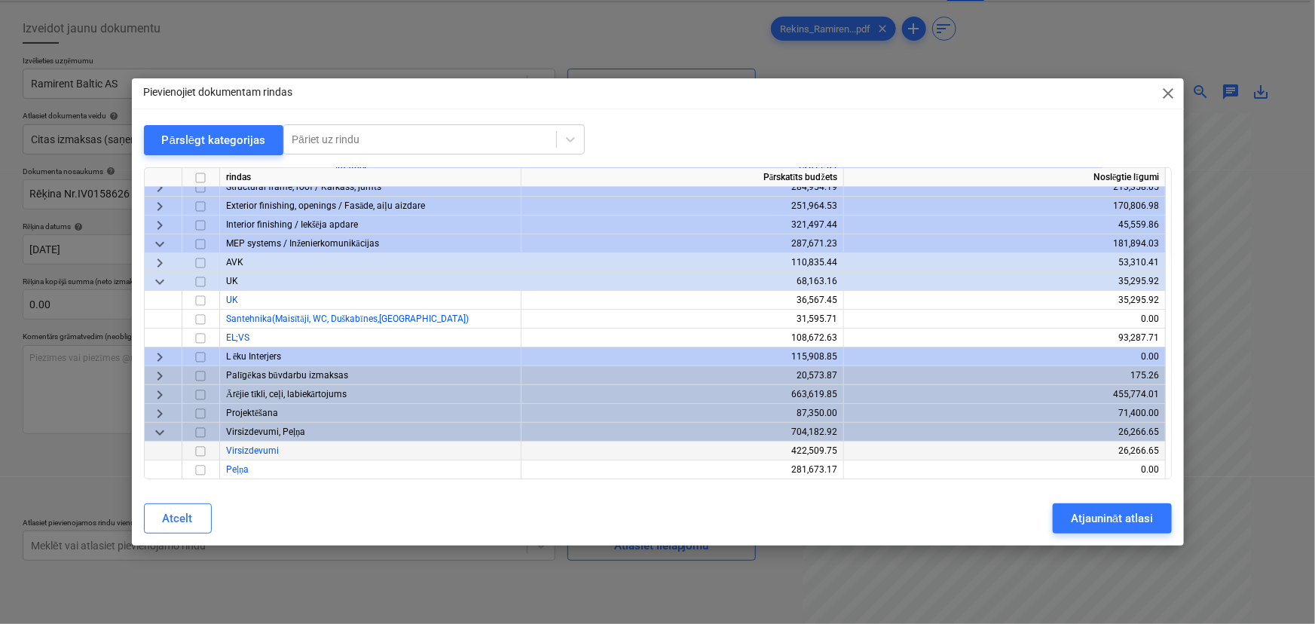
click at [203, 451] on input "checkbox" at bounding box center [200, 451] width 18 height 18
click at [1101, 521] on div "Atjaunināt atlasi" at bounding box center [1112, 519] width 82 height 20
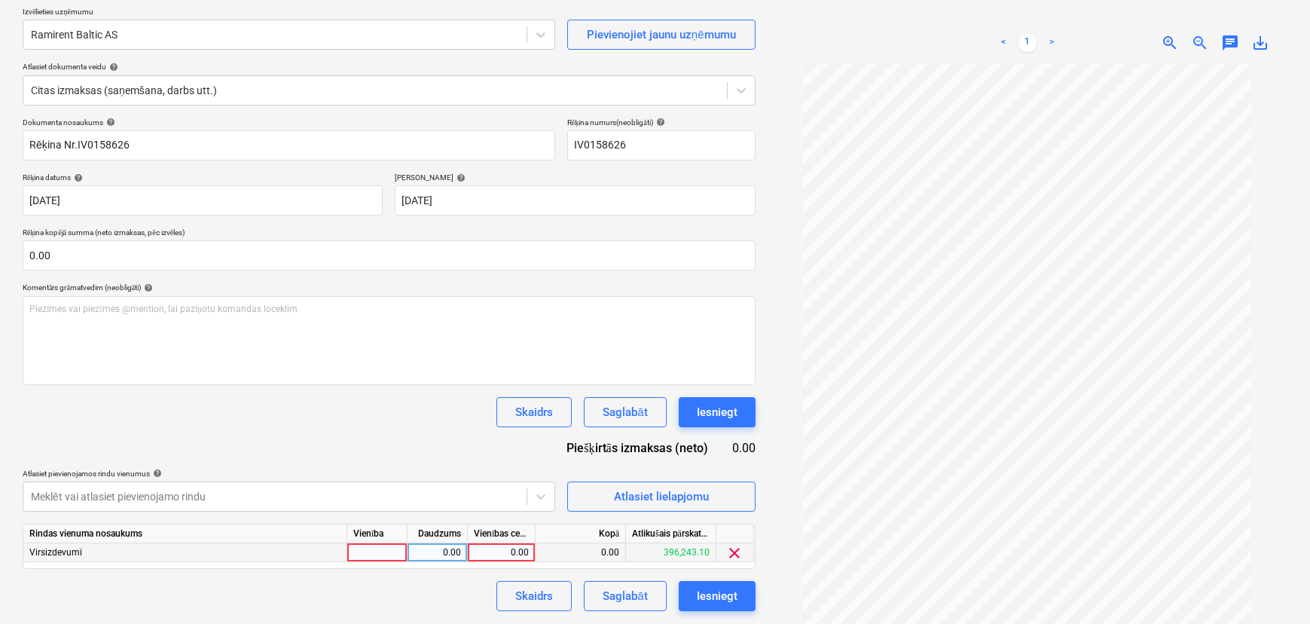
scroll to position [151, 0]
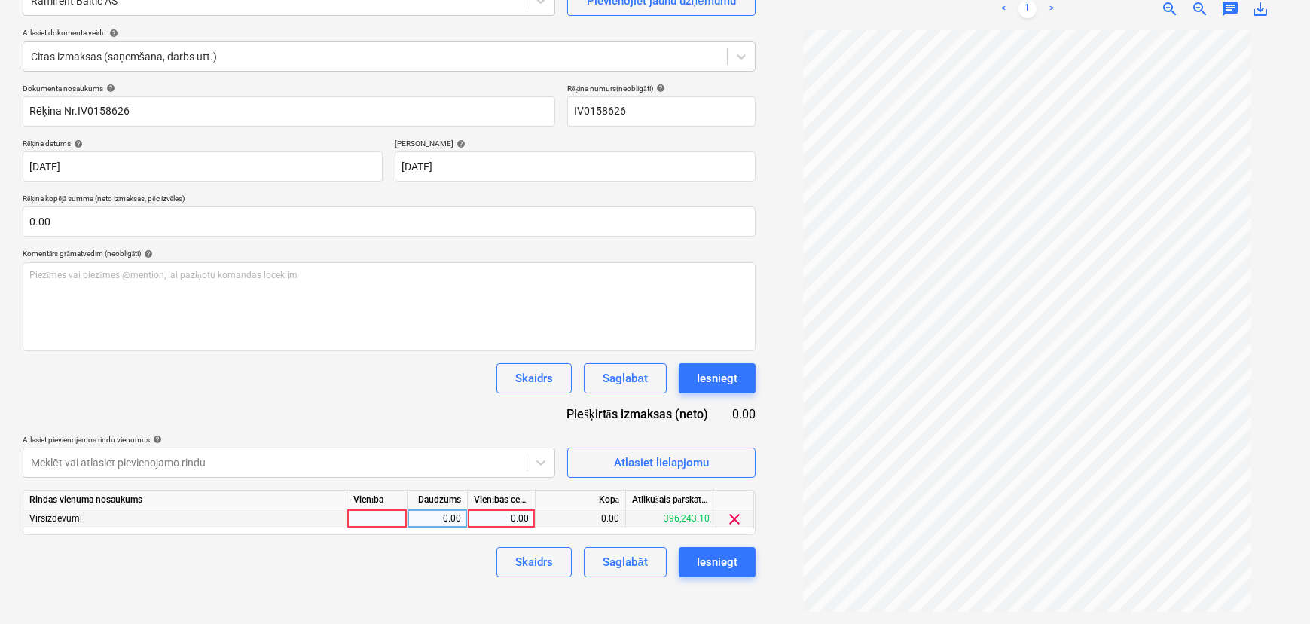
click at [506, 520] on div "0.00" at bounding box center [501, 518] width 55 height 19
type input "12.25"
click at [390, 565] on div "Skaidrs Saglabāt Iesniegt" at bounding box center [389, 562] width 733 height 30
click at [625, 560] on div "Saglabāt" at bounding box center [625, 562] width 44 height 20
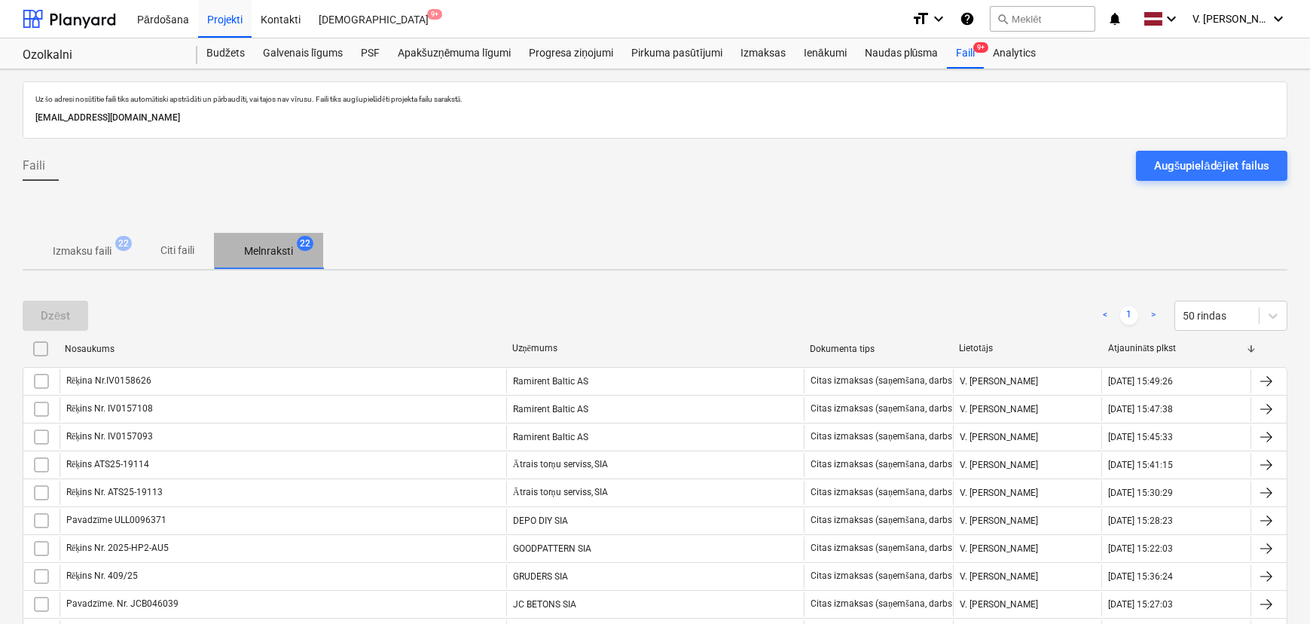
click at [286, 252] on p "Melnraksti" at bounding box center [268, 251] width 49 height 16
click at [285, 246] on p "Melnraksti" at bounding box center [268, 251] width 49 height 16
click at [498, 228] on div at bounding box center [655, 213] width 1265 height 40
